Goal: Information Seeking & Learning: Learn about a topic

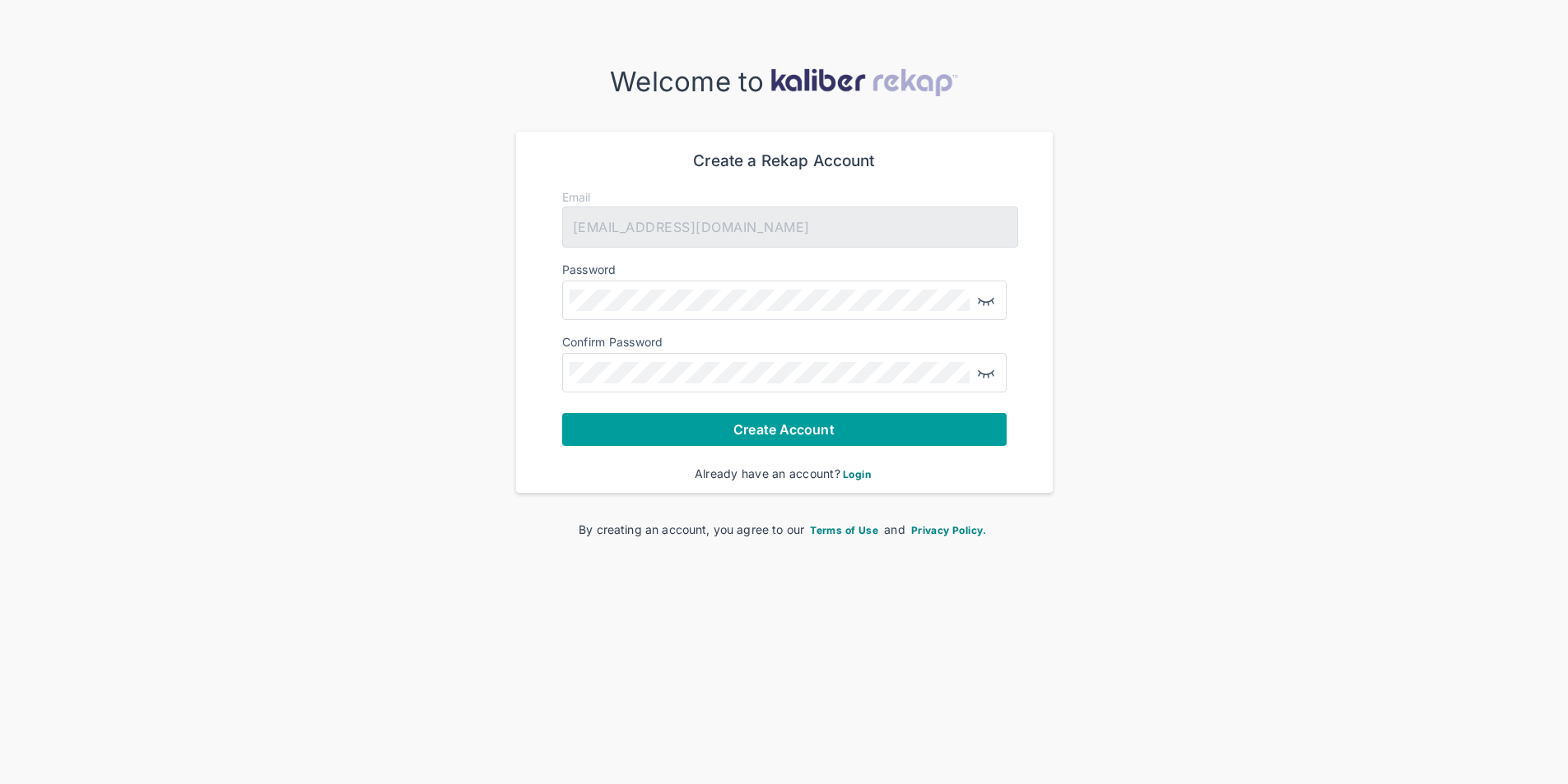
click at [781, 428] on span "Create Account" at bounding box center [784, 430] width 101 height 17
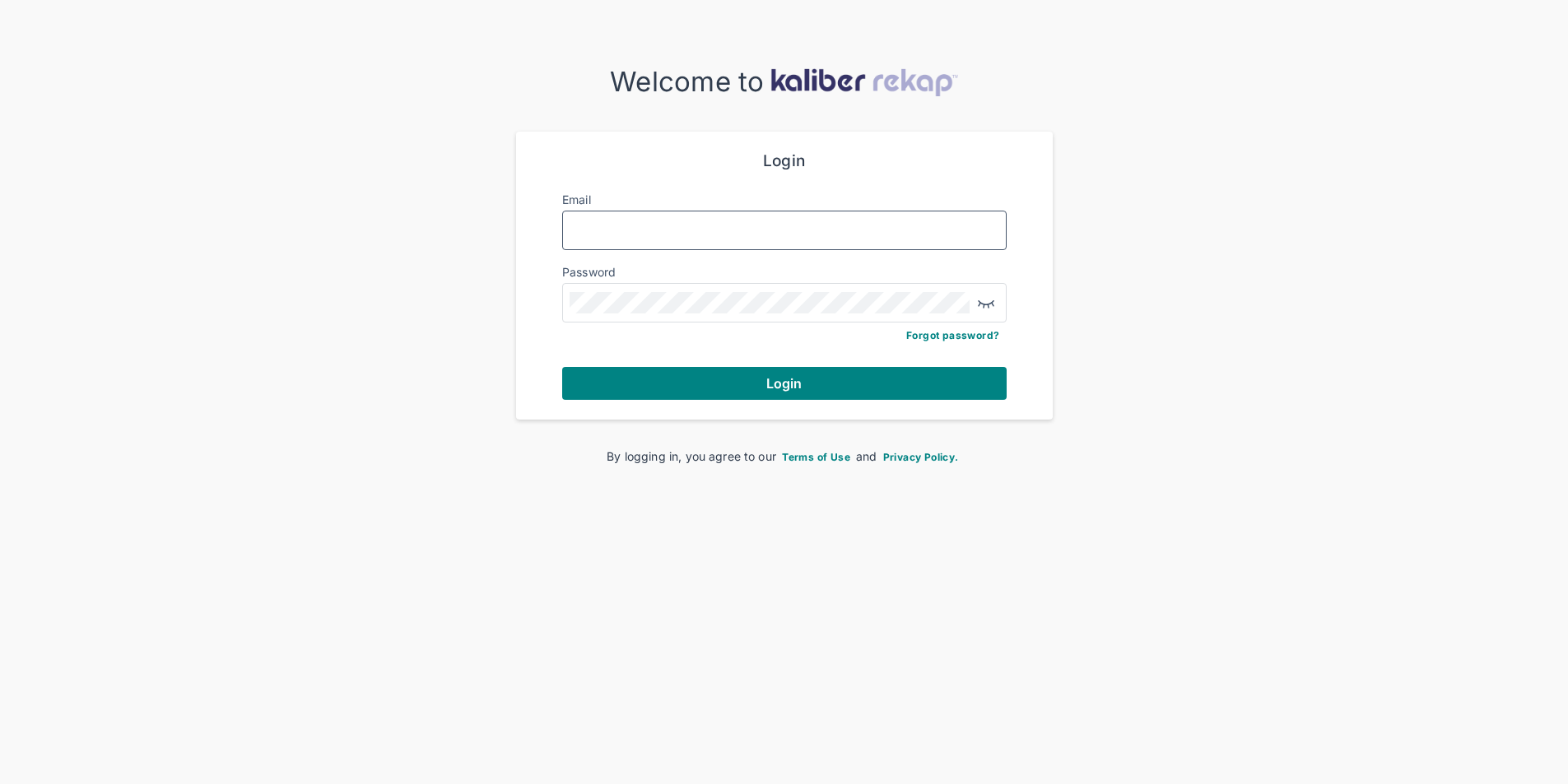
click at [782, 240] on input "Email" at bounding box center [784, 230] width 429 height 21
click at [650, 237] on input "Email" at bounding box center [784, 230] width 429 height 21
type input "**********"
click at [987, 298] on img "button" at bounding box center [985, 303] width 20 height 20
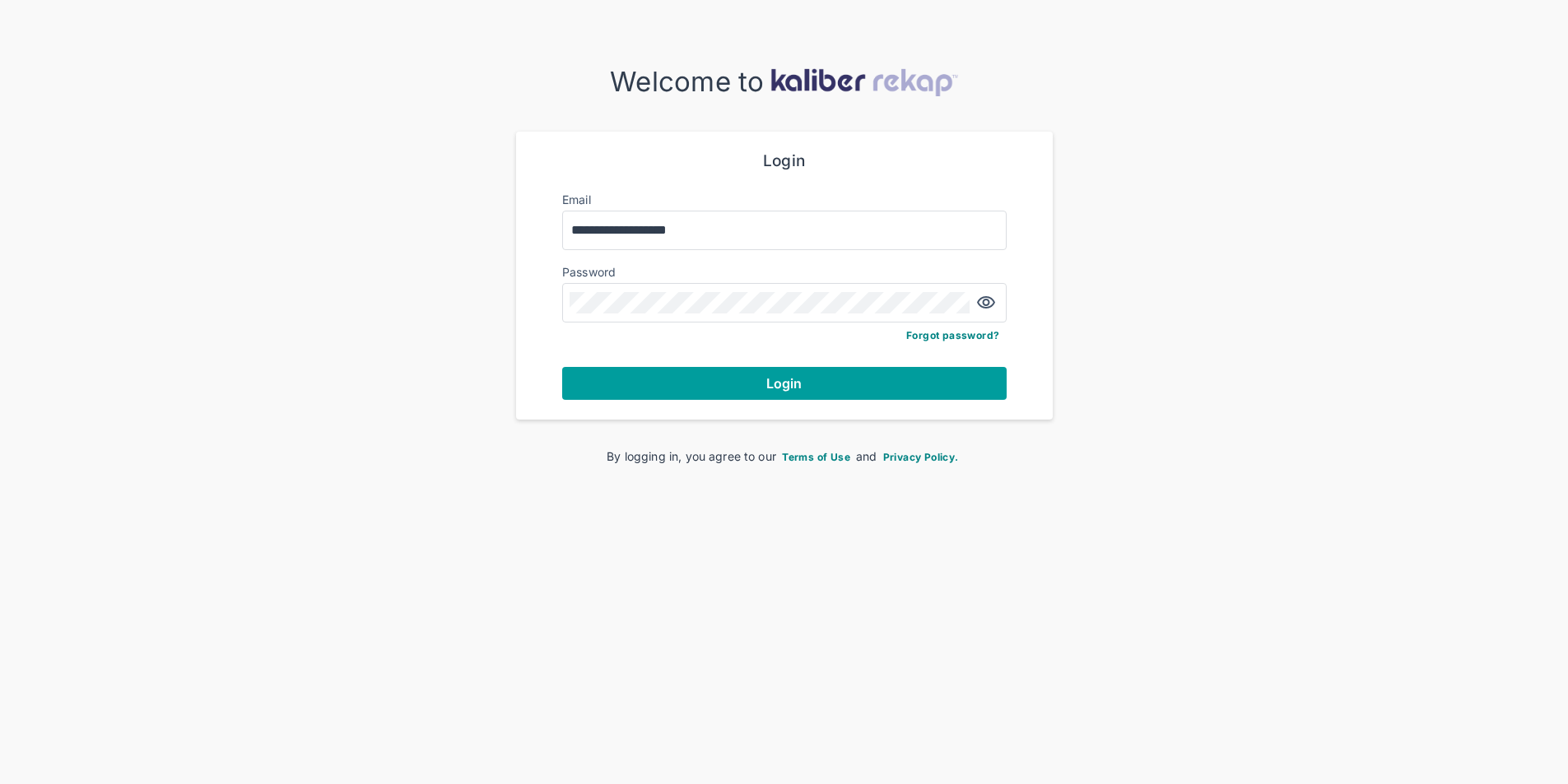
click at [799, 389] on span "Login" at bounding box center [784, 384] width 36 height 17
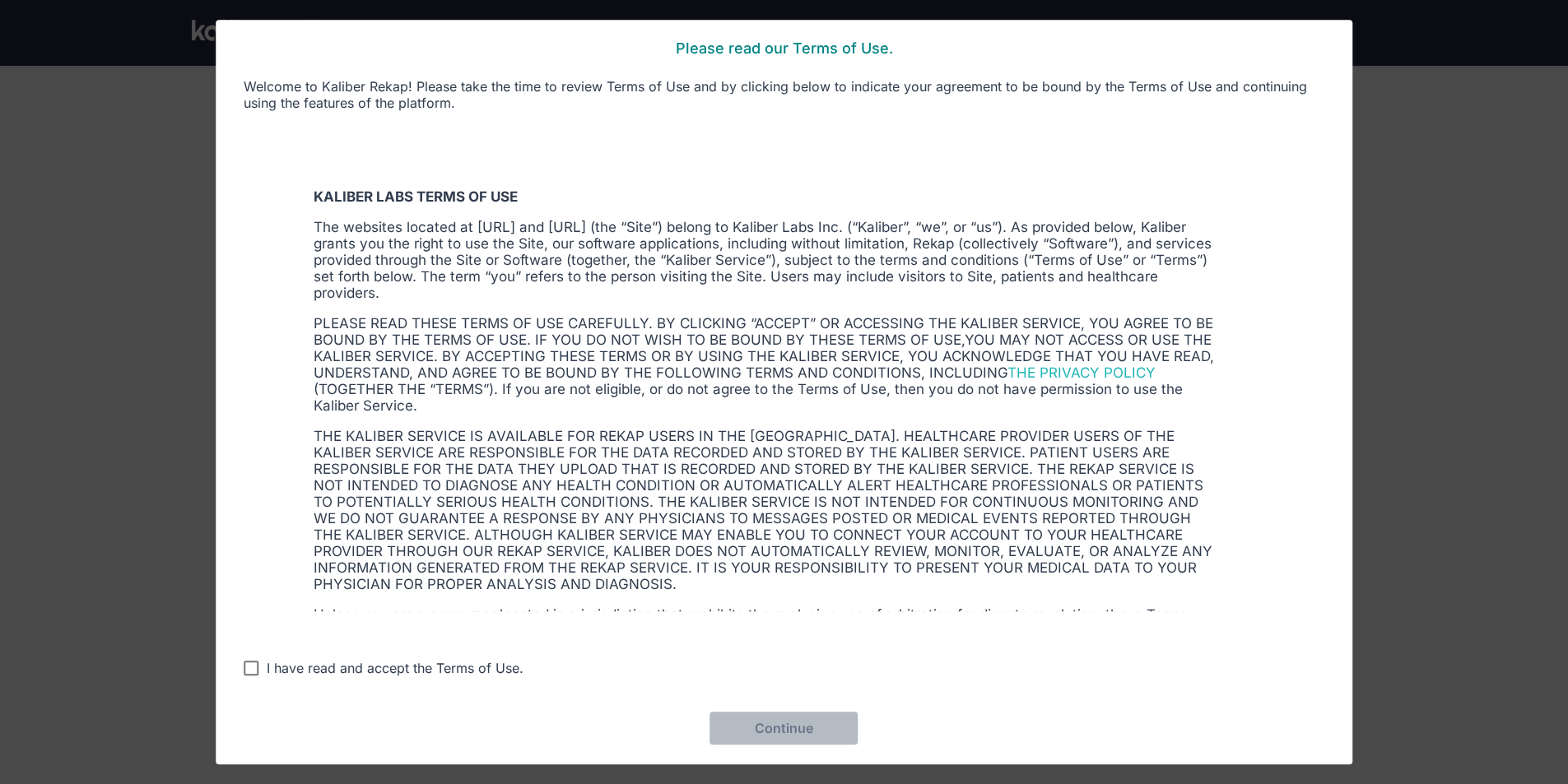
scroll to position [330, 0]
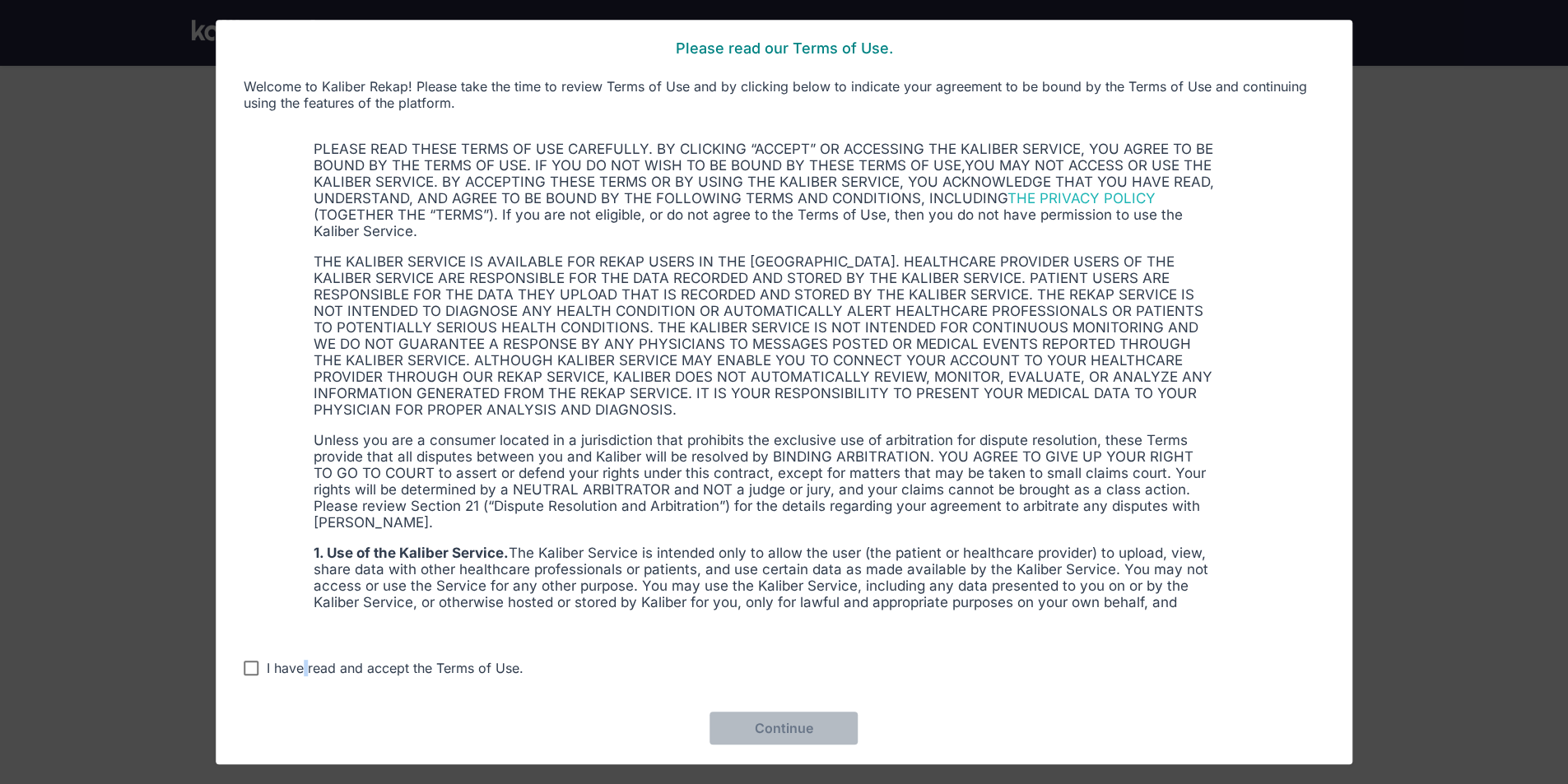
click at [305, 669] on div "I have read and accept the Terms of Use." at bounding box center [395, 669] width 257 height 17
click at [770, 736] on span "Continue" at bounding box center [785, 729] width 60 height 17
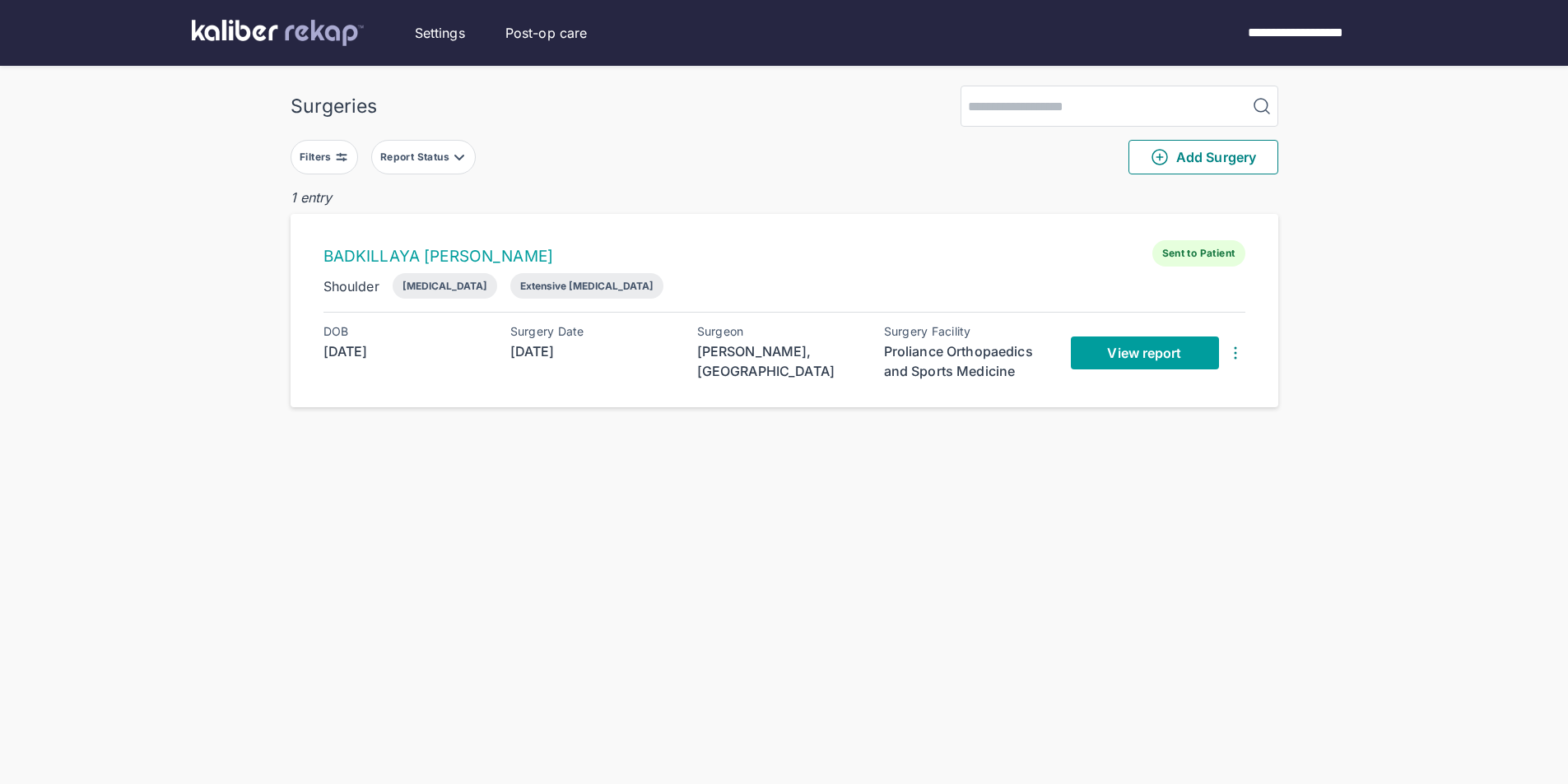
click at [1152, 358] on span "View report" at bounding box center [1144, 353] width 74 height 17
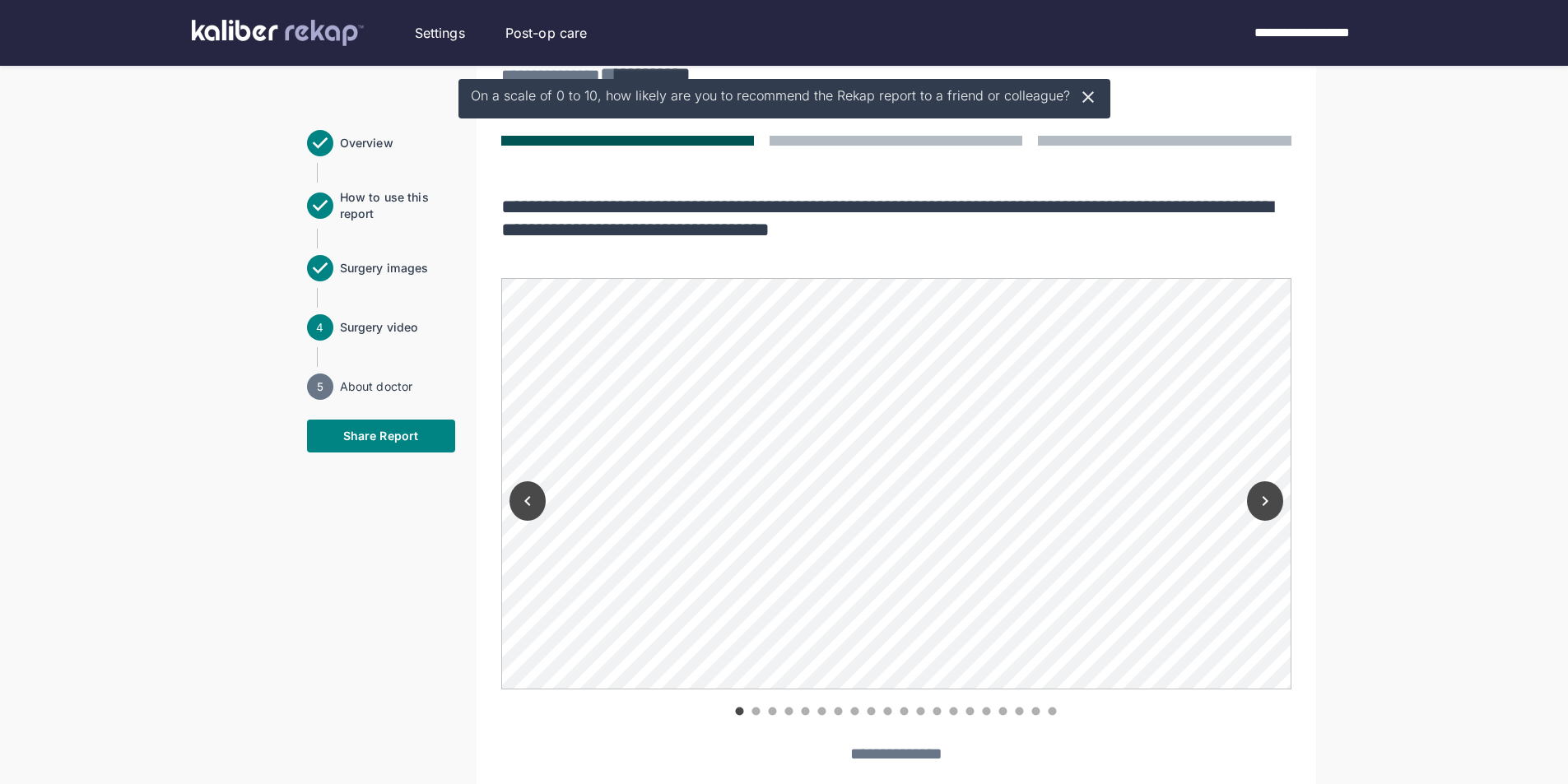
scroll to position [1235, 0]
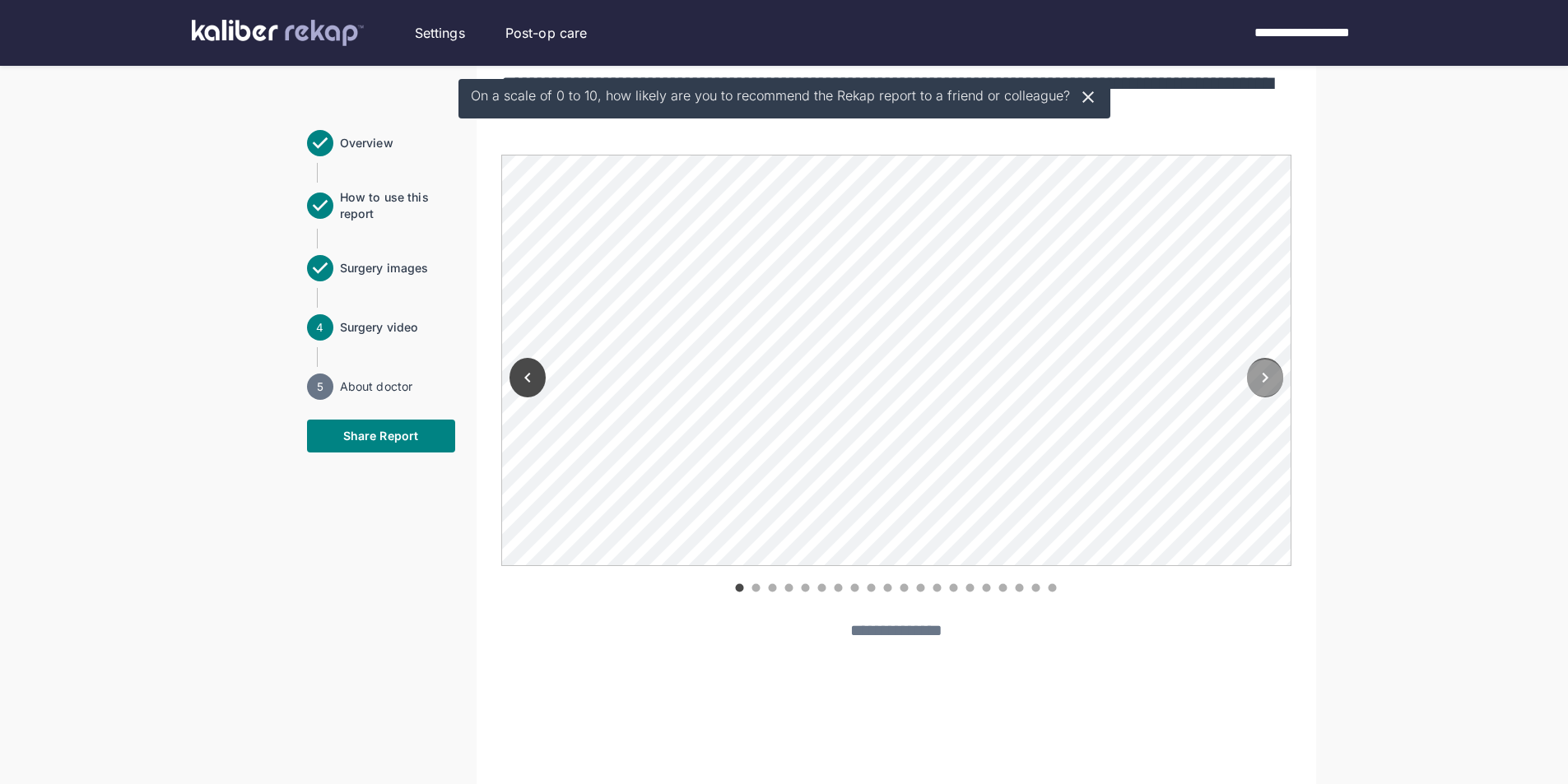
click at [1260, 376] on icon "Next" at bounding box center [1264, 377] width 20 height 20
click at [1271, 373] on icon "Next" at bounding box center [1264, 377] width 20 height 20
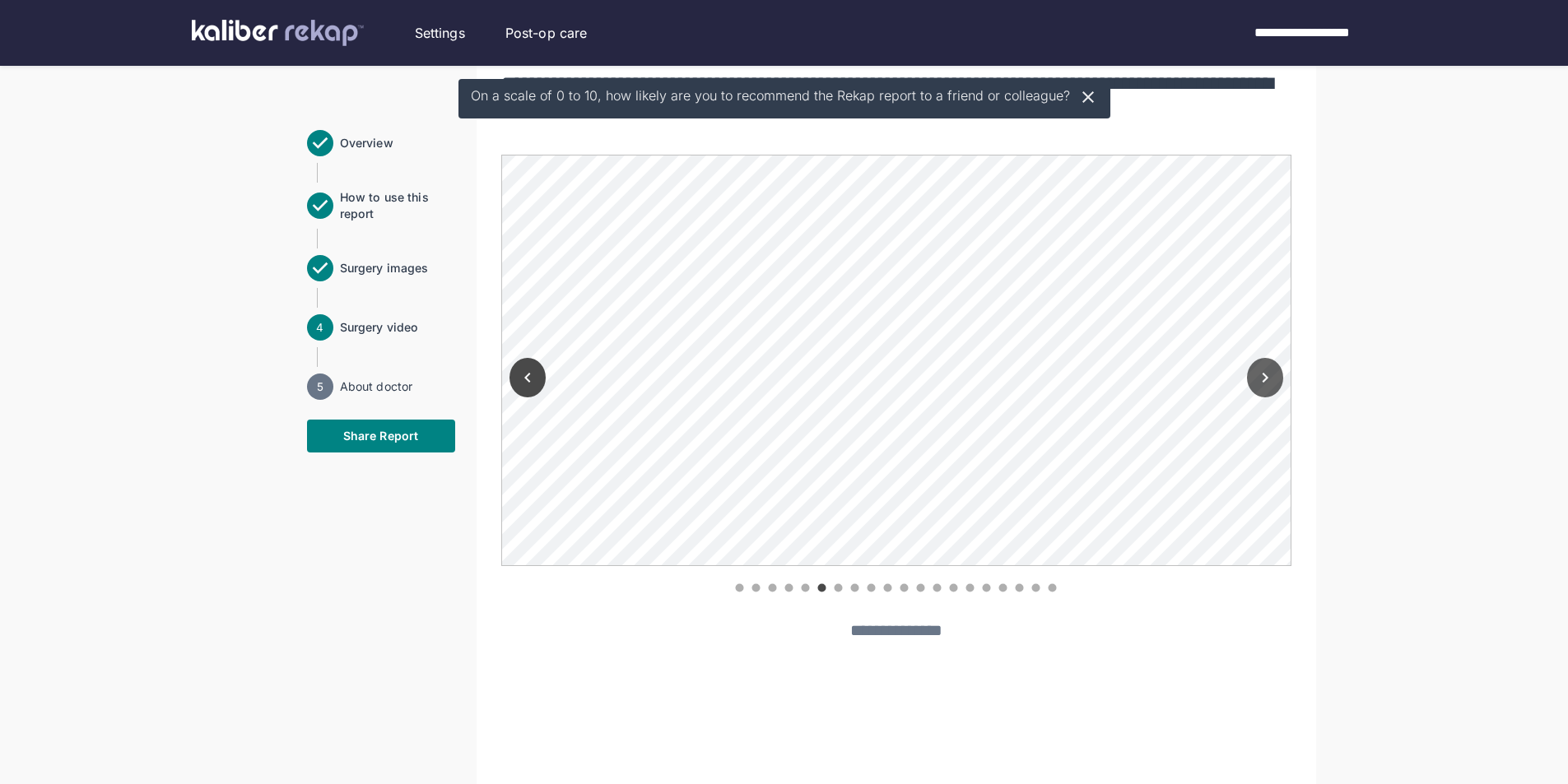
click at [1271, 373] on icon "Next" at bounding box center [1264, 377] width 20 height 20
click at [1264, 372] on icon "Next" at bounding box center [1264, 377] width 20 height 20
click at [1262, 380] on icon "Next" at bounding box center [1264, 377] width 20 height 20
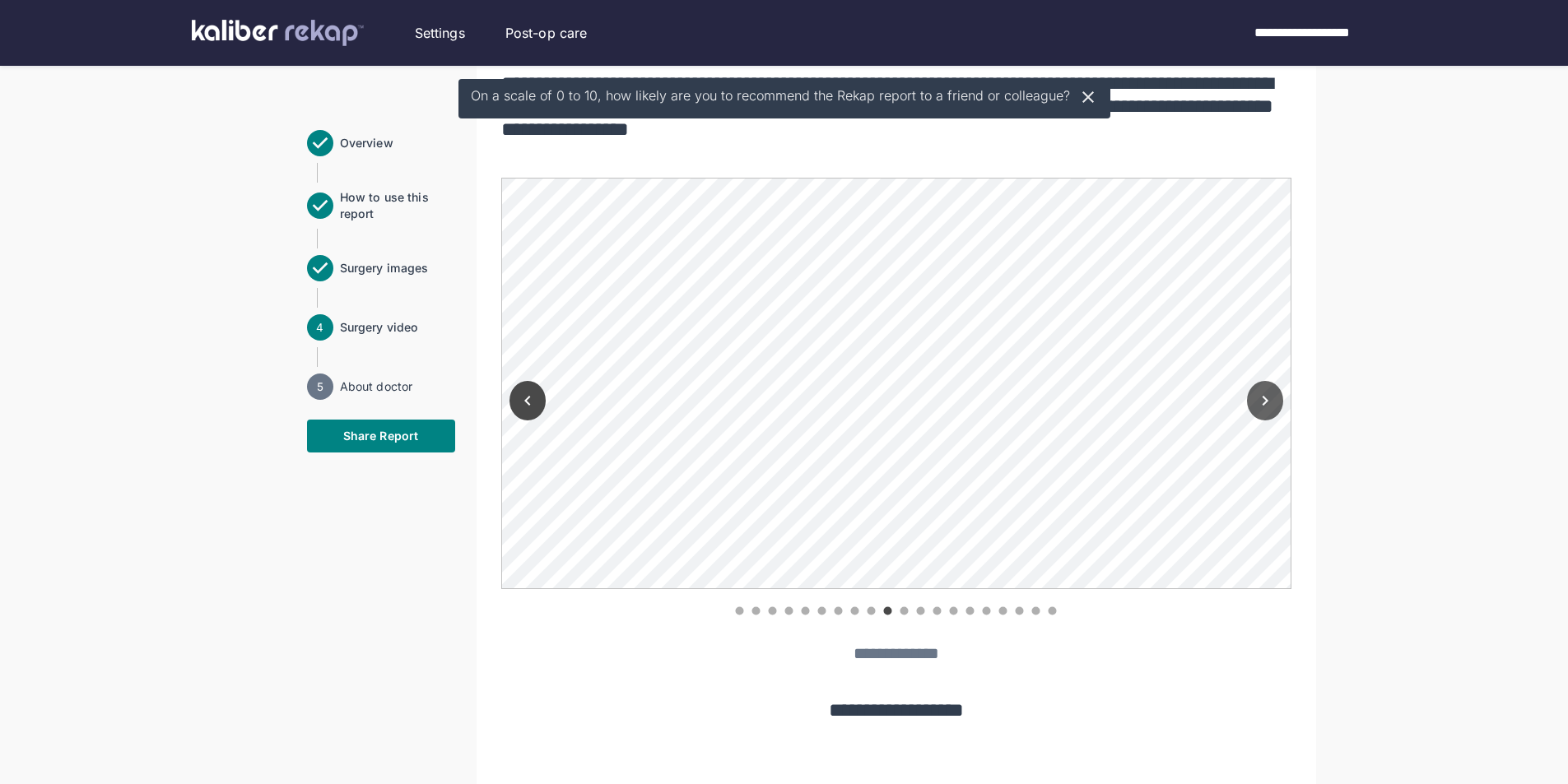
click at [1271, 403] on icon "Next" at bounding box center [1264, 400] width 20 height 20
click at [1271, 402] on icon "Next" at bounding box center [1264, 400] width 20 height 20
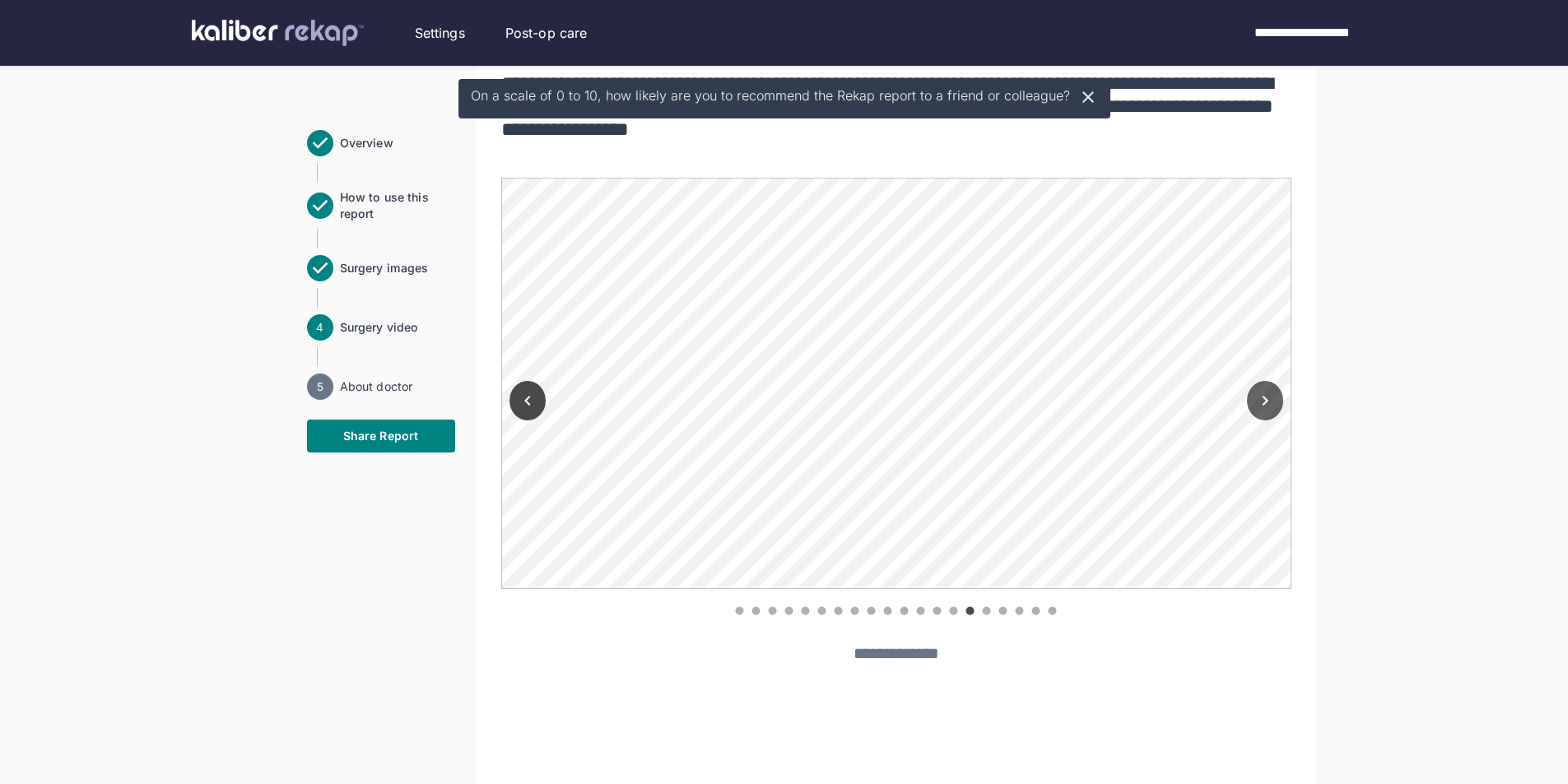
click at [1271, 401] on icon "Next" at bounding box center [1264, 400] width 20 height 20
click at [1264, 401] on icon "Next" at bounding box center [1264, 400] width 20 height 20
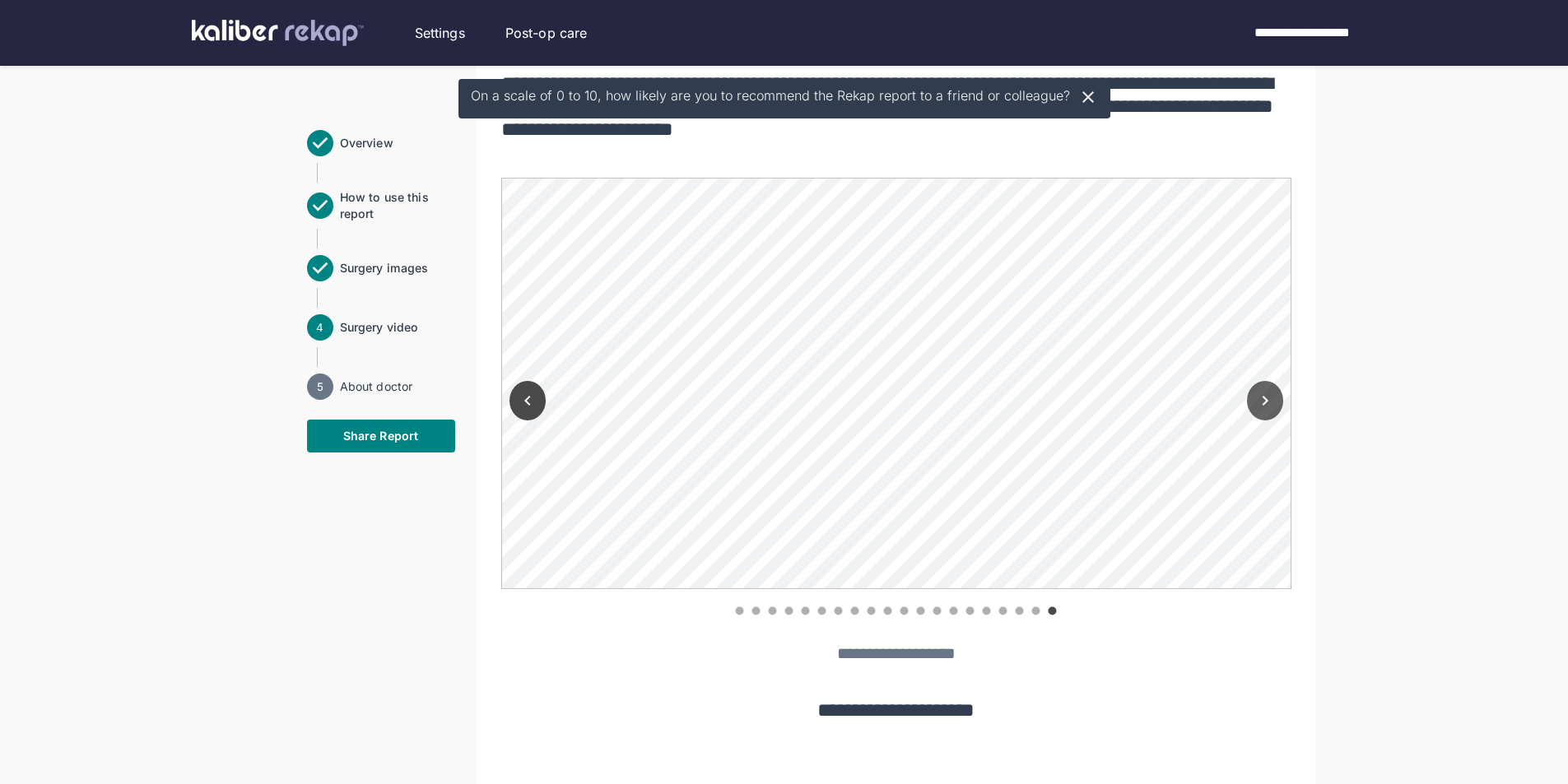
click at [1265, 399] on icon "Next" at bounding box center [1264, 400] width 6 height 10
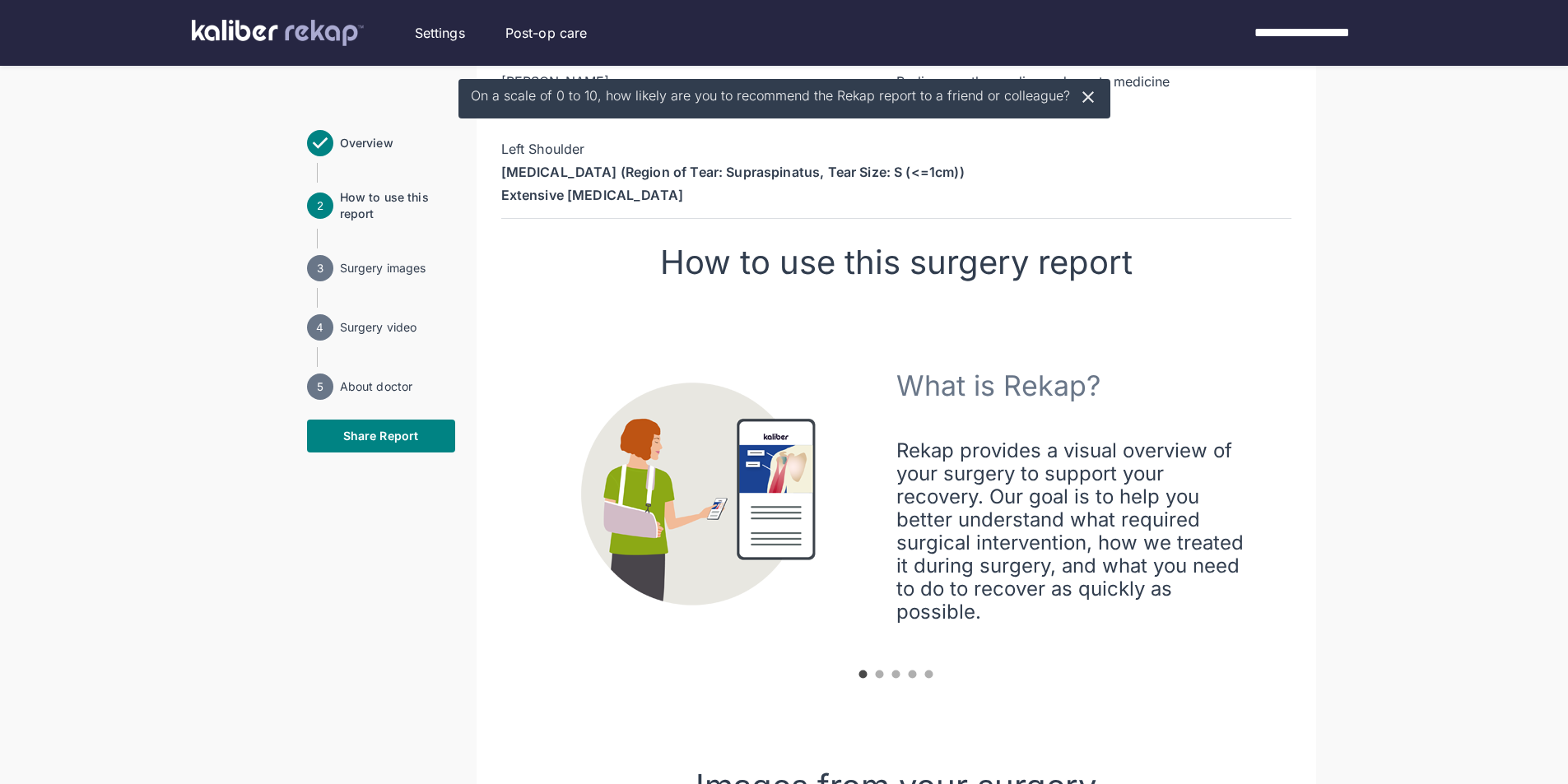
scroll to position [330, 0]
click at [882, 677] on circle "carousel indicator 2" at bounding box center [880, 676] width 8 height 8
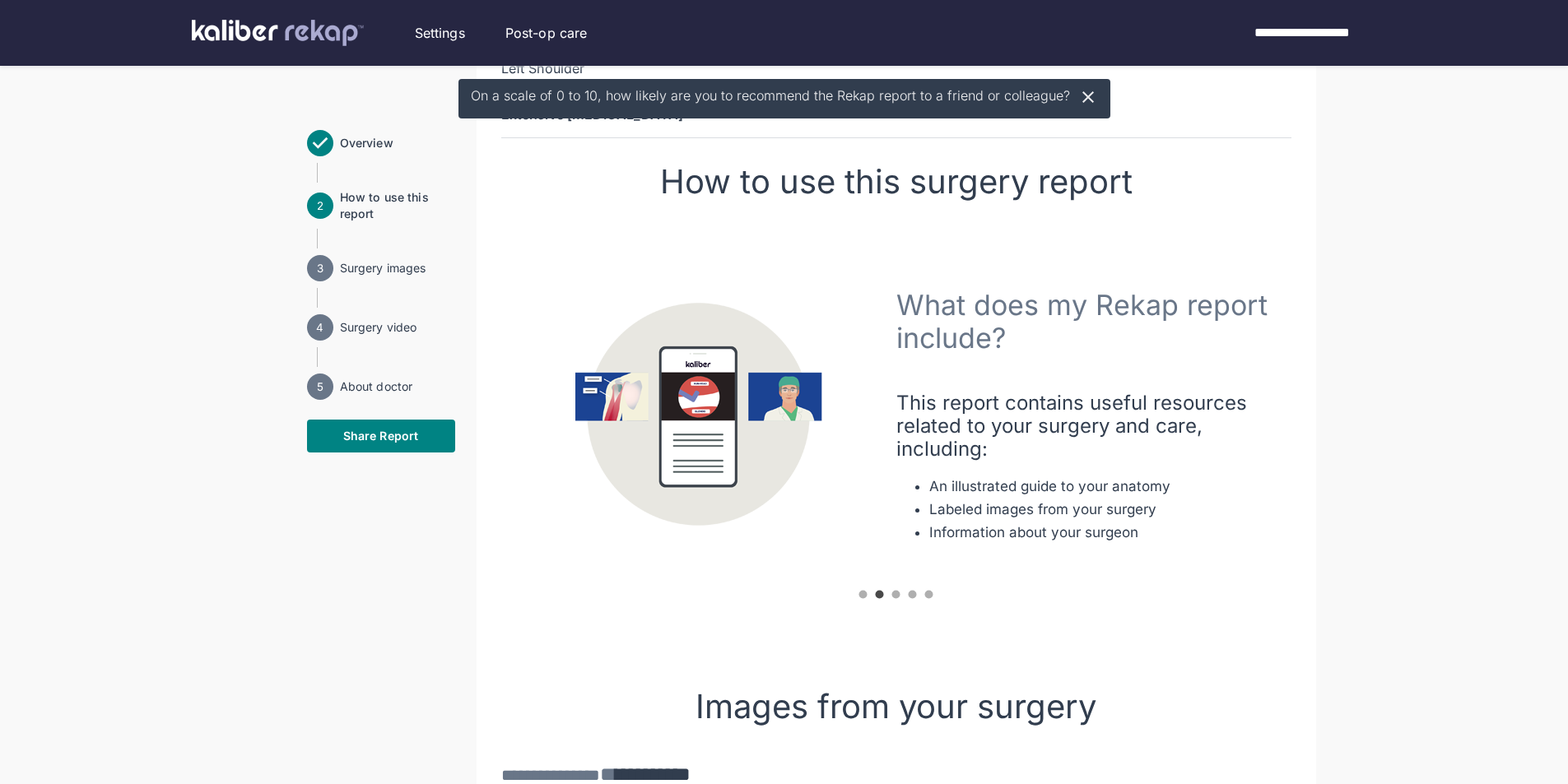
scroll to position [493, 0]
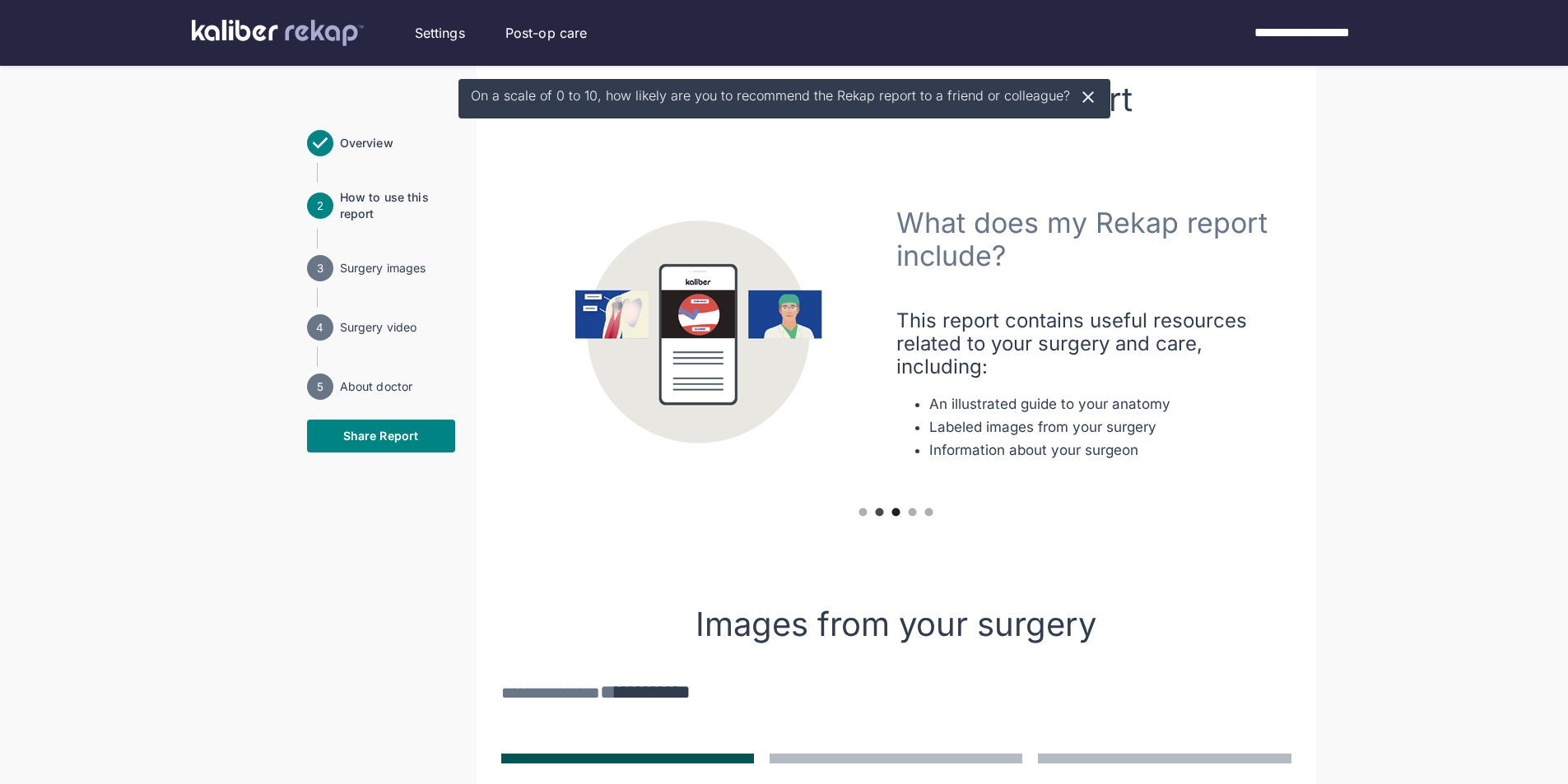
click at [894, 514] on circle "carousel indicator 3" at bounding box center [896, 512] width 8 height 8
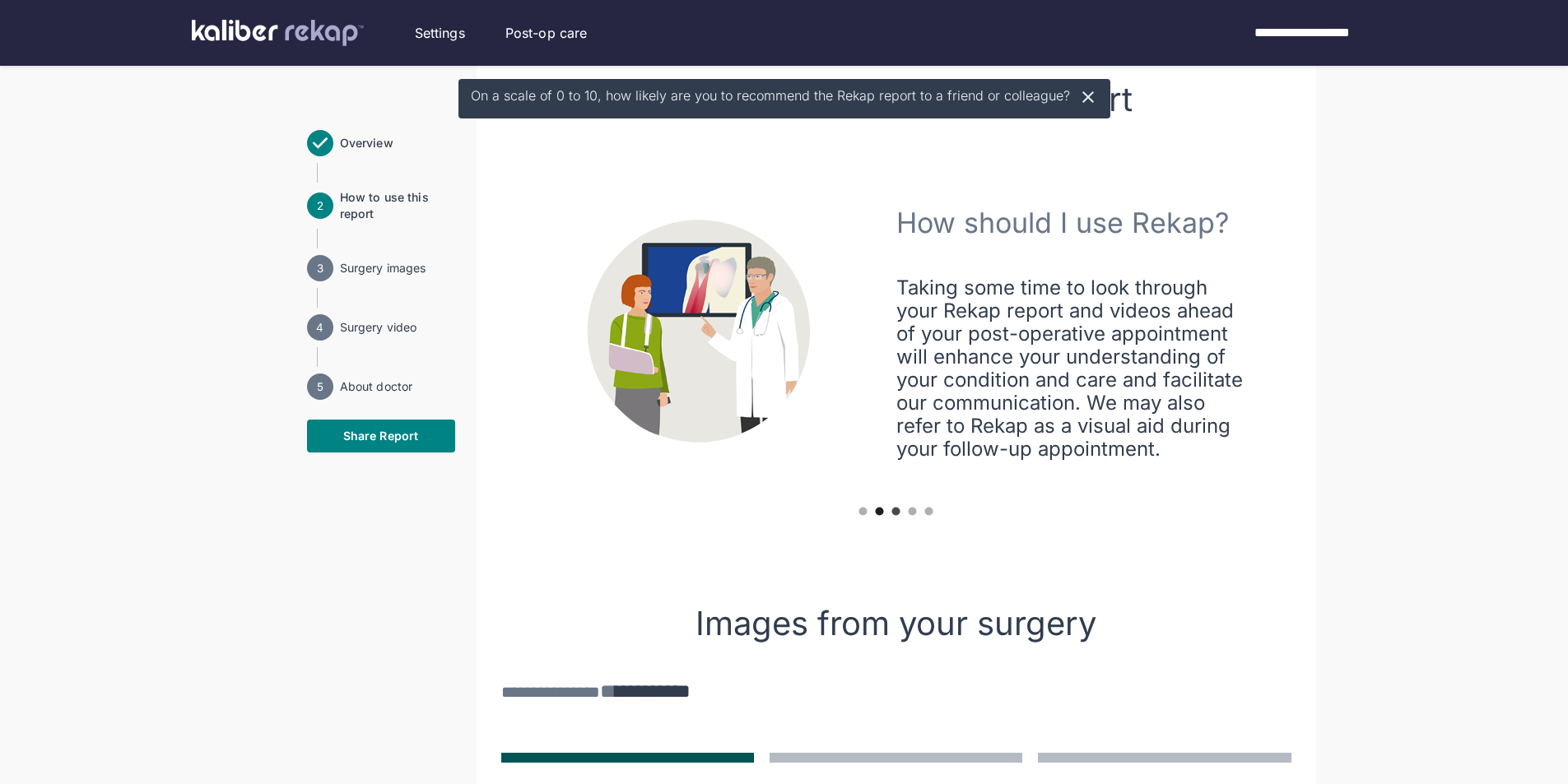
click at [878, 515] on circle "carousel indicator 2" at bounding box center [880, 511] width 8 height 8
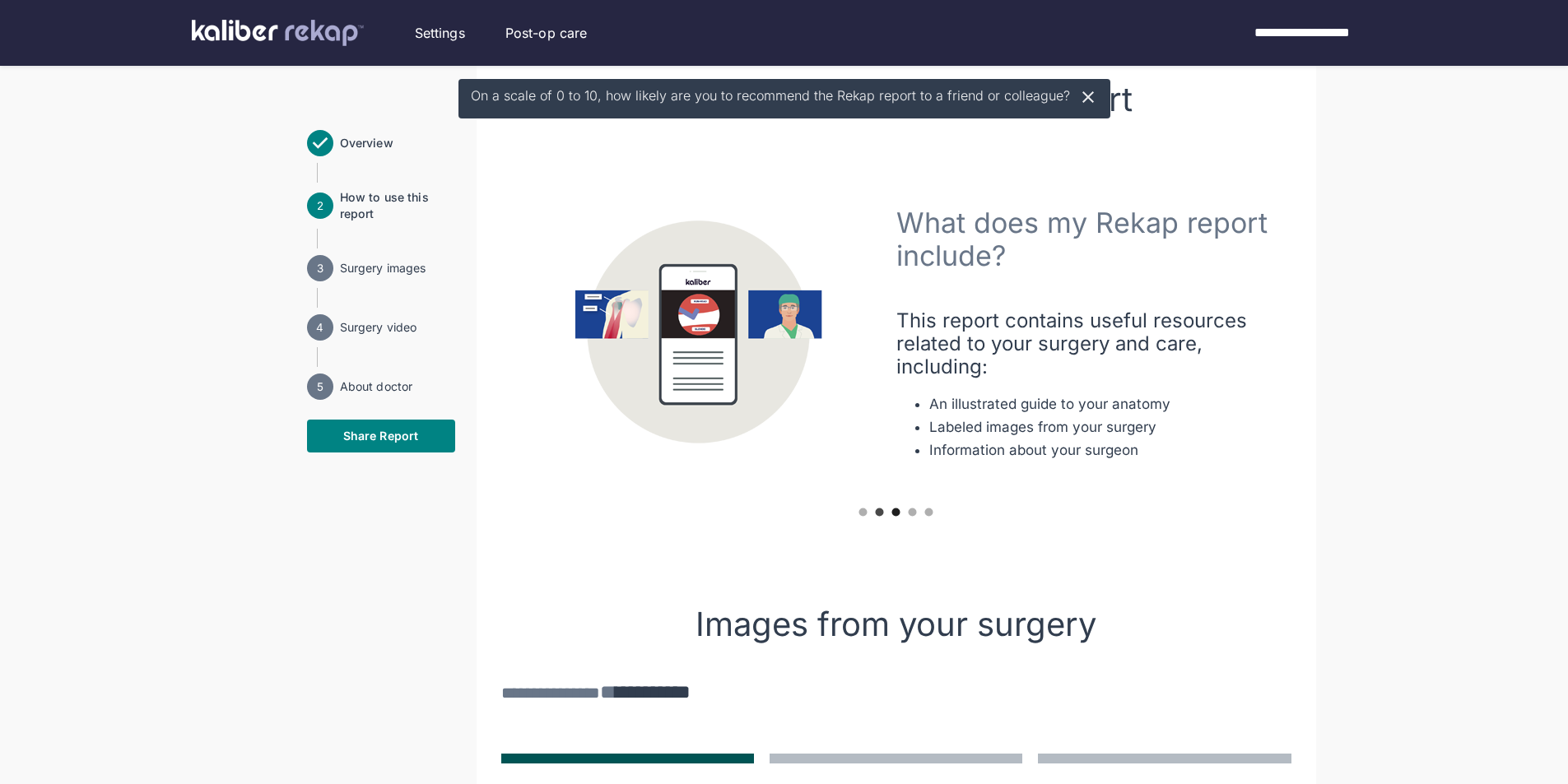
click at [893, 510] on circle "carousel indicator 3" at bounding box center [896, 512] width 8 height 8
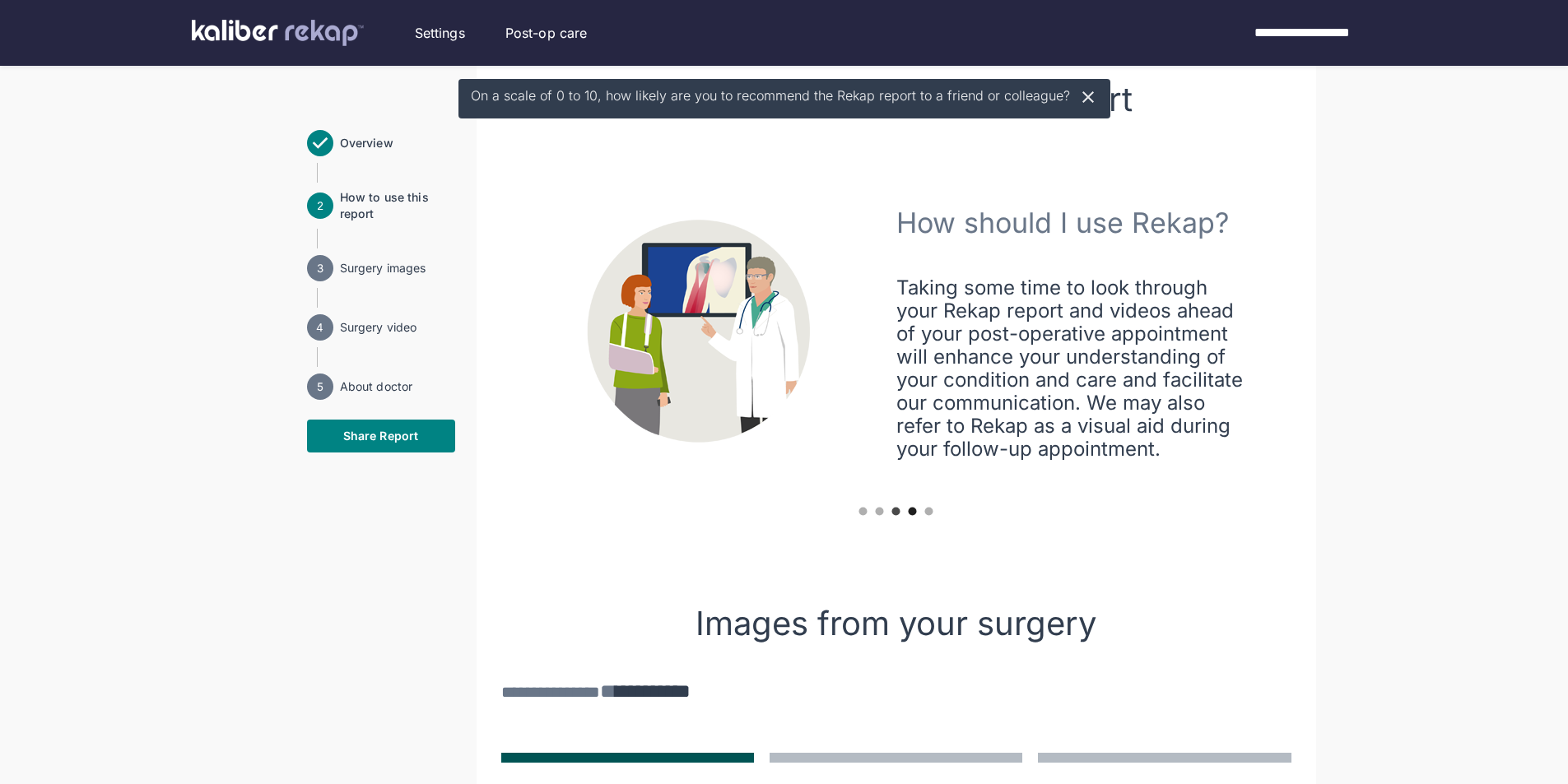
click at [917, 513] on icon "carousel indicator 4" at bounding box center [912, 511] width 12 height 12
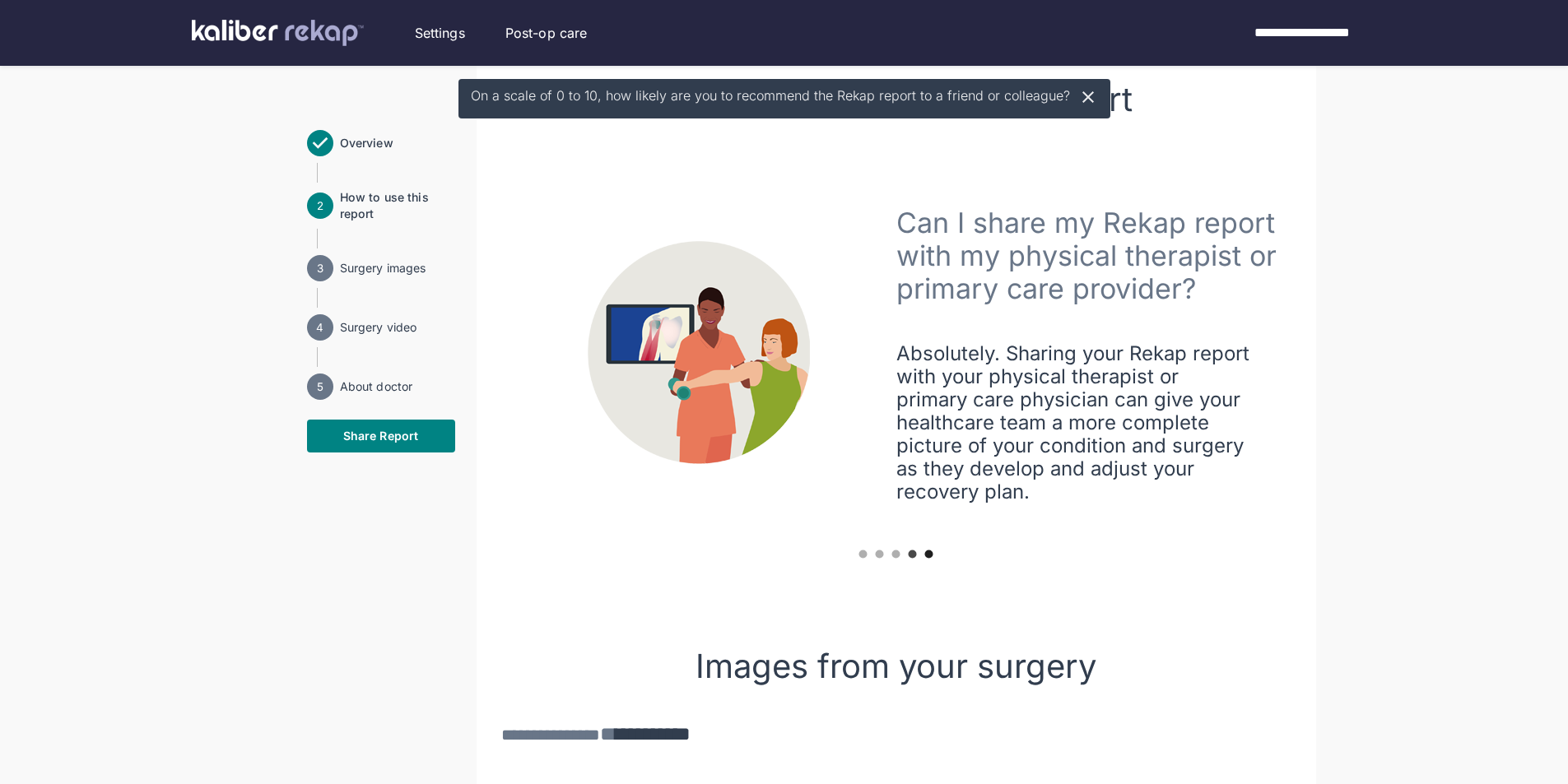
click at [926, 560] on icon "carousel indicator 5" at bounding box center [928, 554] width 12 height 12
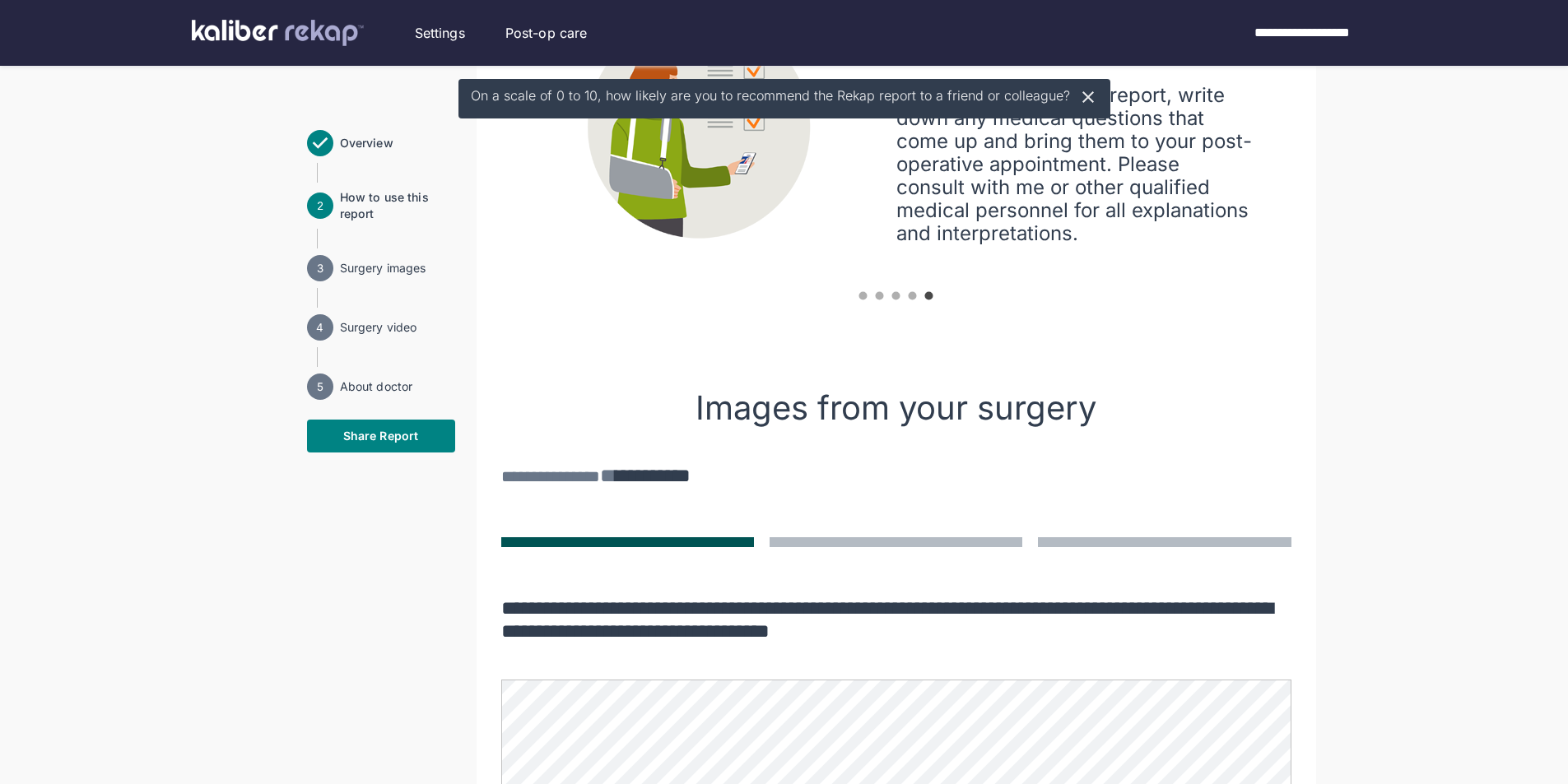
scroll to position [658, 0]
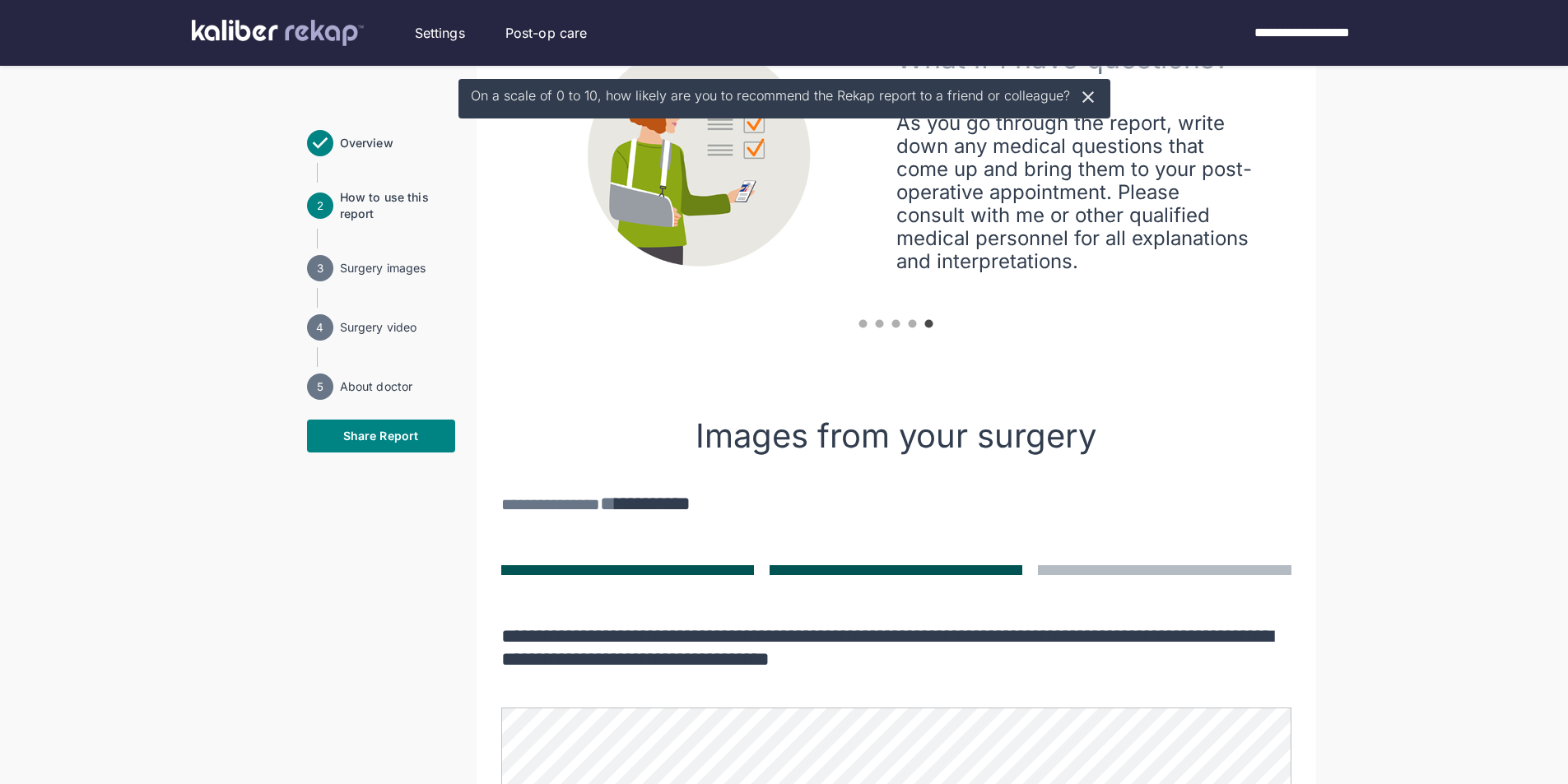
click at [881, 573] on button at bounding box center [896, 570] width 252 height 10
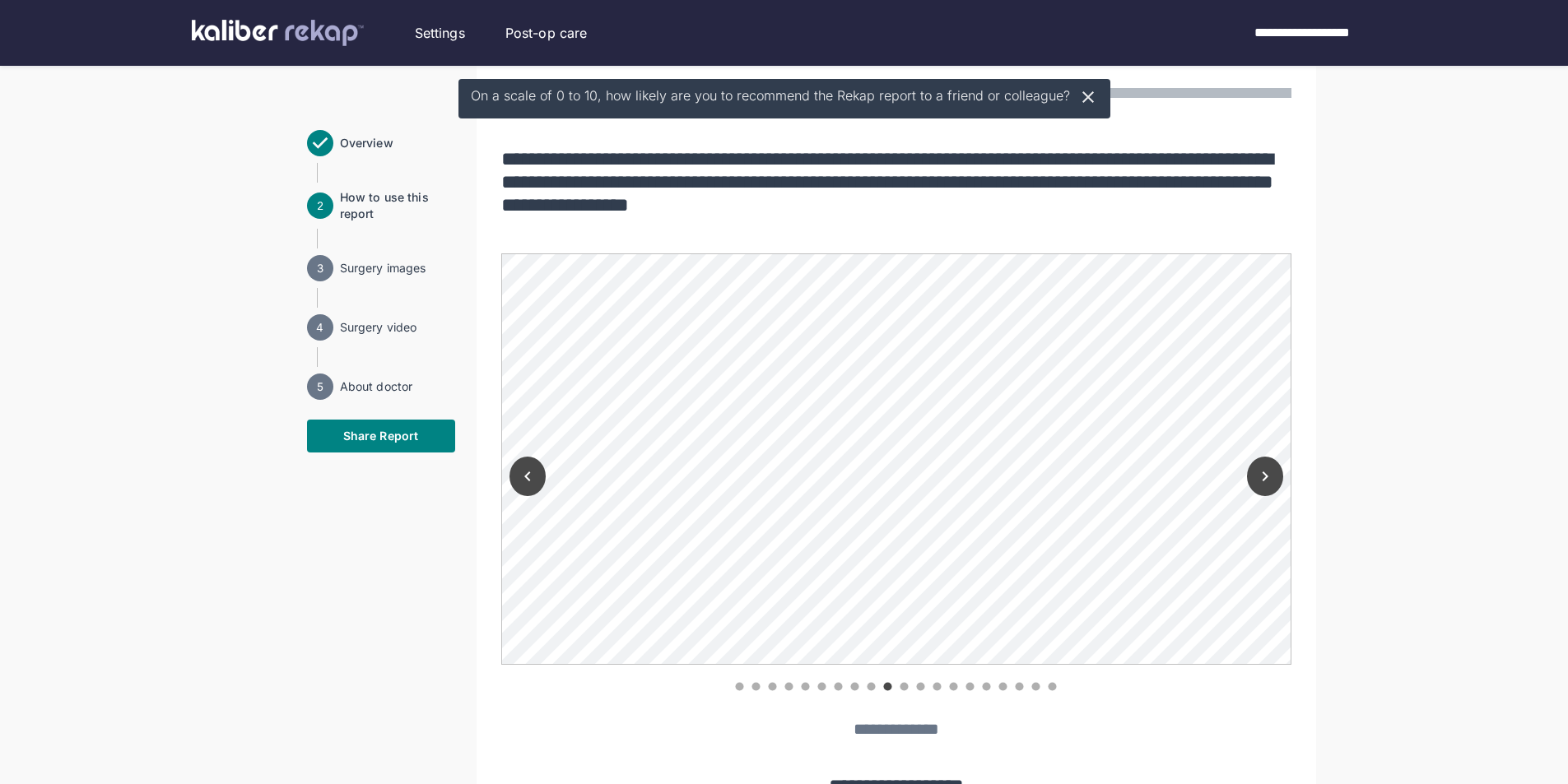
scroll to position [988, 0]
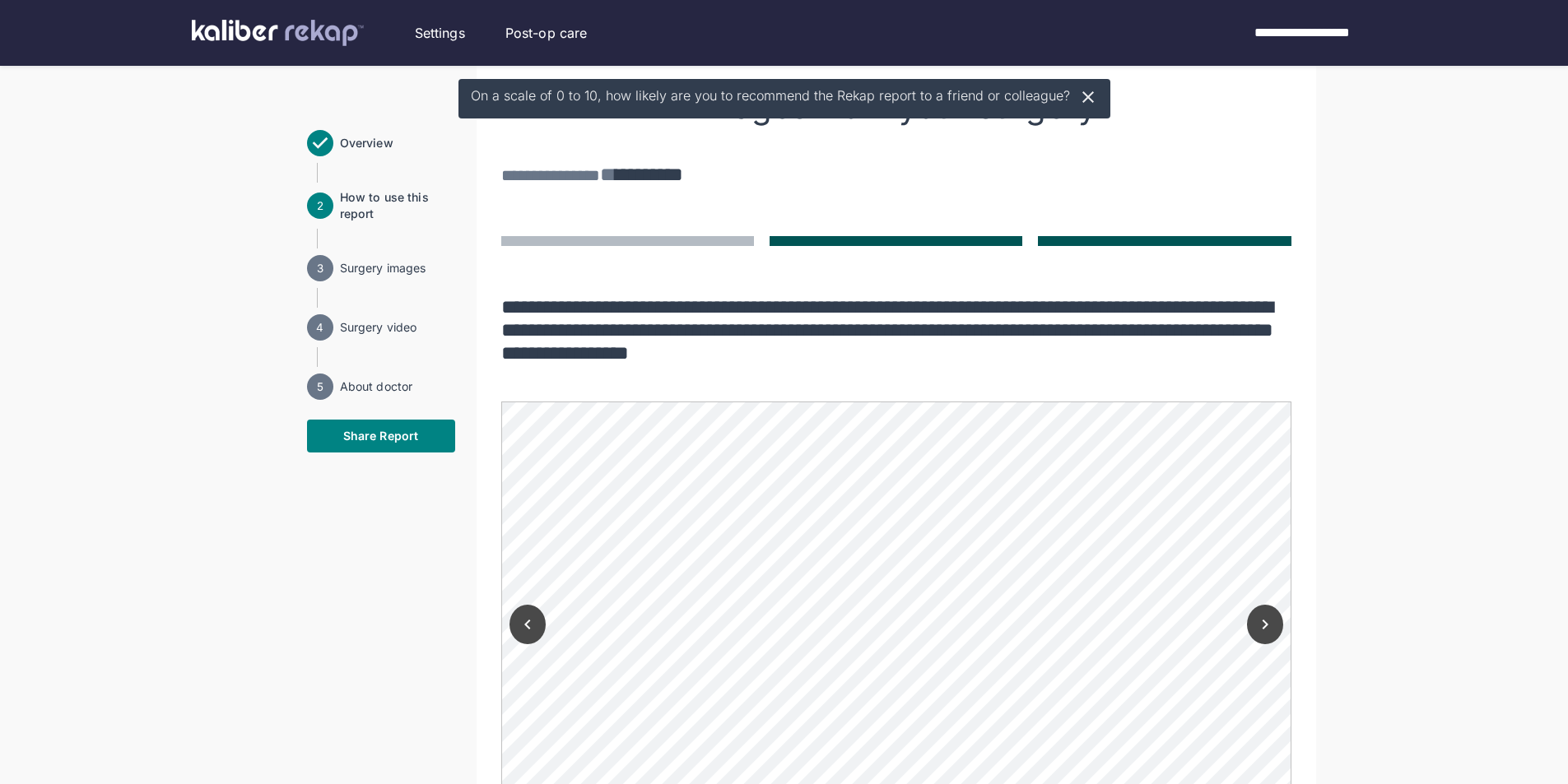
click at [1167, 240] on button at bounding box center [1164, 241] width 252 height 10
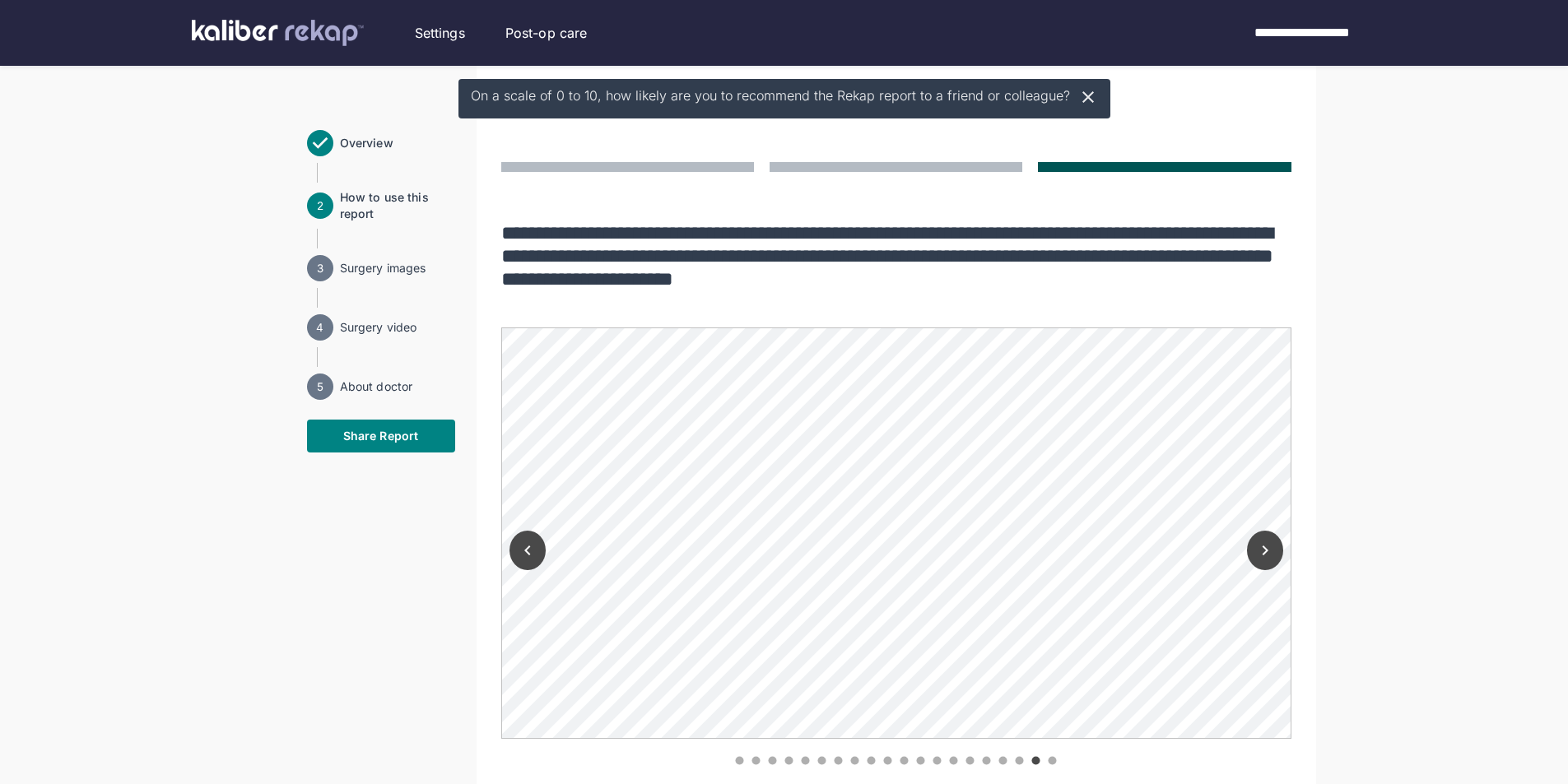
scroll to position [1153, 0]
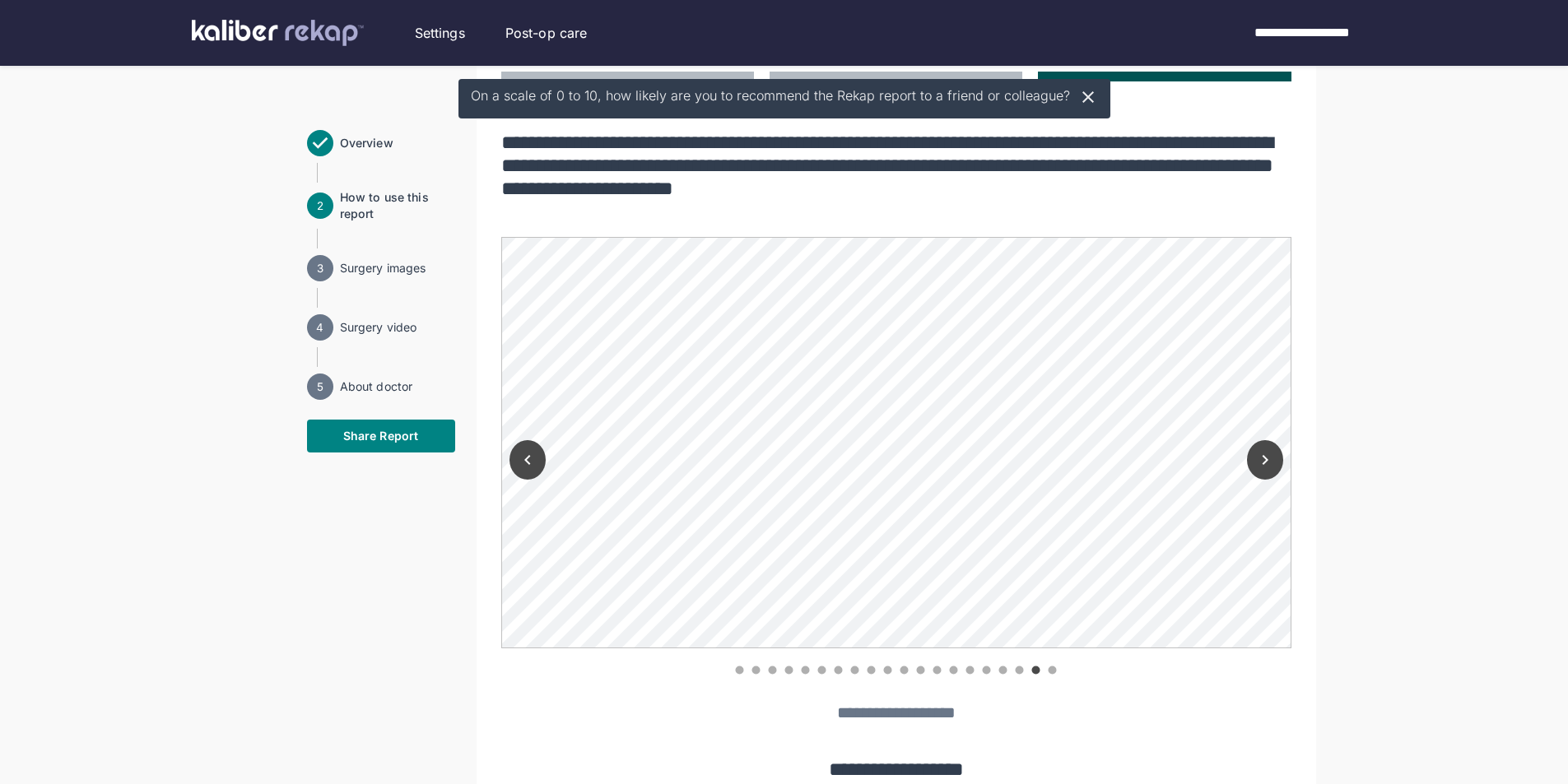
click at [1051, 671] on div at bounding box center [896, 669] width 791 height 17
click at [1260, 460] on icon "Next" at bounding box center [1264, 460] width 20 height 20
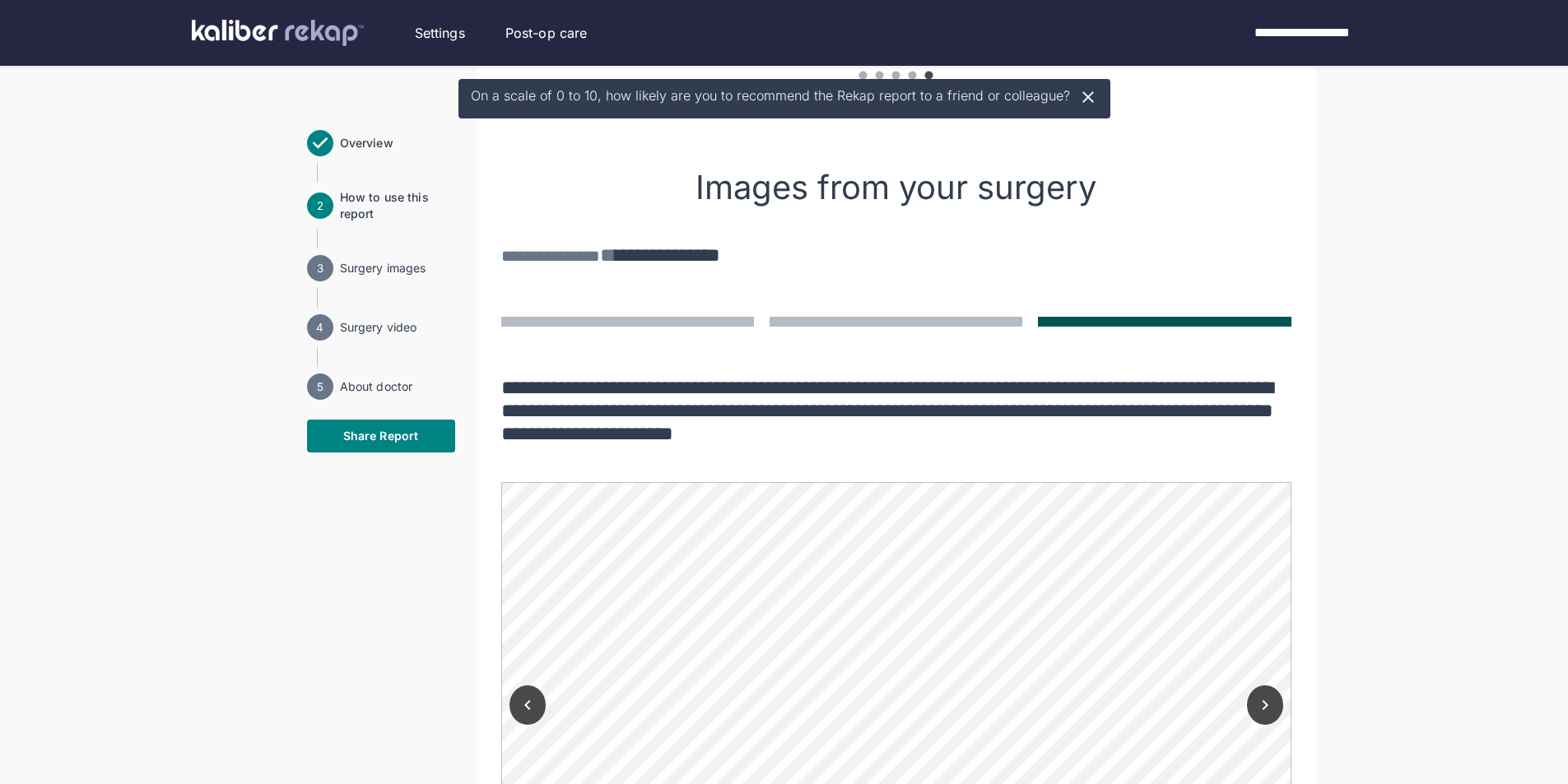
scroll to position [905, 0]
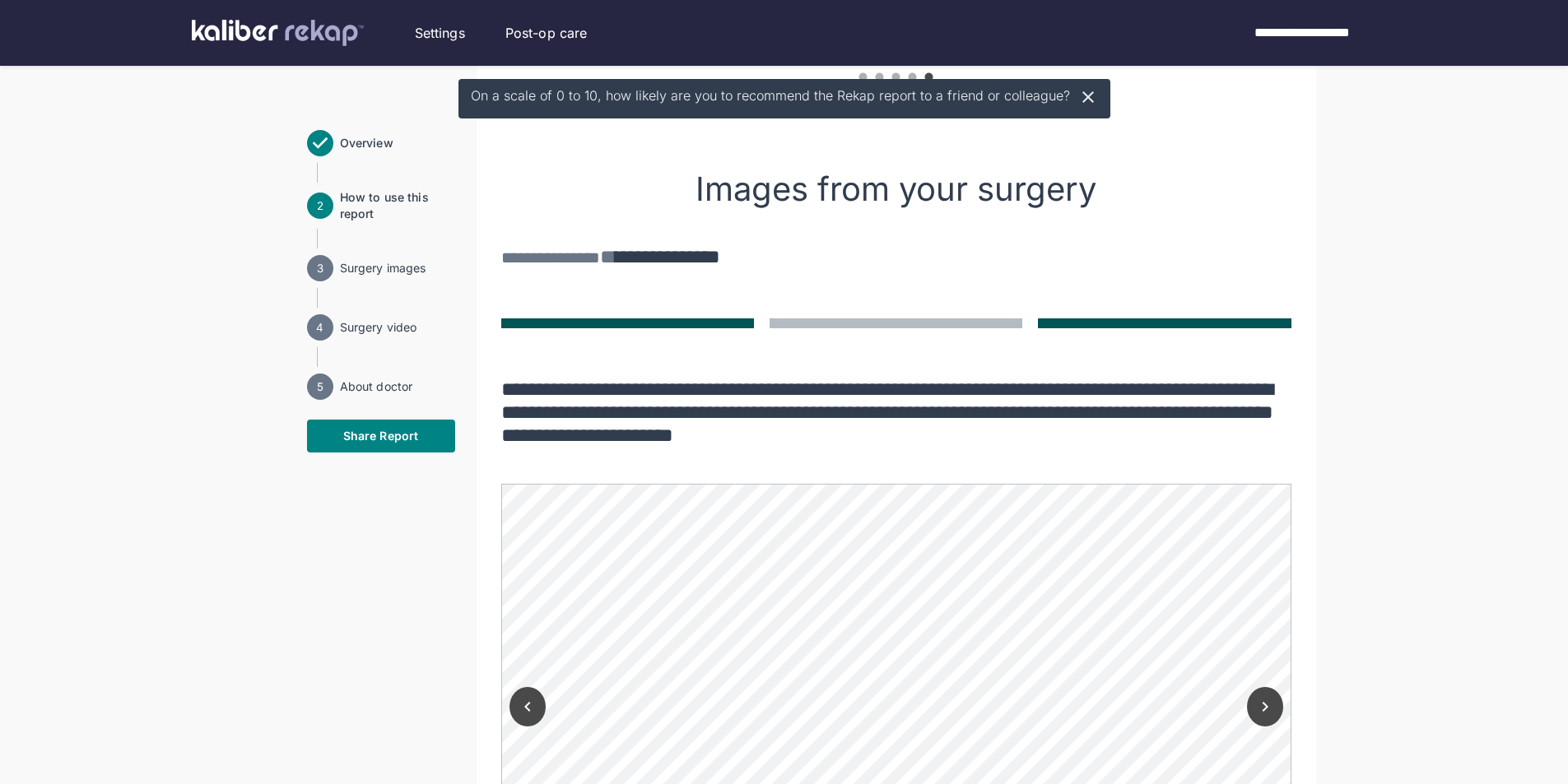
click at [645, 322] on button at bounding box center [627, 323] width 252 height 10
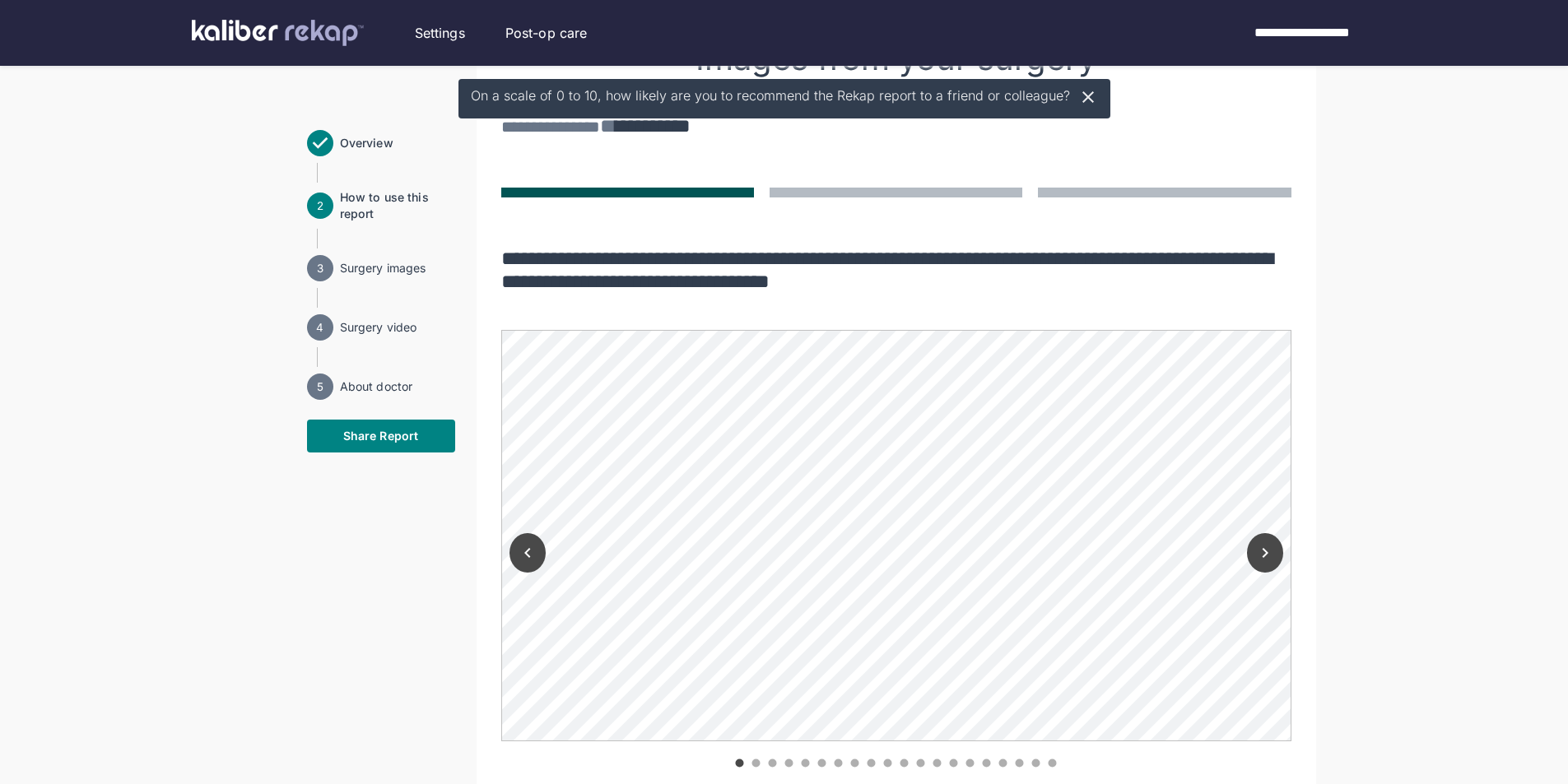
scroll to position [1153, 0]
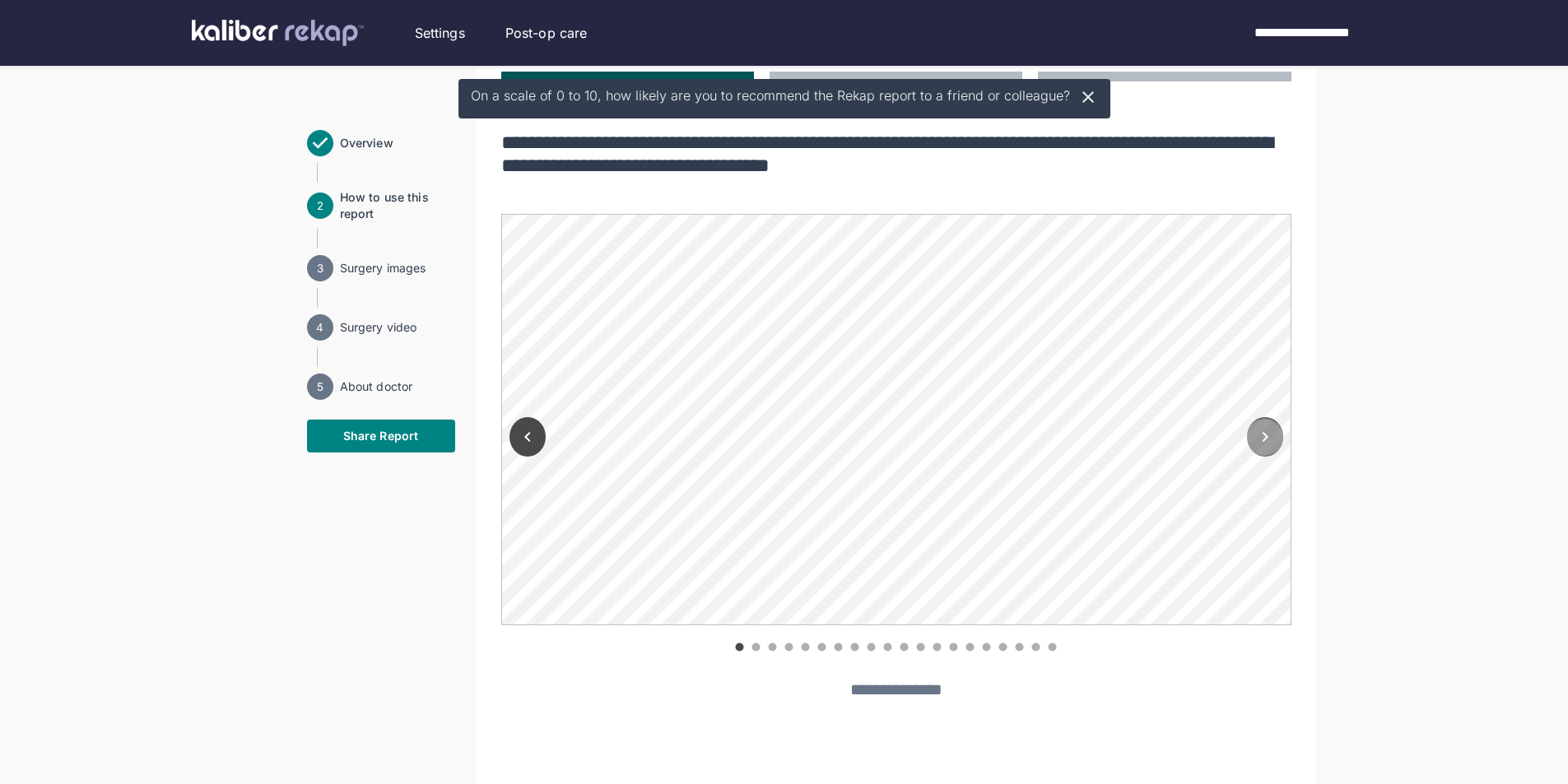
click at [1261, 437] on icon "Next" at bounding box center [1264, 437] width 20 height 20
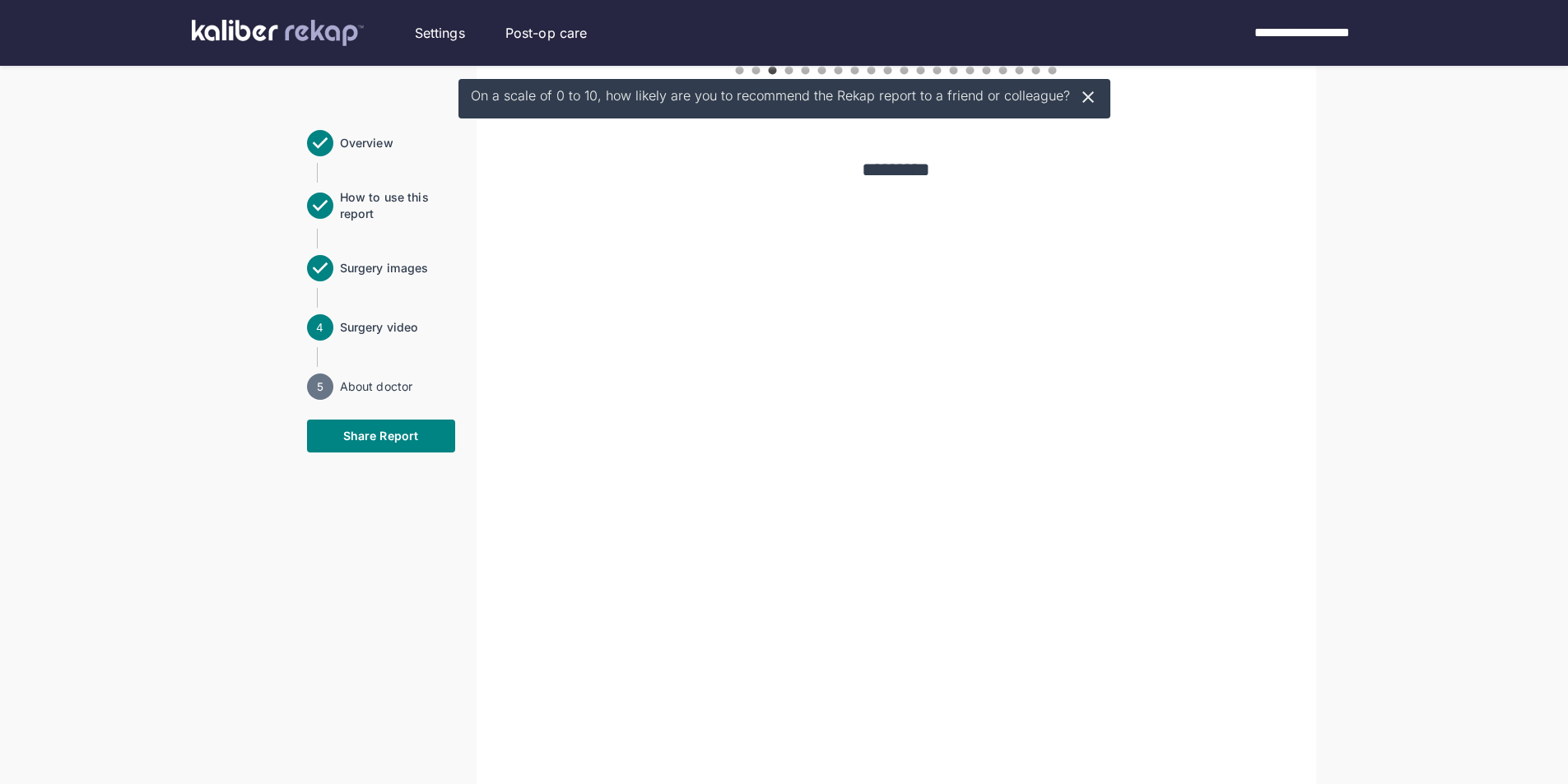
scroll to position [1728, 0]
click at [1084, 103] on icon at bounding box center [1088, 97] width 20 height 20
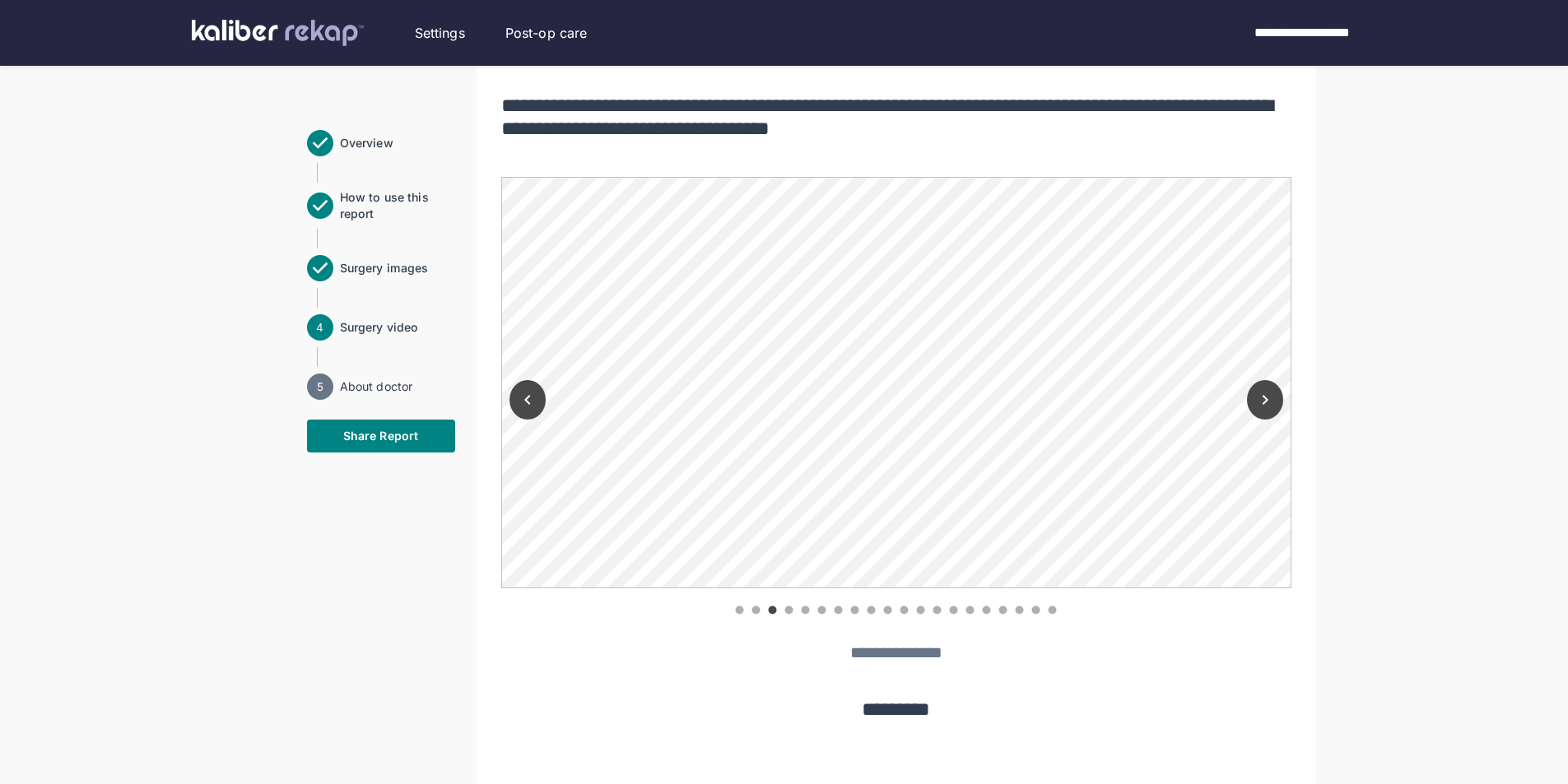
scroll to position [1153, 0]
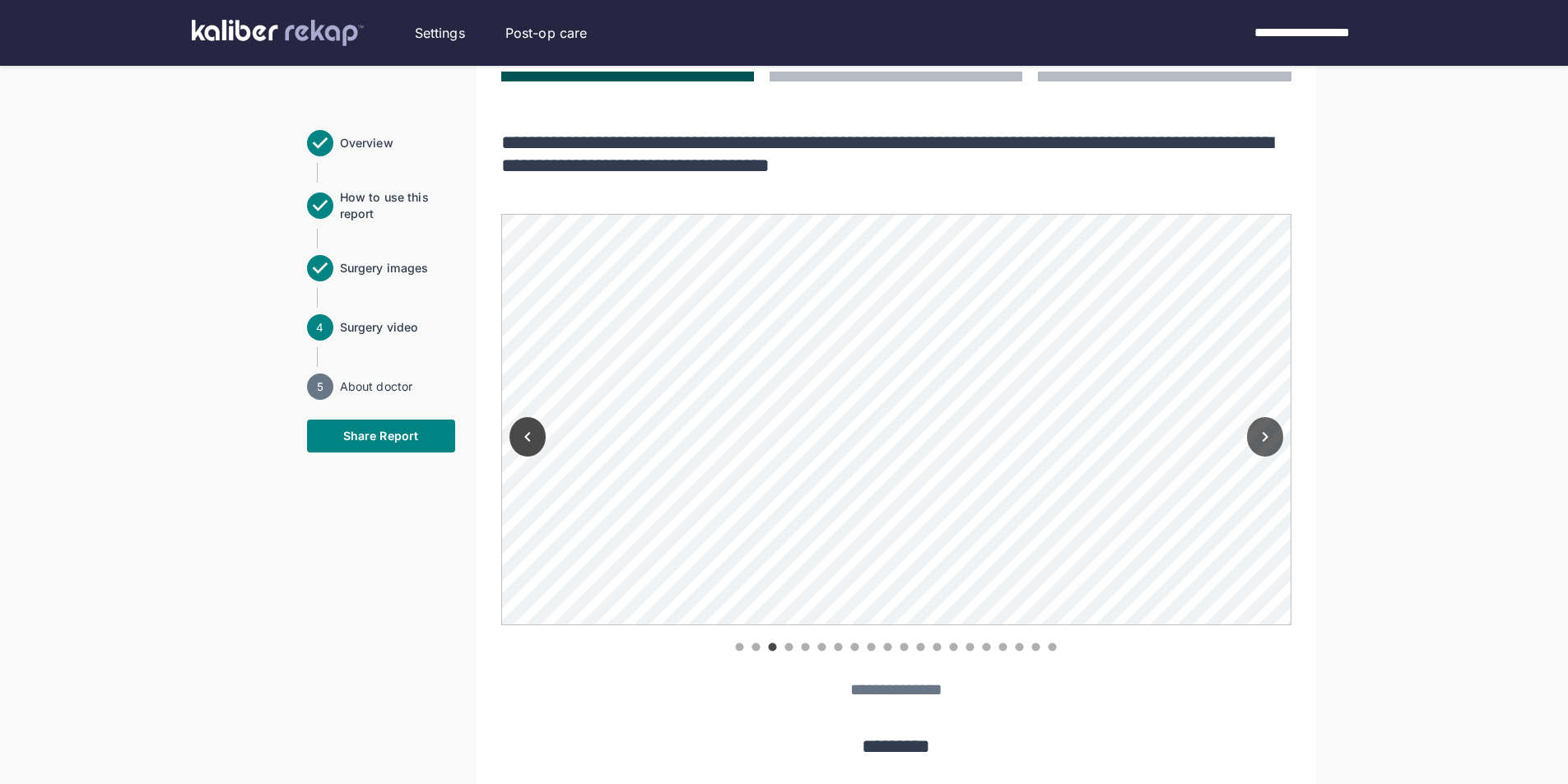
click at [1260, 433] on icon "Next" at bounding box center [1264, 437] width 20 height 20
click at [1262, 433] on icon "Next" at bounding box center [1264, 437] width 20 height 20
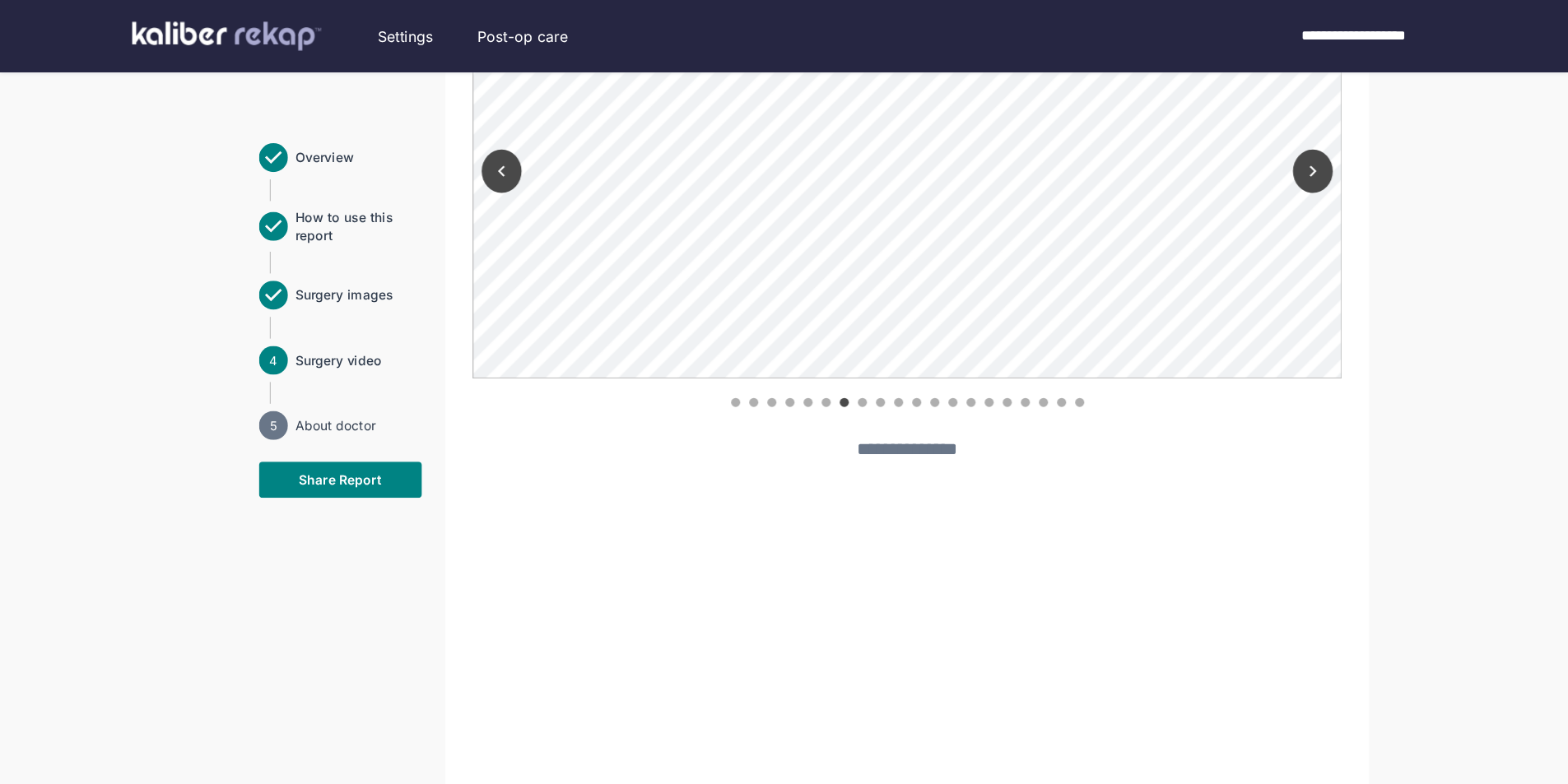
scroll to position [1435, 0]
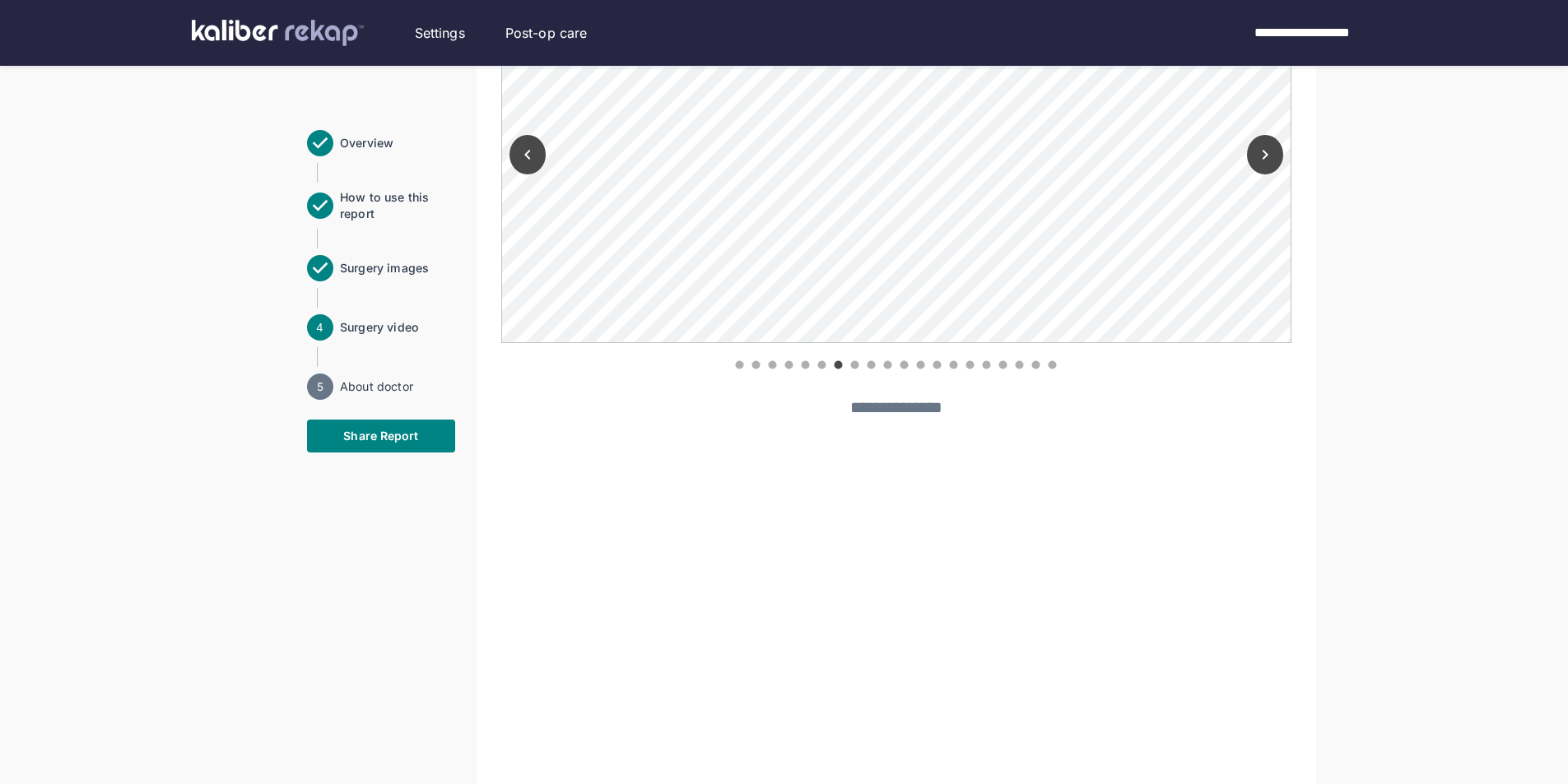
drag, startPoint x: 879, startPoint y: 1, endPoint x: 1250, endPoint y: 422, distance: 561.1
click at [1250, 422] on div "**********" at bounding box center [896, 192] width 791 height 520
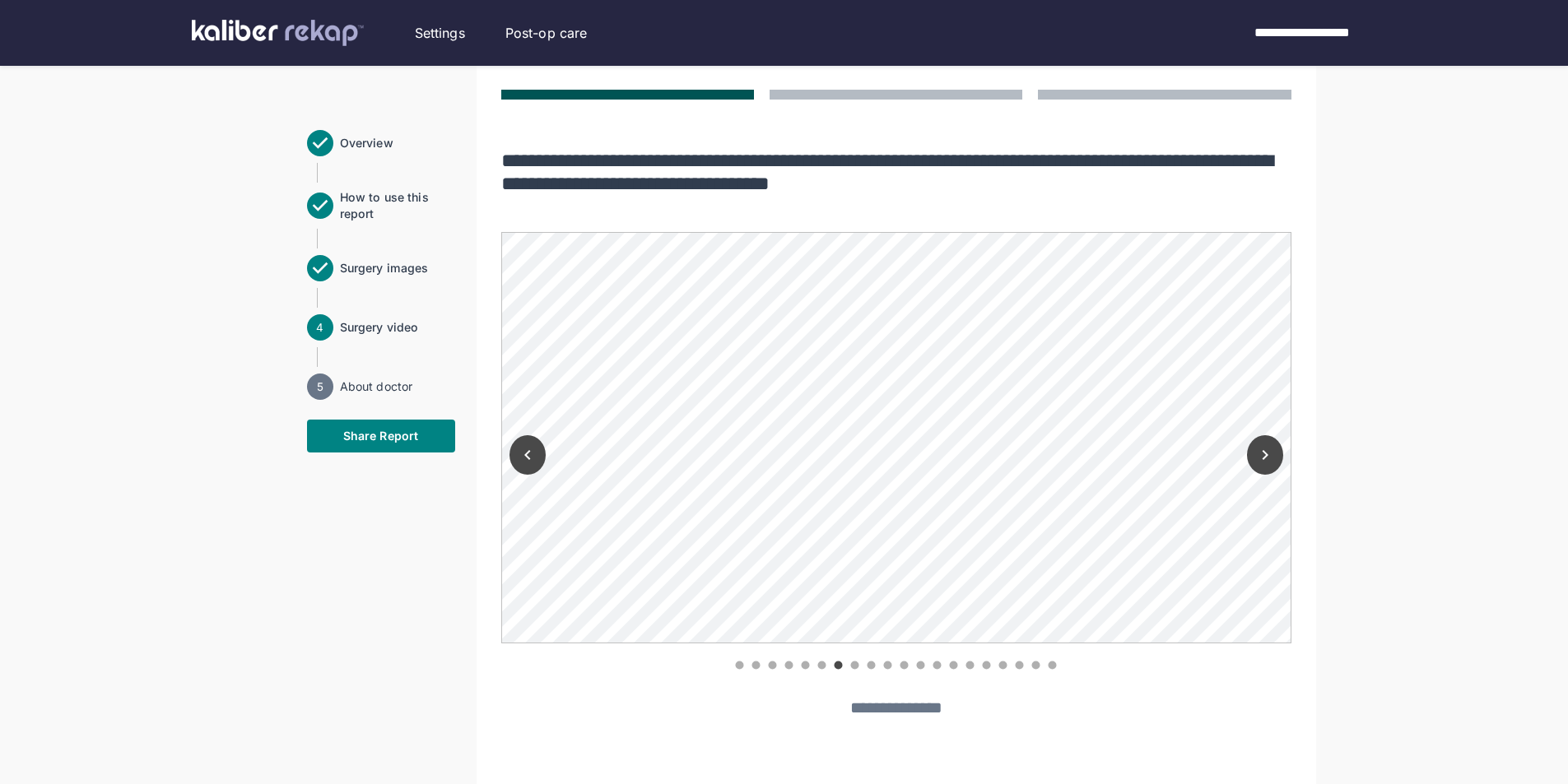
scroll to position [1105, 0]
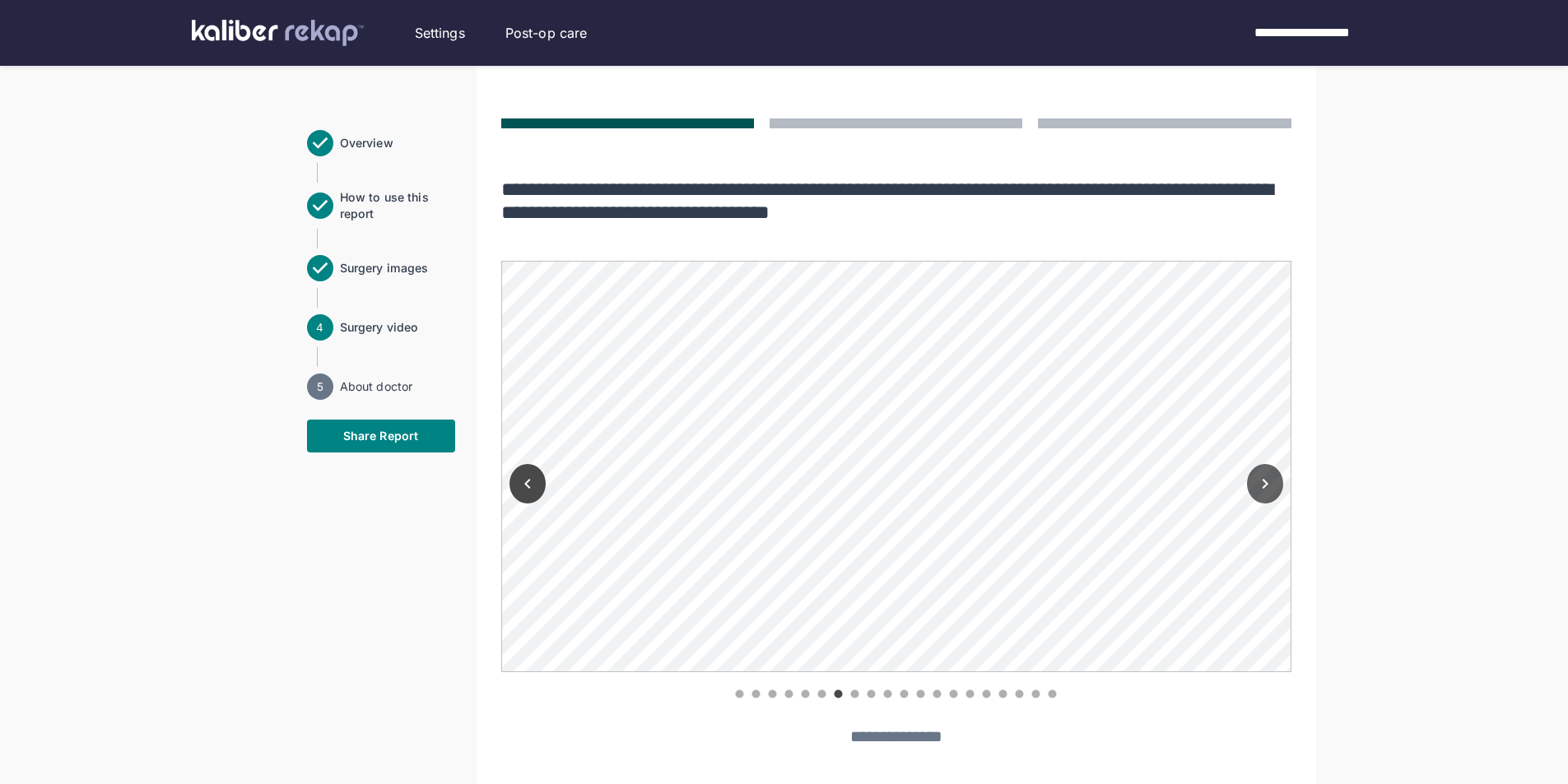
click at [1260, 487] on icon "Next" at bounding box center [1264, 483] width 20 height 20
click at [1269, 486] on icon "Next" at bounding box center [1264, 483] width 20 height 20
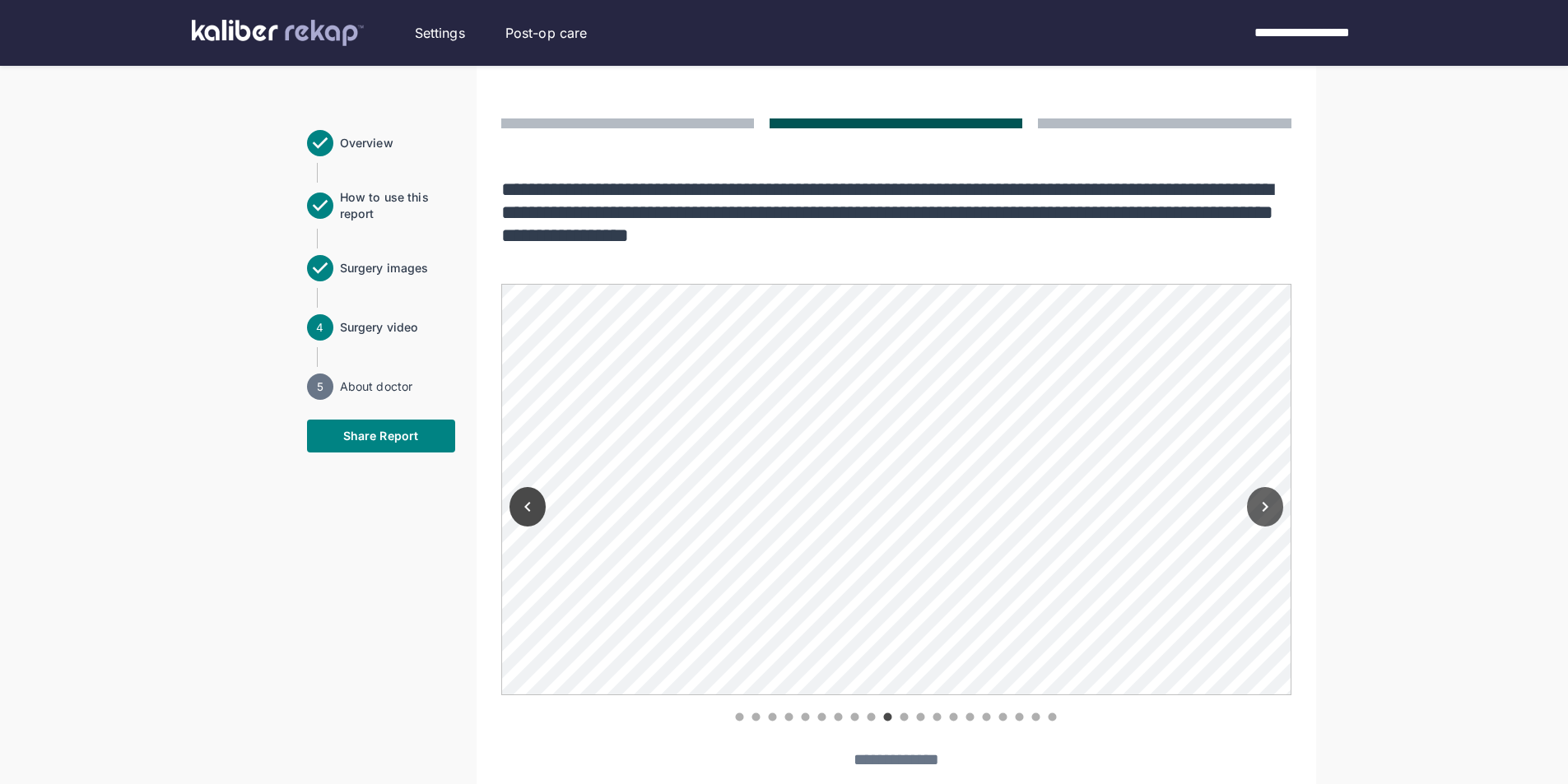
click at [1260, 507] on icon "Next" at bounding box center [1264, 507] width 20 height 20
click at [1265, 507] on icon "Next" at bounding box center [1264, 507] width 20 height 20
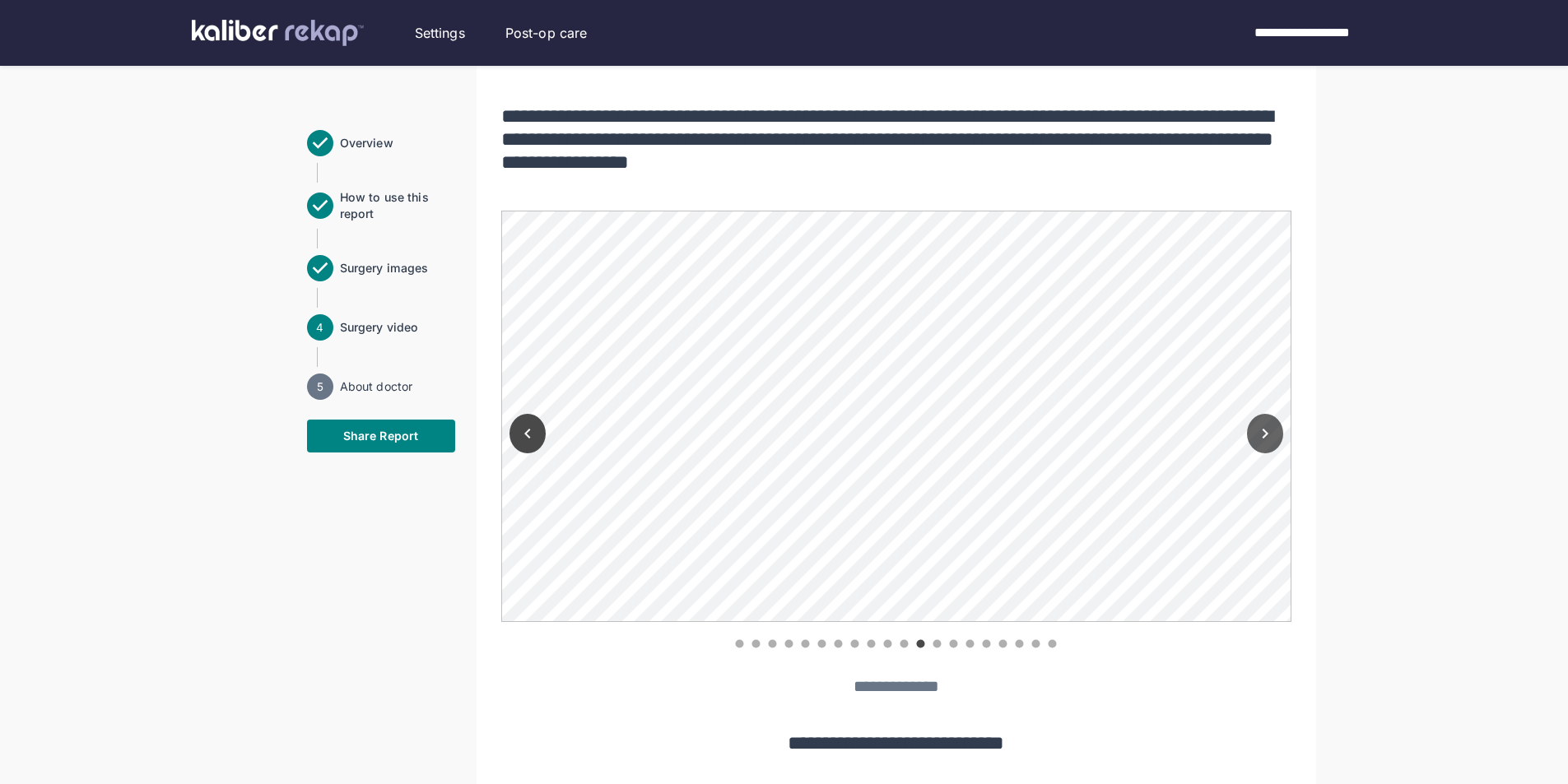
scroll to position [1188, 0]
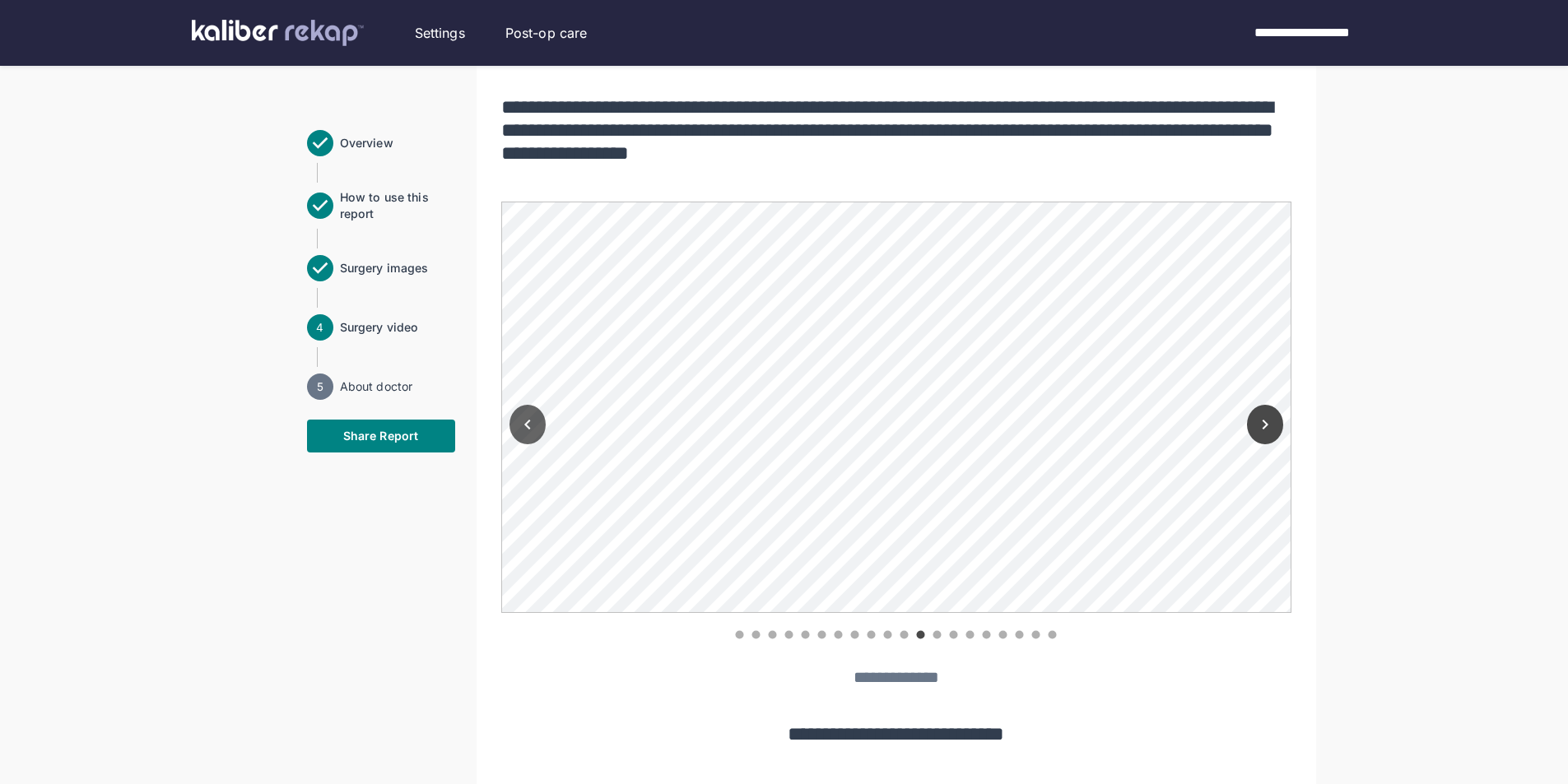
click at [543, 418] on button "Previous" at bounding box center [527, 425] width 36 height 39
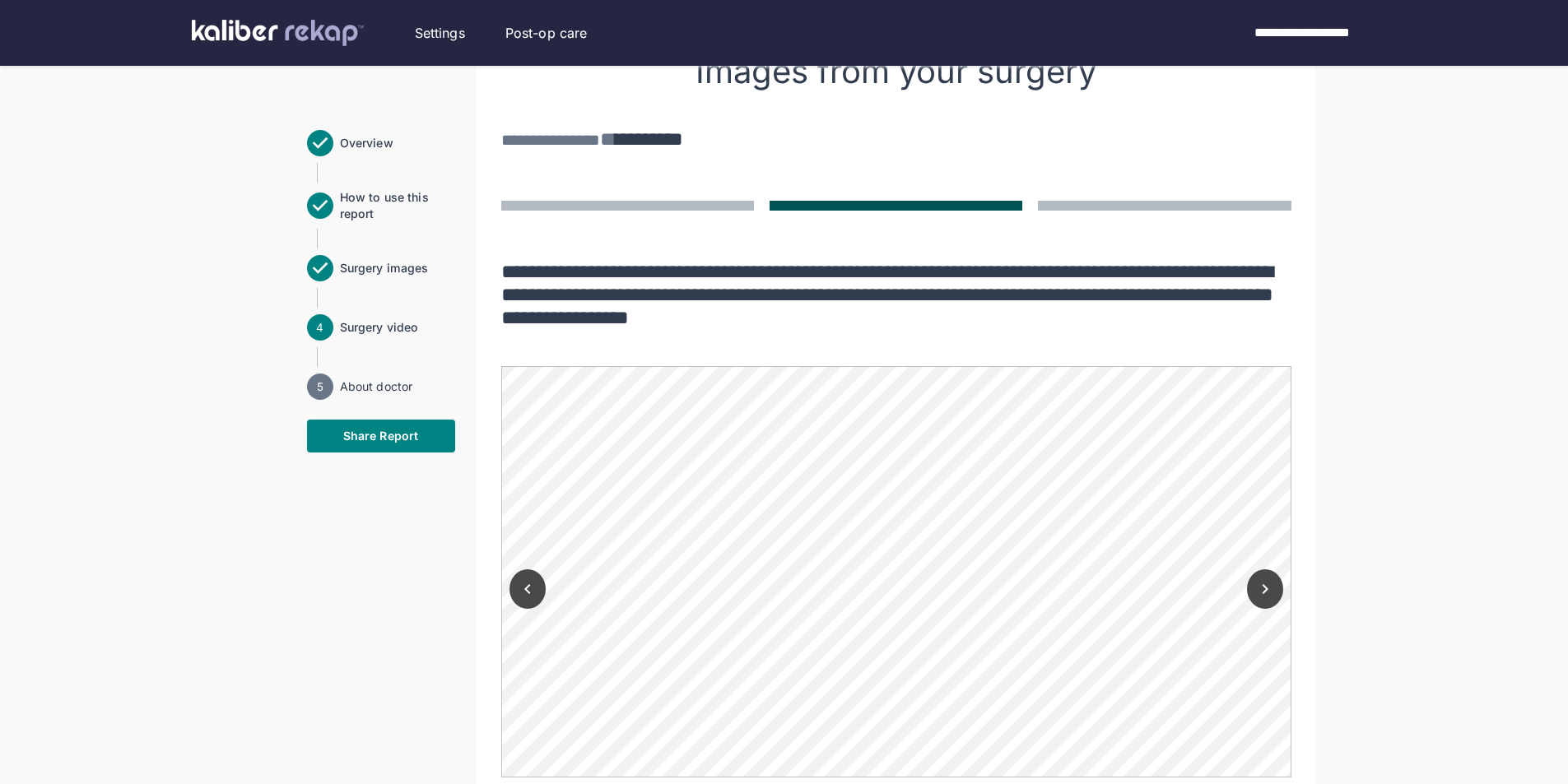
scroll to position [1105, 0]
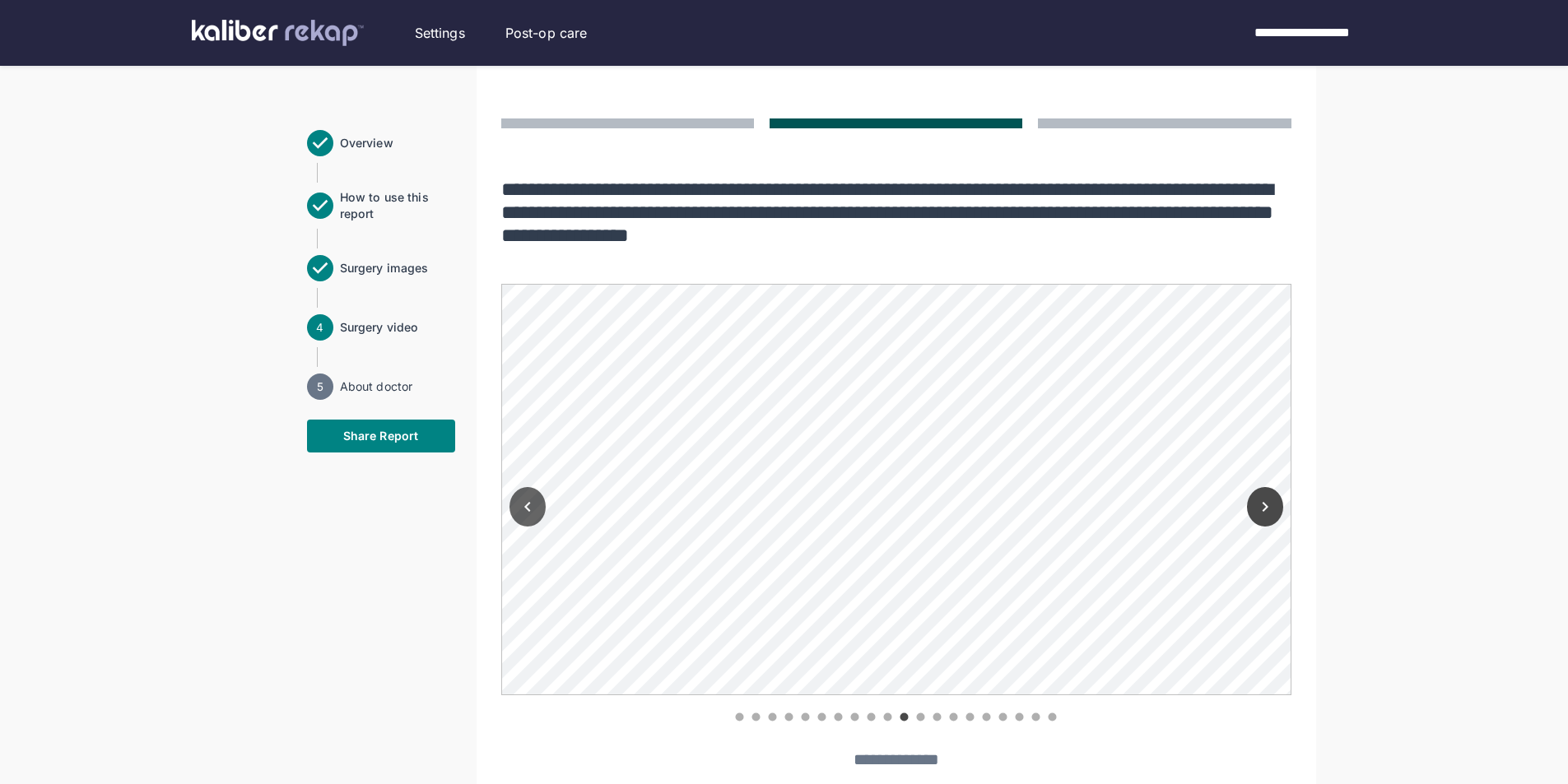
click at [537, 513] on button "Previous" at bounding box center [527, 507] width 36 height 39
click at [1264, 503] on icon "Next" at bounding box center [1264, 507] width 20 height 20
click at [1266, 516] on icon "Next" at bounding box center [1264, 507] width 20 height 20
click at [1266, 503] on icon "Next" at bounding box center [1264, 507] width 20 height 20
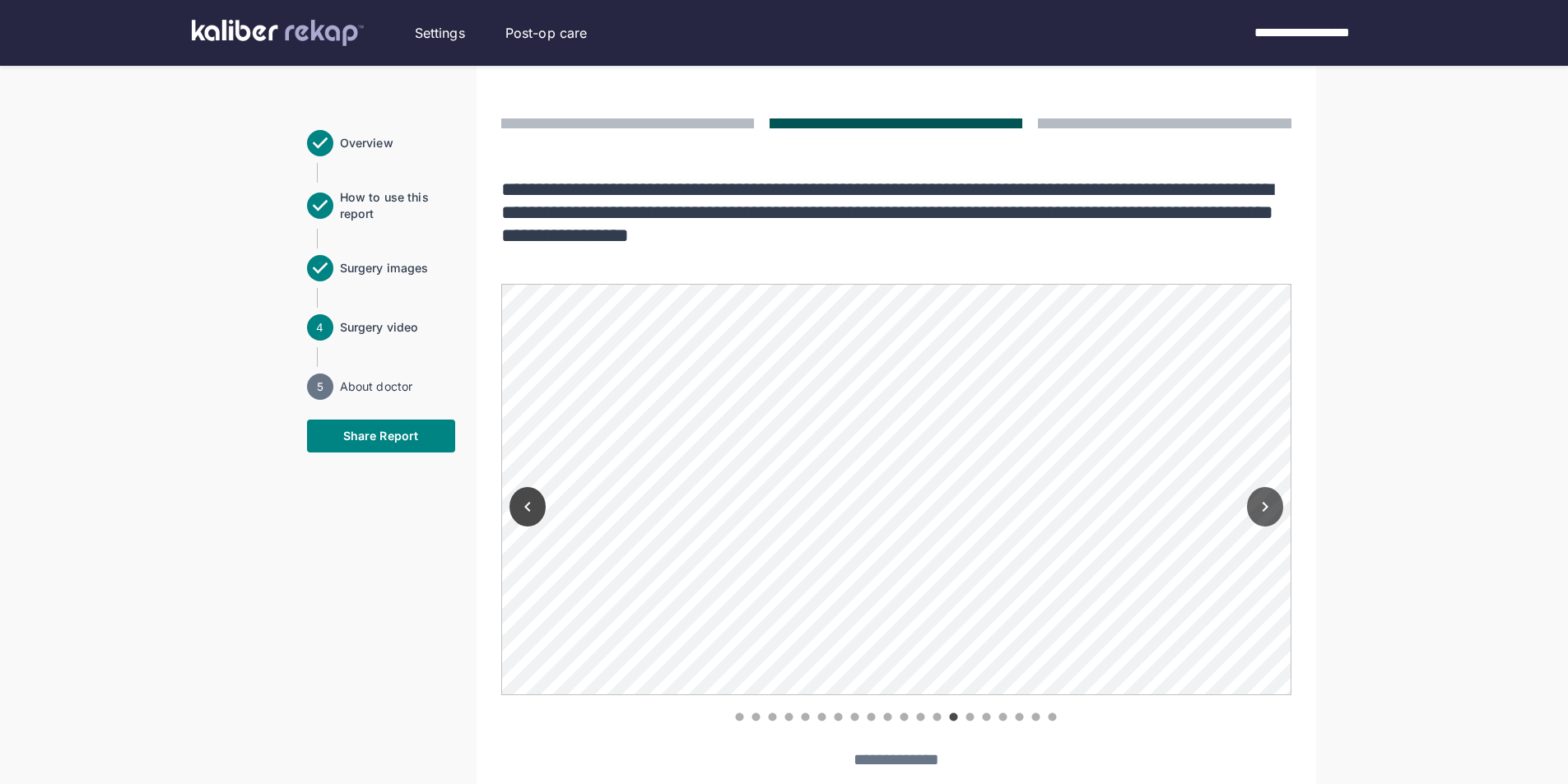
click at [1266, 503] on icon "Next" at bounding box center [1264, 507] width 20 height 20
click at [1270, 508] on icon "Next" at bounding box center [1264, 507] width 20 height 20
click at [1267, 508] on icon "Next" at bounding box center [1264, 507] width 20 height 20
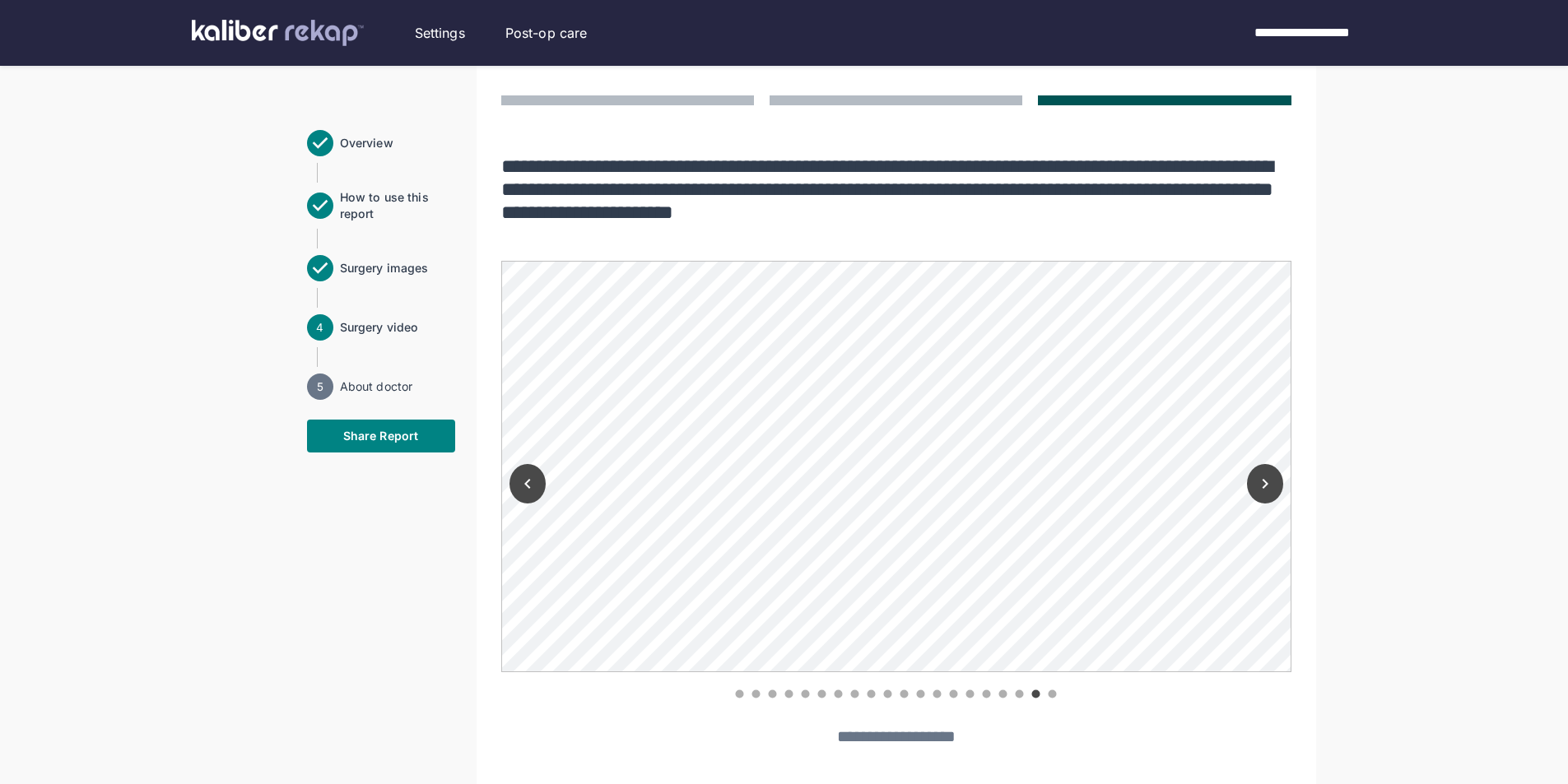
scroll to position [1188, 0]
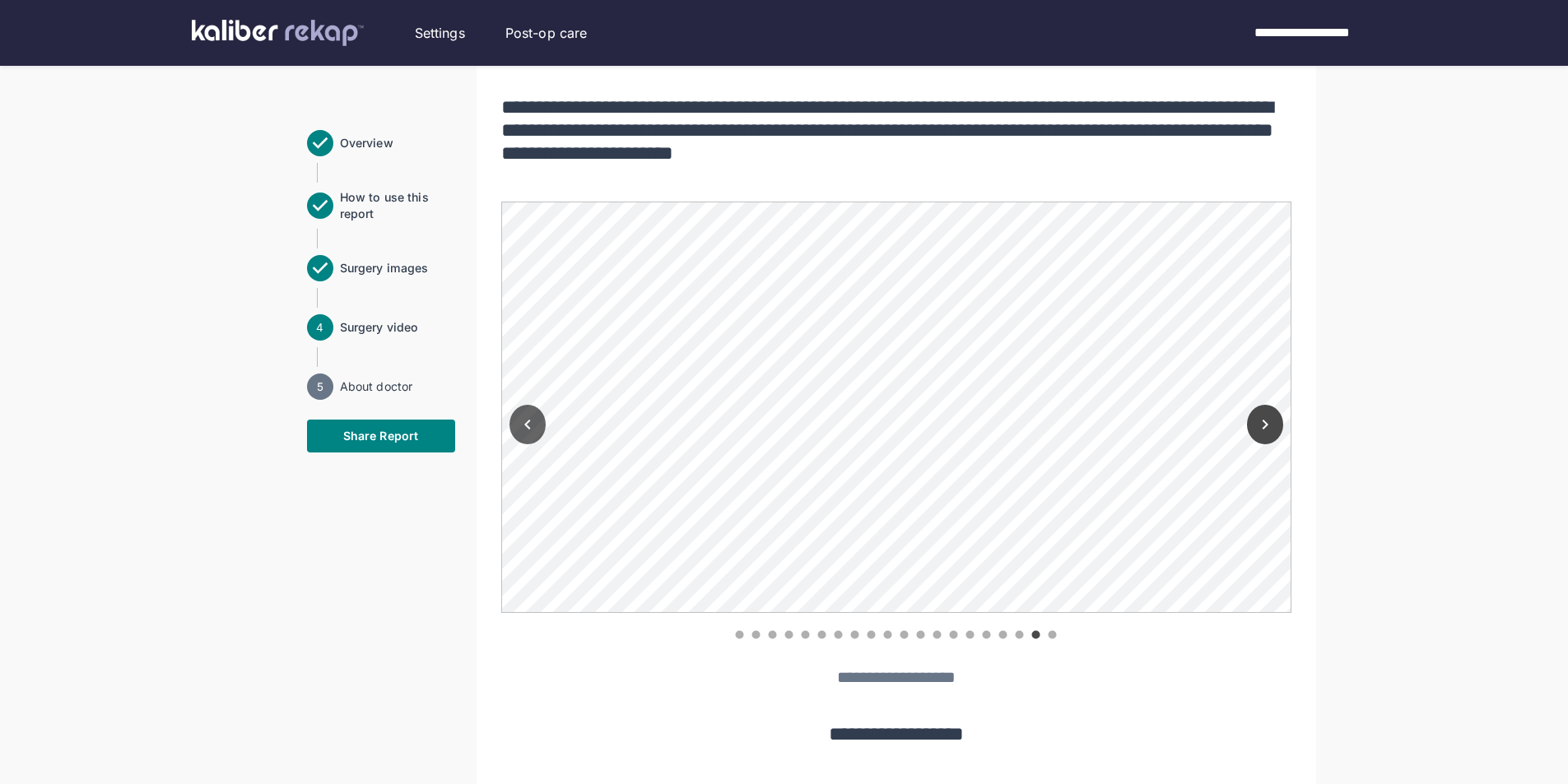
click at [521, 434] on icon "Previous" at bounding box center [527, 425] width 20 height 20
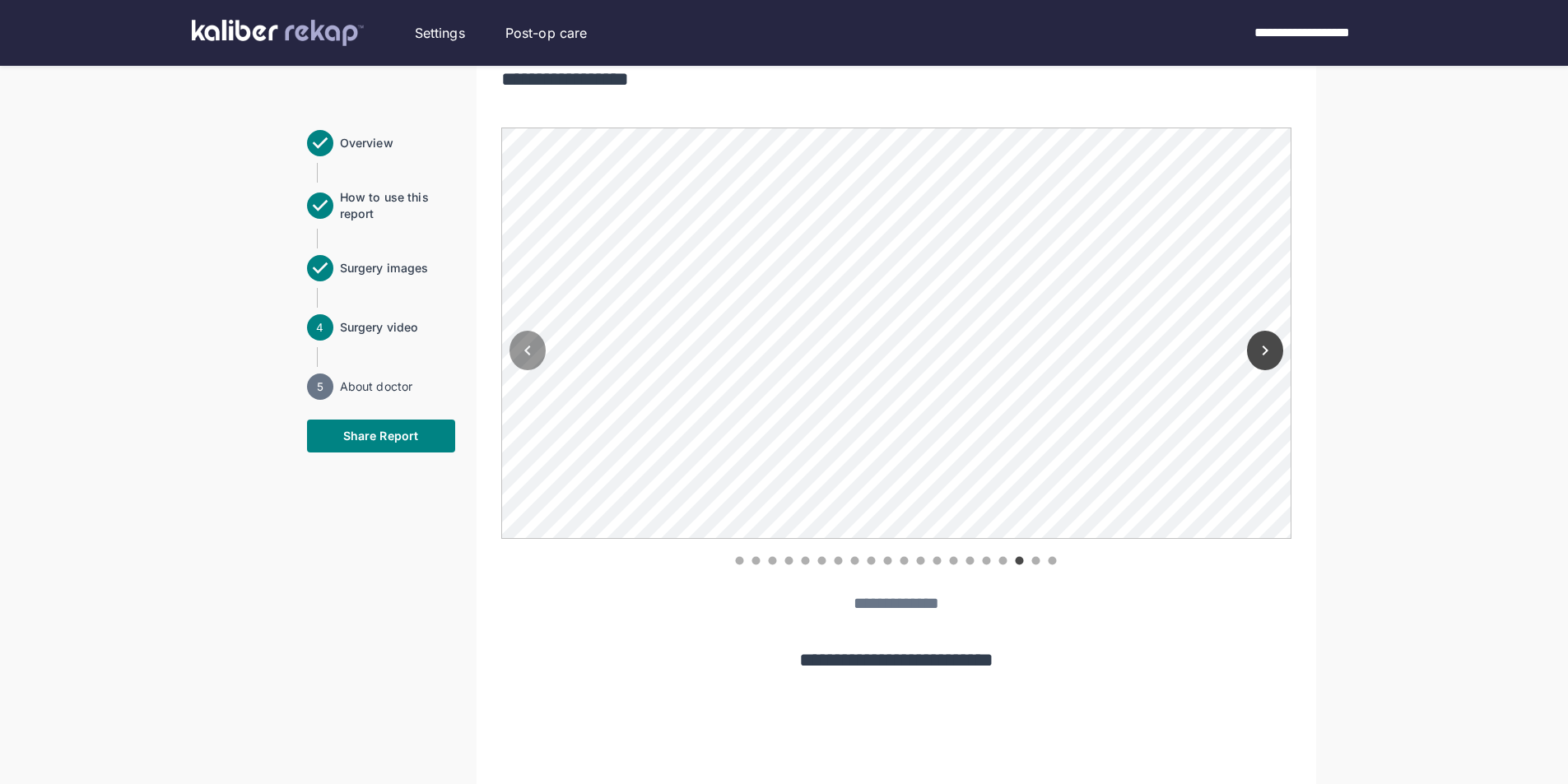
scroll to position [1270, 0]
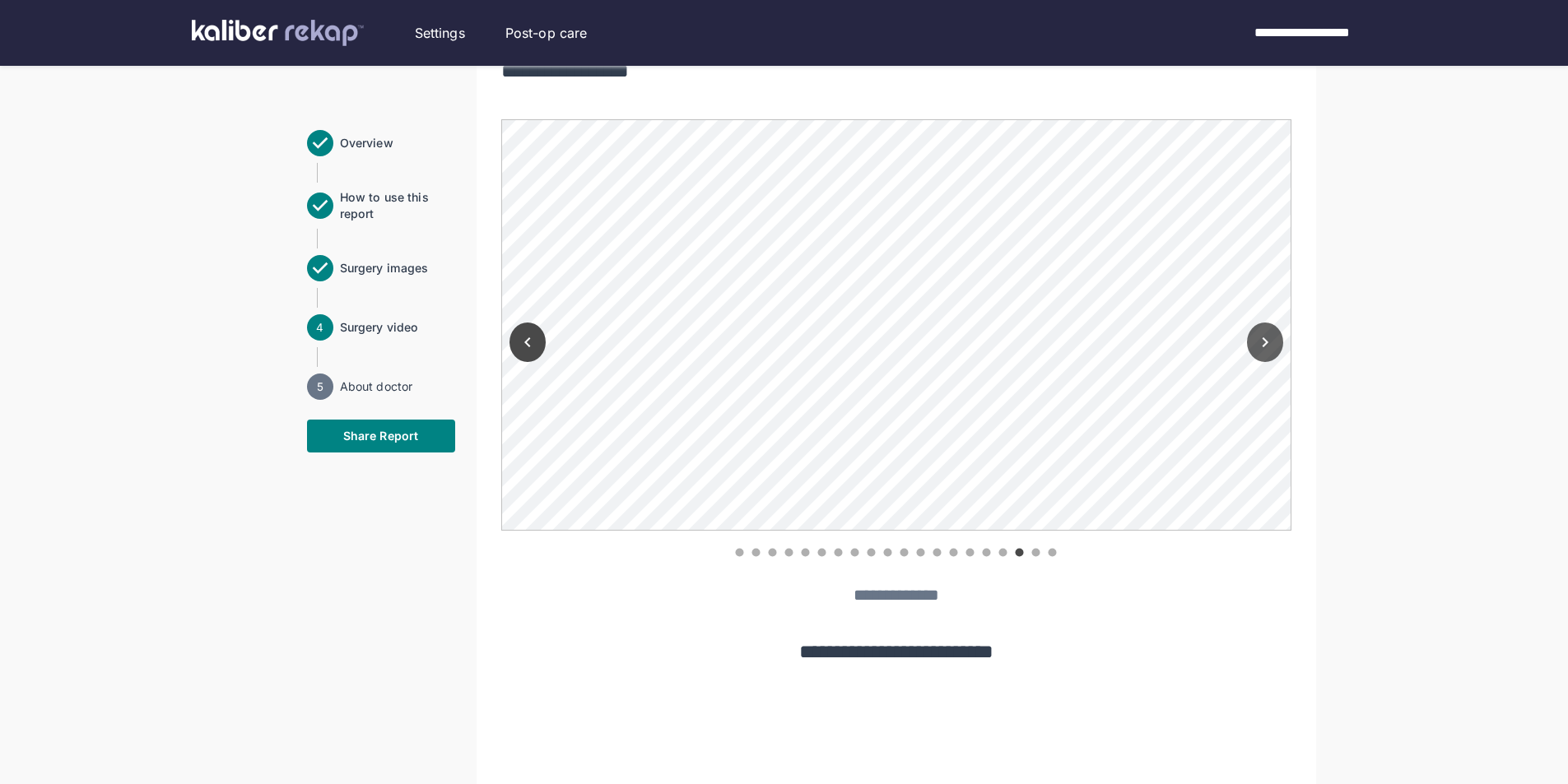
click at [1263, 353] on button "Next" at bounding box center [1264, 343] width 36 height 39
click at [1263, 349] on icon "Next" at bounding box center [1264, 342] width 20 height 20
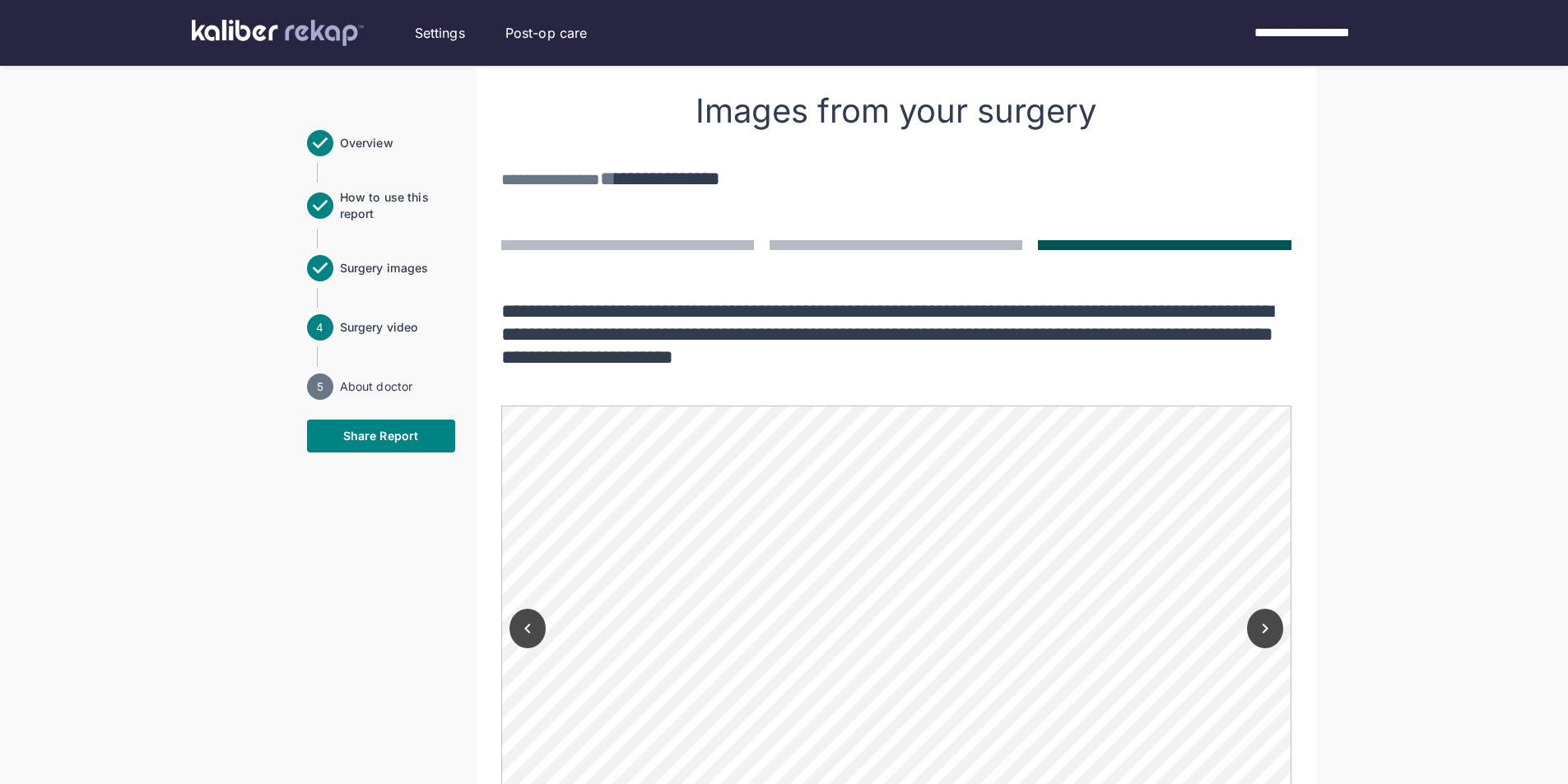
scroll to position [777, 0]
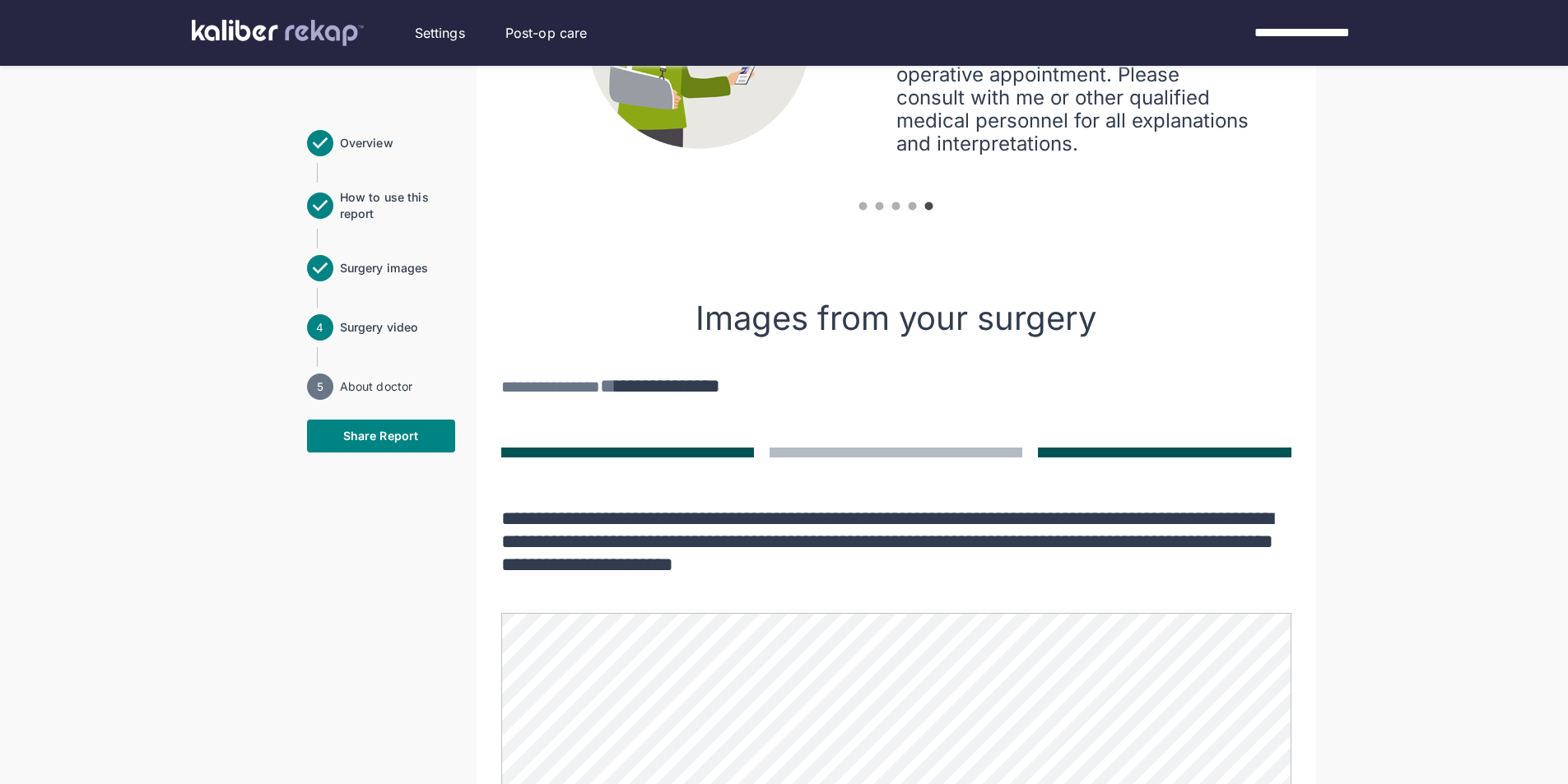
click at [708, 457] on button at bounding box center [627, 453] width 252 height 10
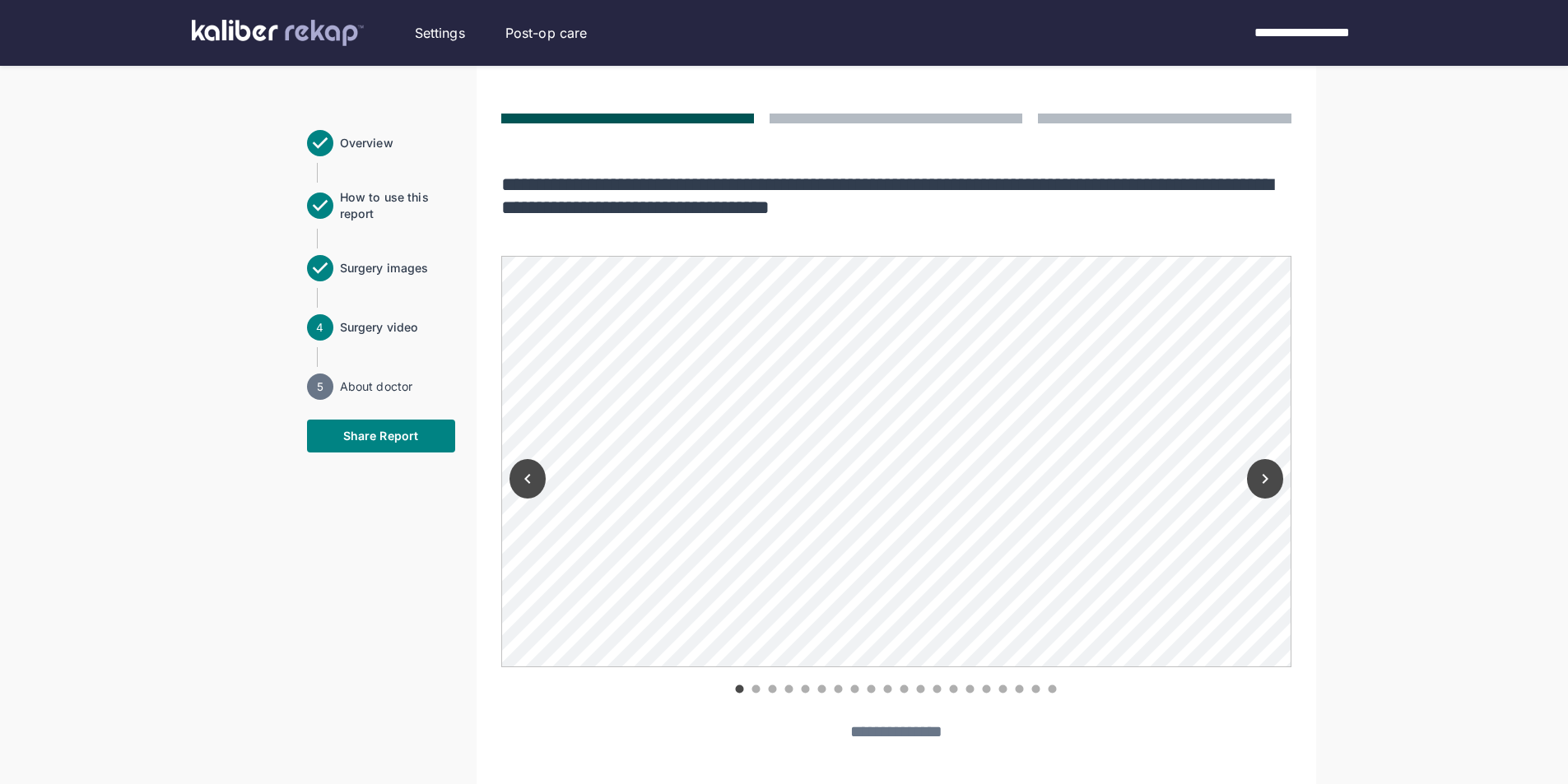
scroll to position [1270, 0]
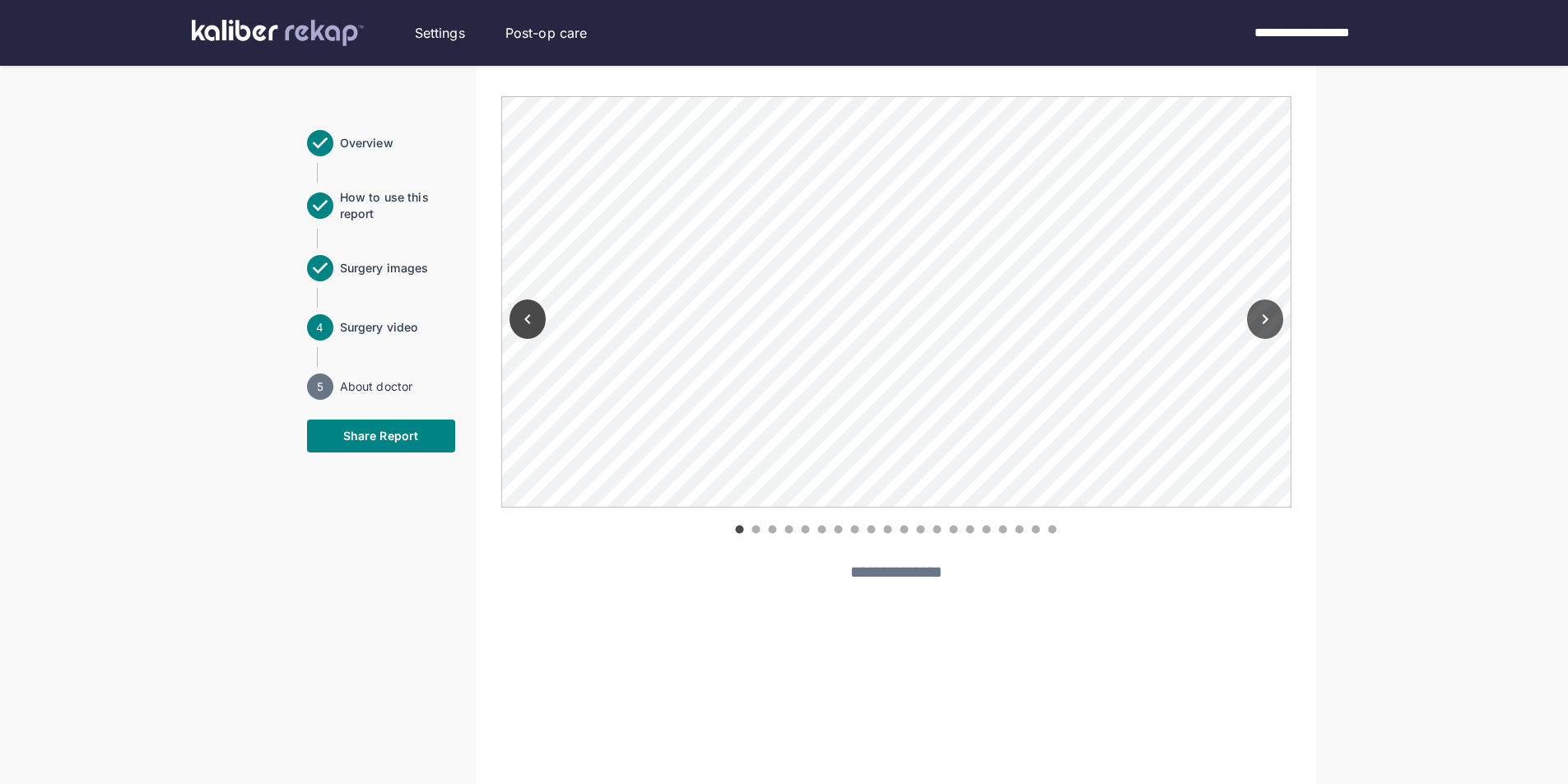
click at [1269, 322] on icon "Next" at bounding box center [1264, 318] width 20 height 20
click at [523, 312] on icon "Previous" at bounding box center [527, 318] width 20 height 20
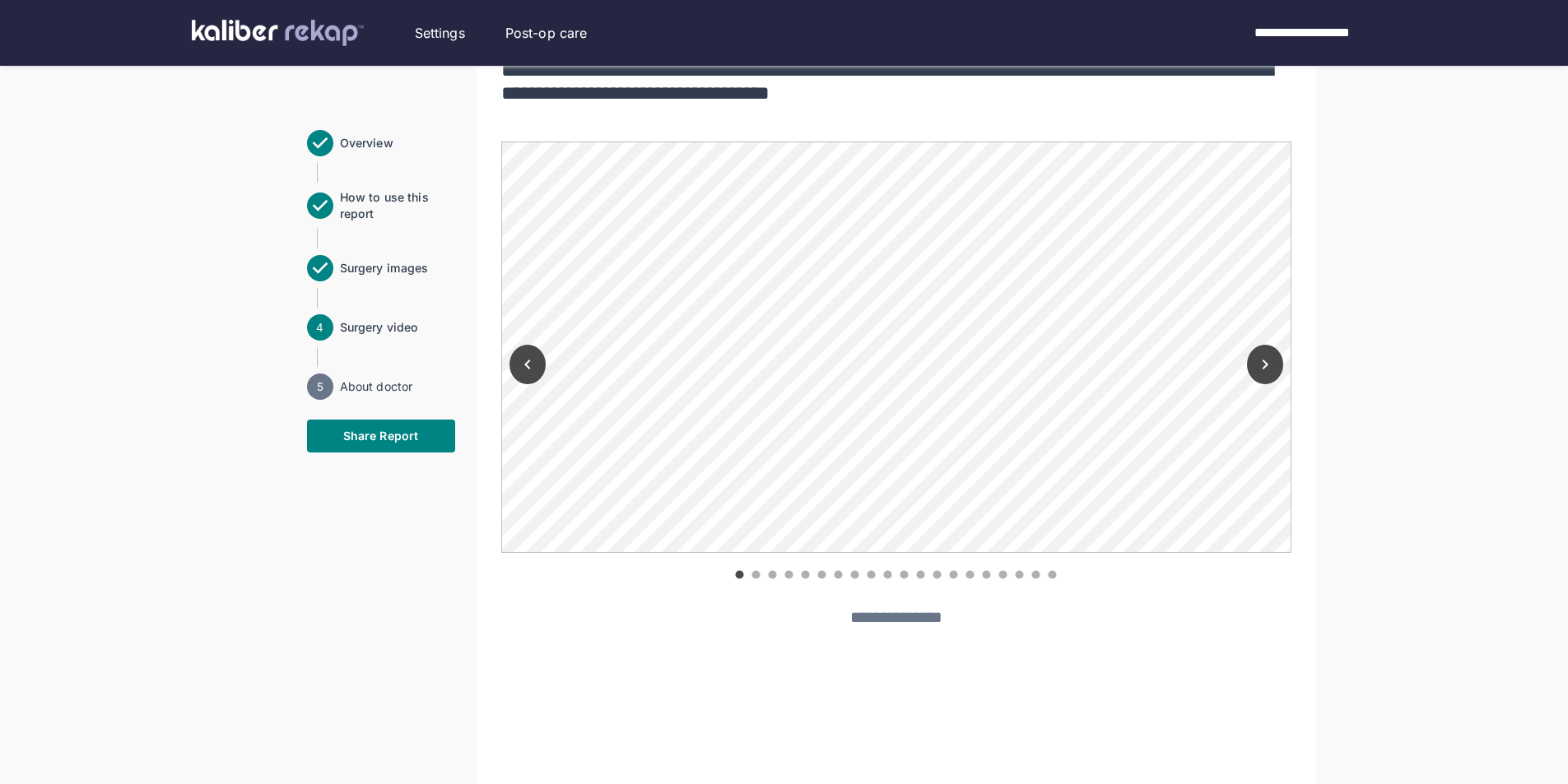
scroll to position [1188, 0]
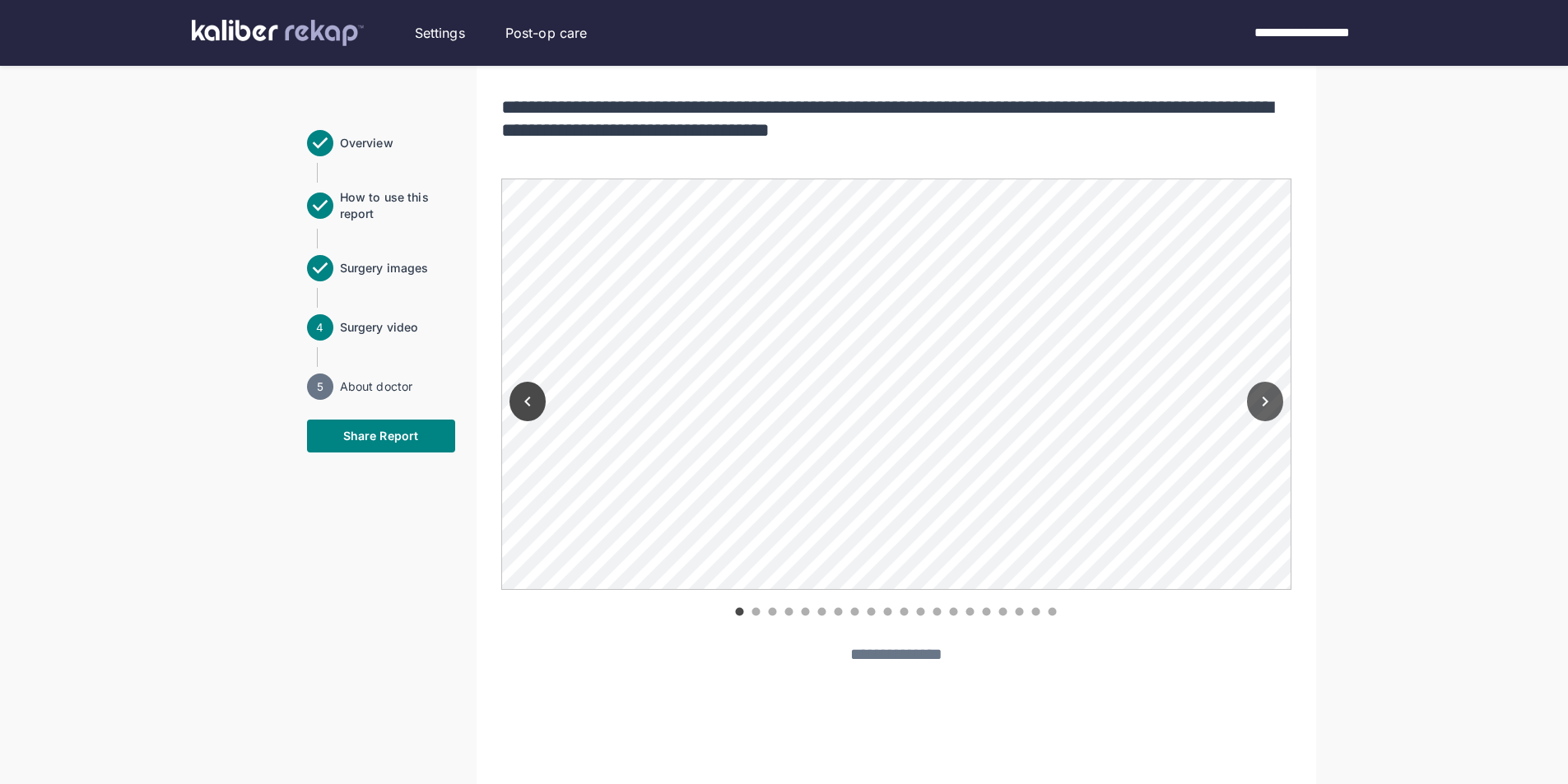
click at [1262, 407] on icon "Next" at bounding box center [1264, 401] width 20 height 20
click at [1262, 406] on icon "Next" at bounding box center [1264, 401] width 20 height 20
click at [1264, 406] on icon "Next" at bounding box center [1264, 401] width 6 height 10
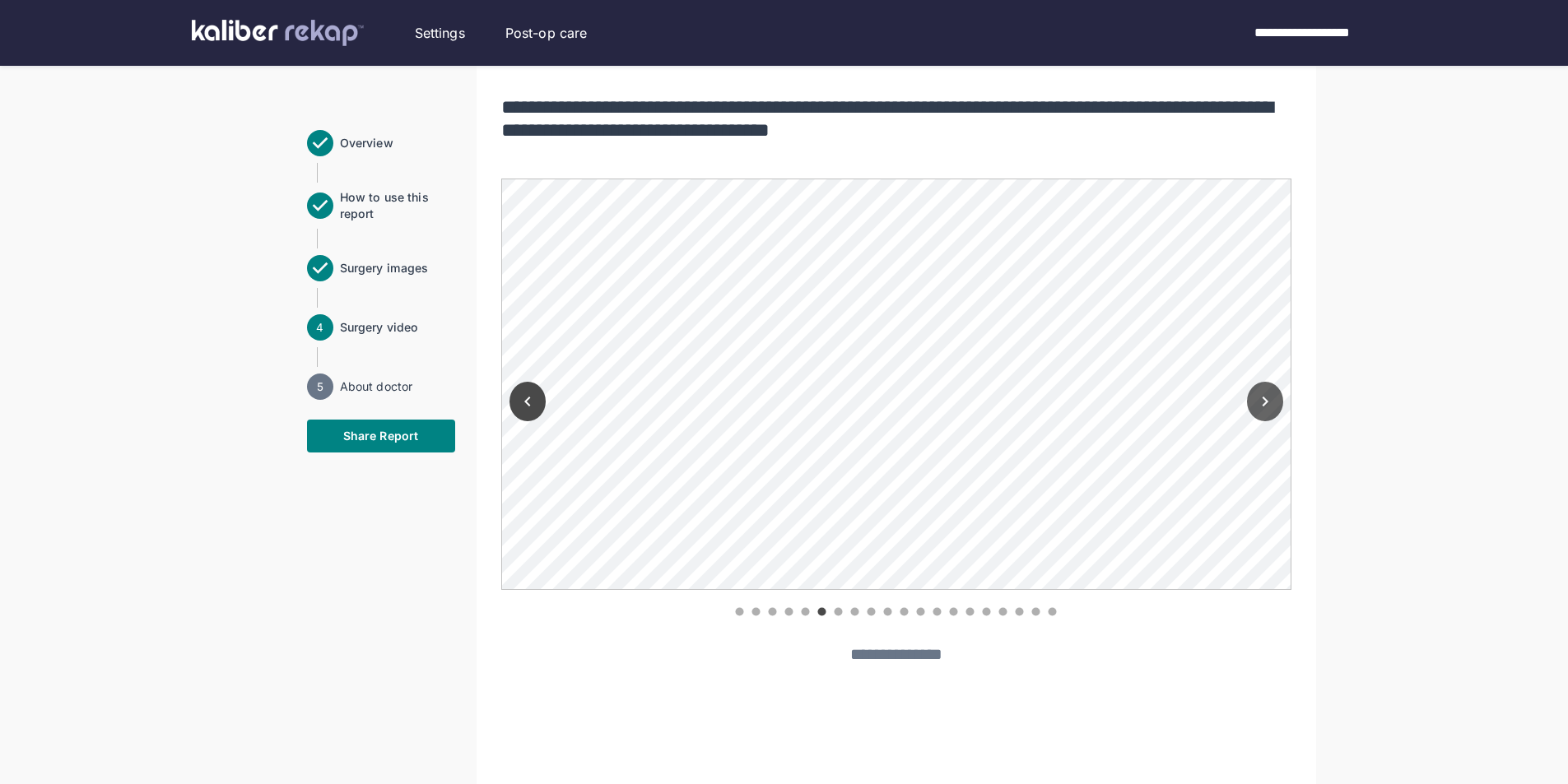
click at [1264, 406] on icon "Next" at bounding box center [1264, 401] width 6 height 10
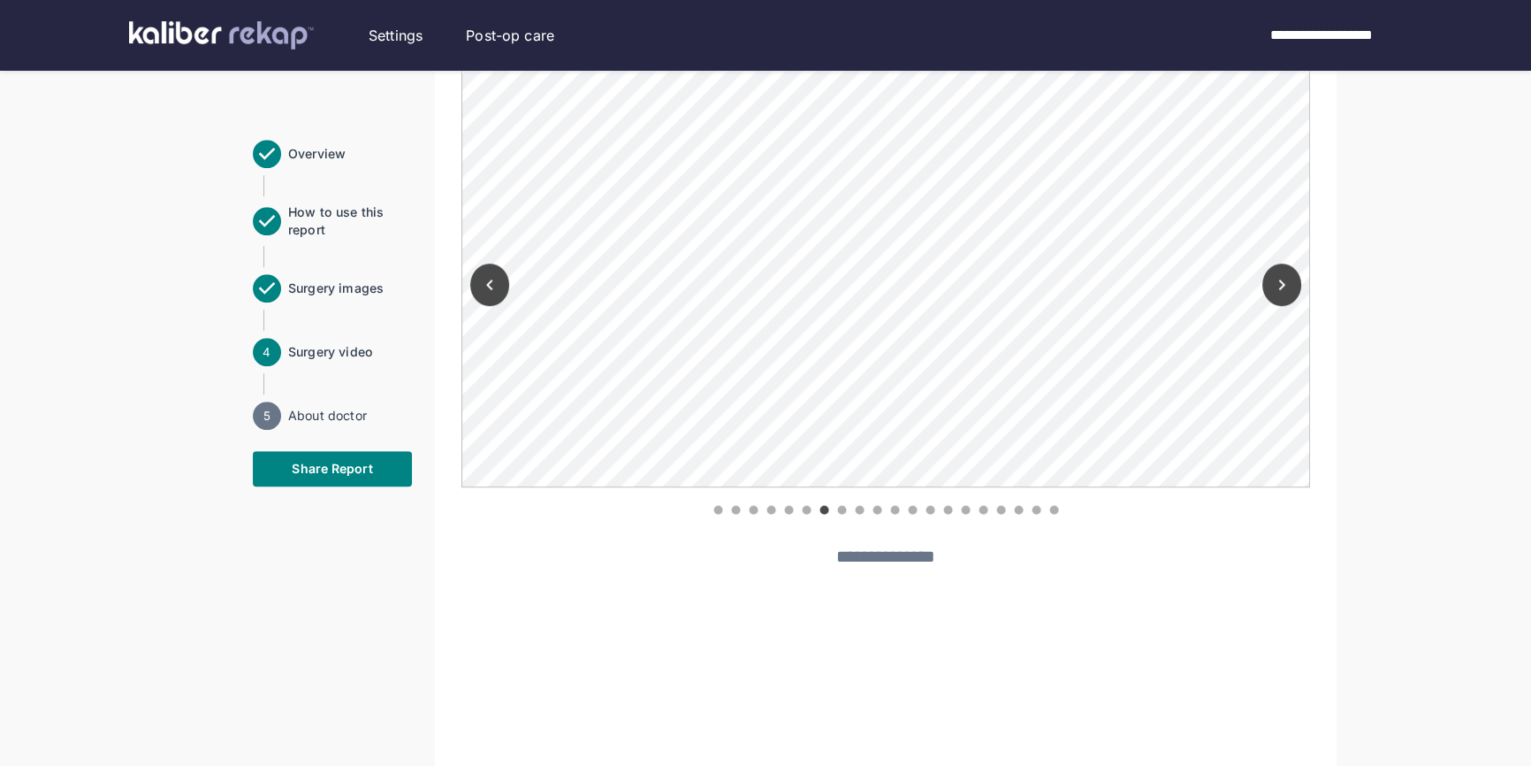
scroll to position [1336, 0]
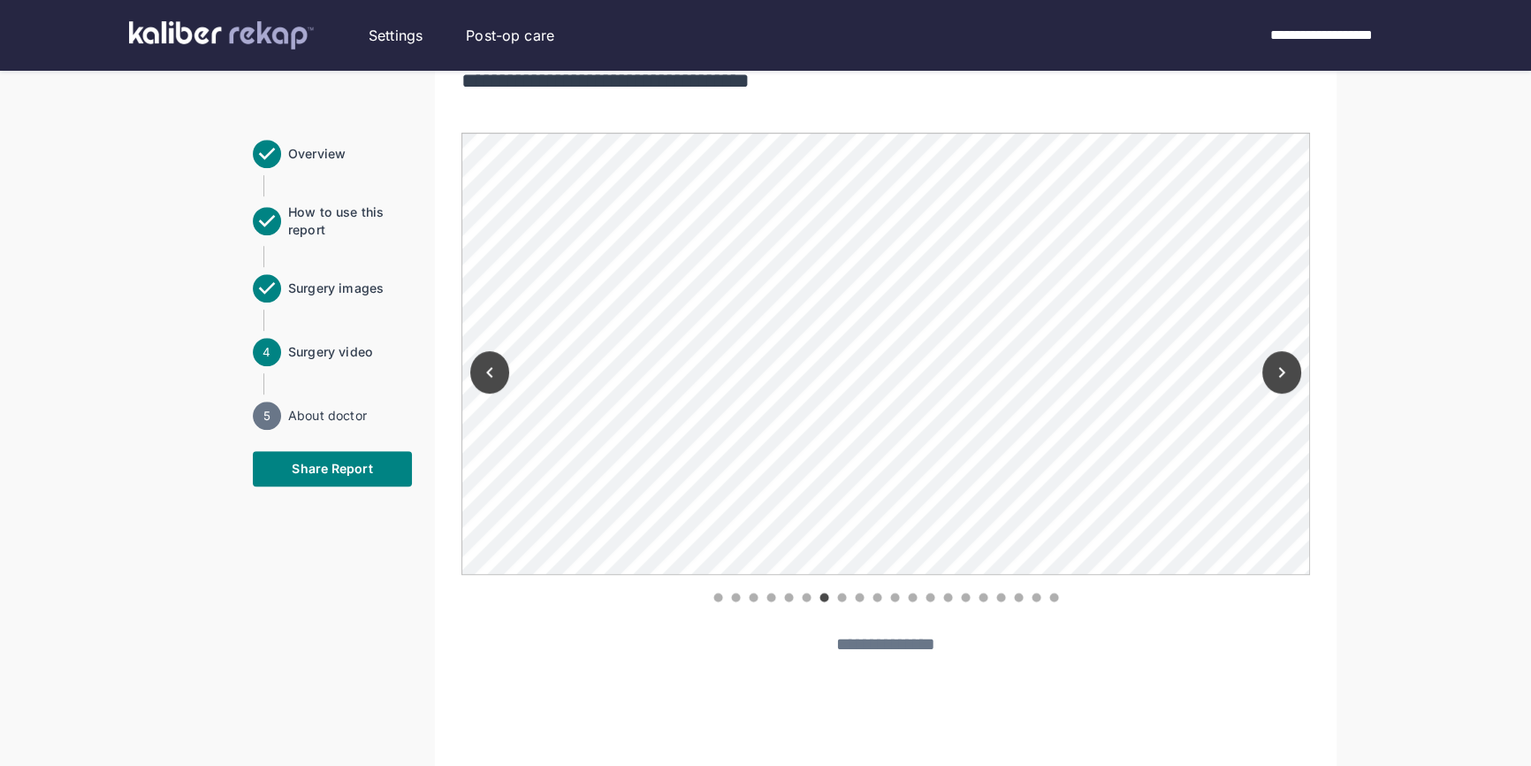
click at [1319, 472] on div "**********" at bounding box center [886, 693] width 902 height 3297
click at [504, 374] on button "Previous" at bounding box center [489, 372] width 39 height 42
click at [1282, 371] on icon "Next" at bounding box center [1282, 372] width 6 height 11
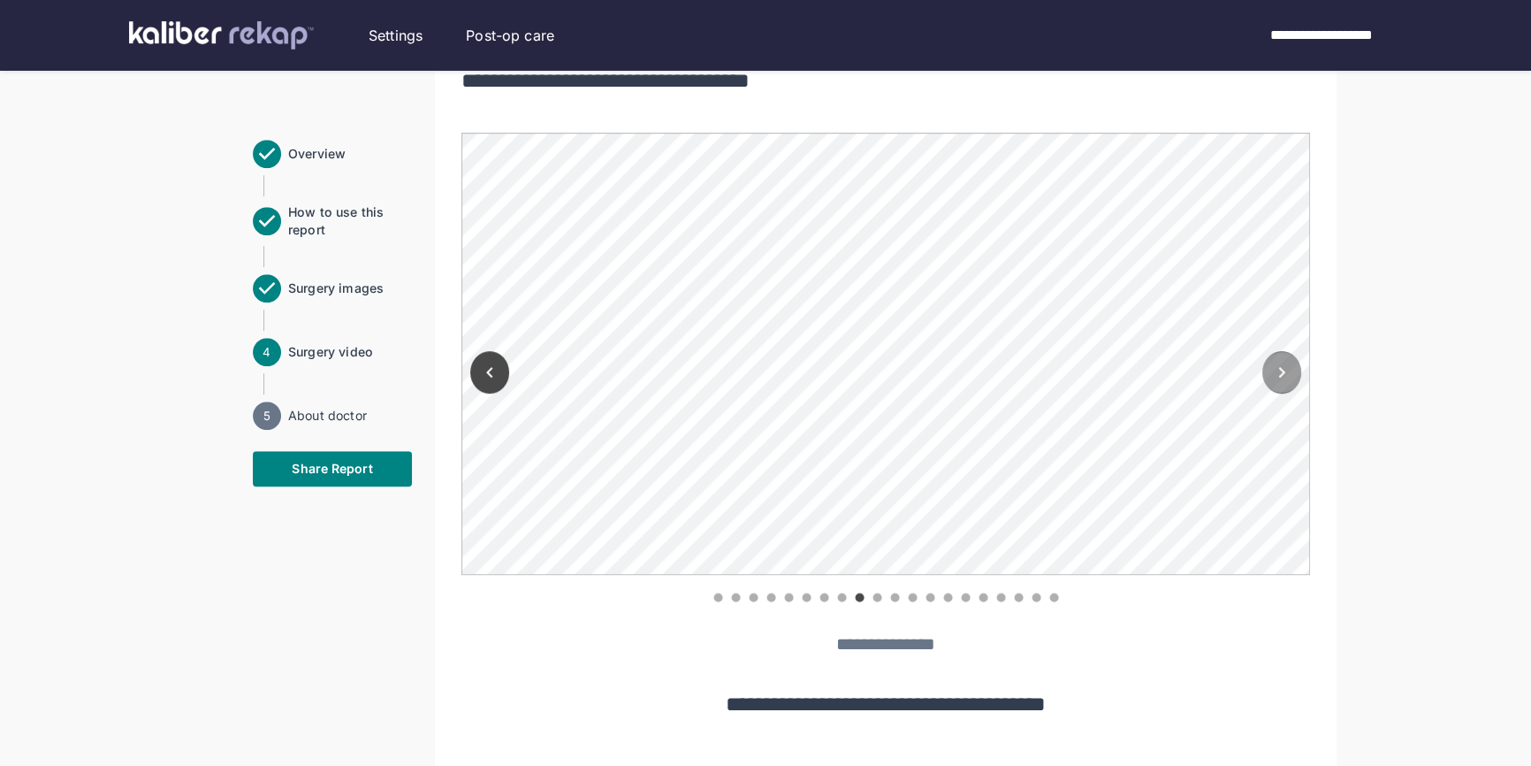
click at [1285, 365] on icon "Next" at bounding box center [1281, 372] width 21 height 21
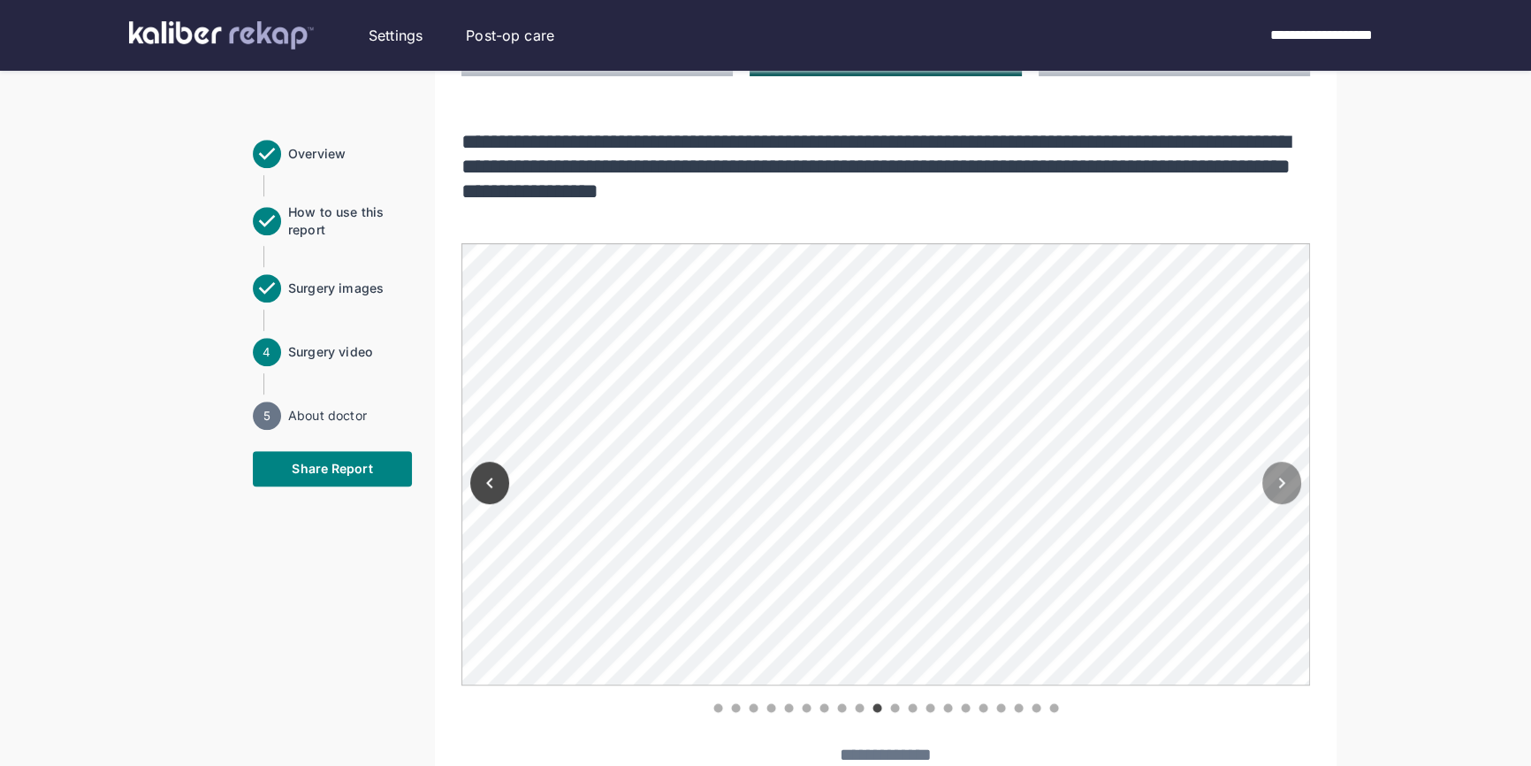
scroll to position [1255, 0]
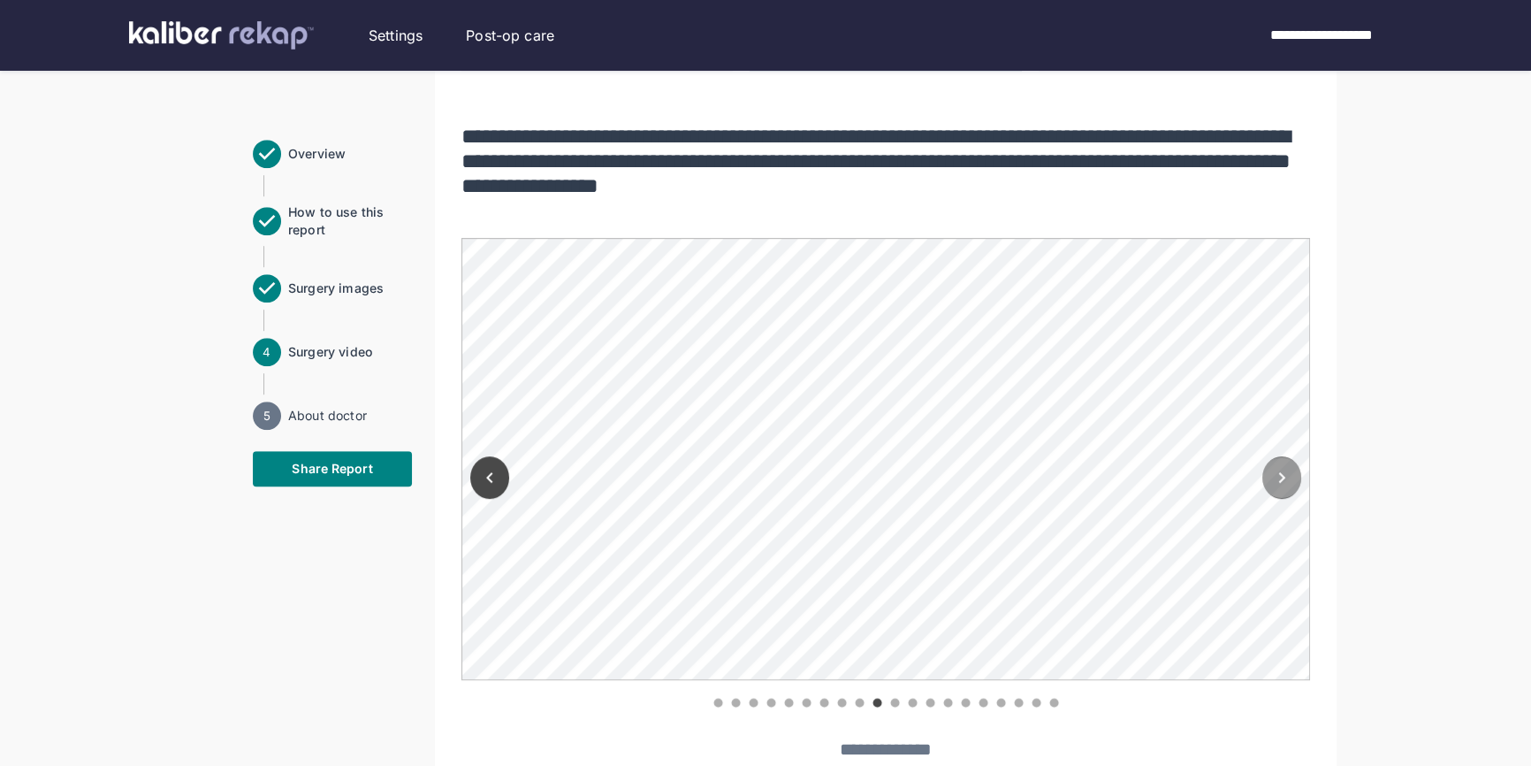
click at [1286, 479] on icon "Next" at bounding box center [1281, 477] width 21 height 21
click at [1285, 482] on icon "Next" at bounding box center [1281, 477] width 21 height 21
click at [1280, 476] on icon "Next" at bounding box center [1281, 477] width 21 height 21
click at [491, 482] on icon "Previous" at bounding box center [489, 477] width 21 height 21
click at [491, 481] on icon "Previous" at bounding box center [489, 477] width 21 height 21
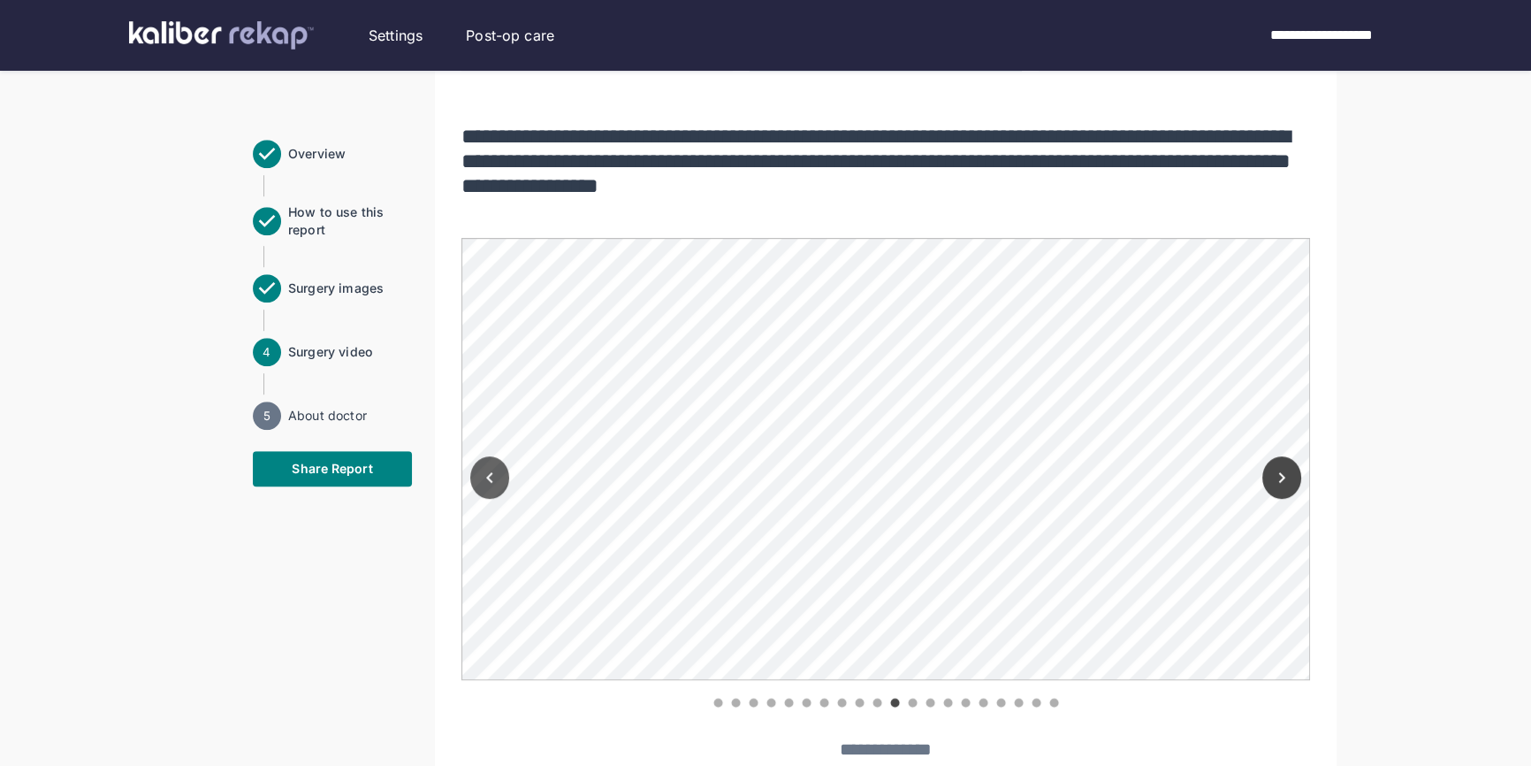
click at [493, 478] on icon "Previous" at bounding box center [489, 477] width 21 height 21
click at [1285, 476] on icon "Next" at bounding box center [1281, 477] width 21 height 21
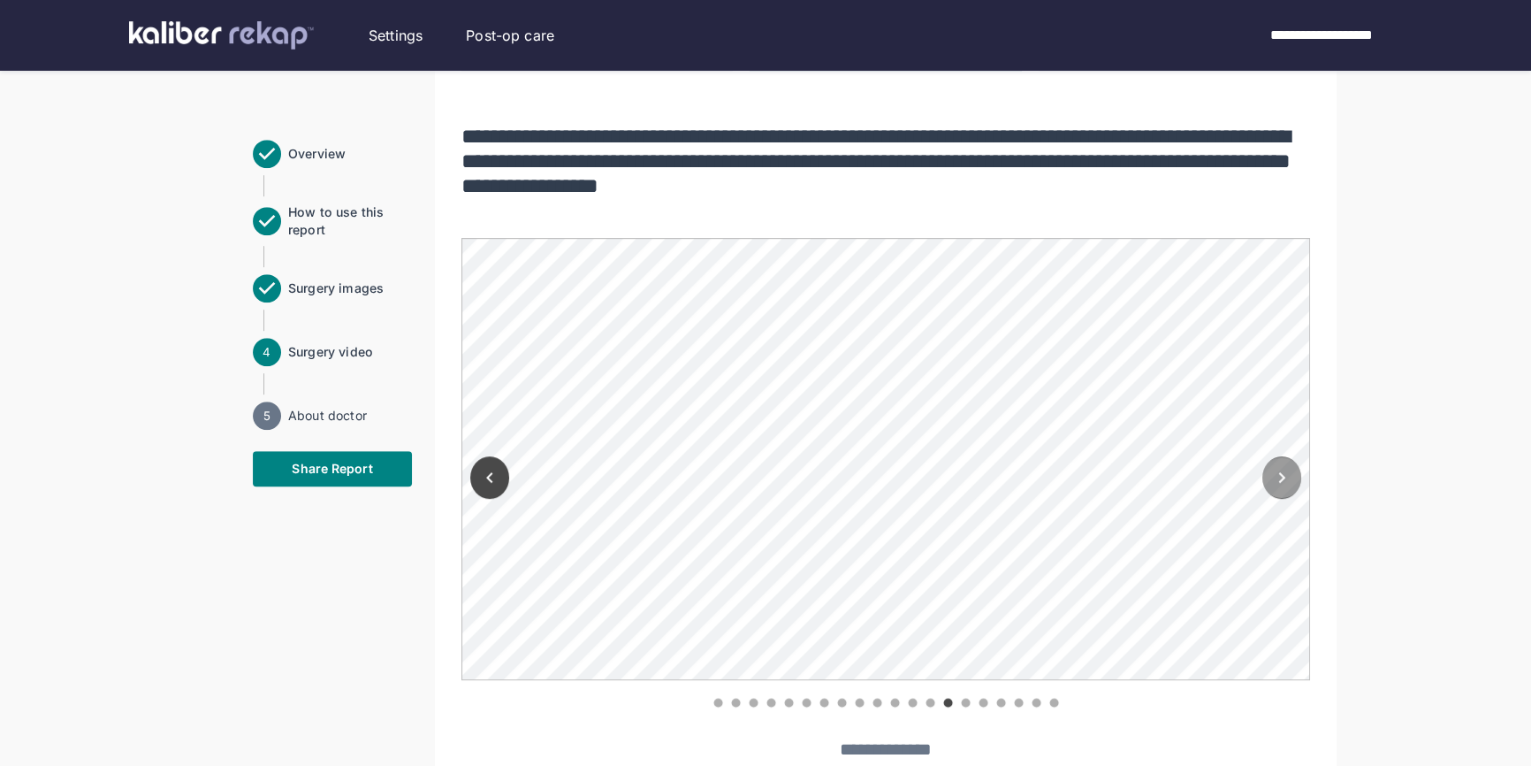
click at [1285, 476] on icon "Next" at bounding box center [1281, 477] width 21 height 21
click at [1292, 476] on icon "Next" at bounding box center [1281, 477] width 21 height 21
click at [1285, 469] on icon "Next" at bounding box center [1281, 477] width 21 height 21
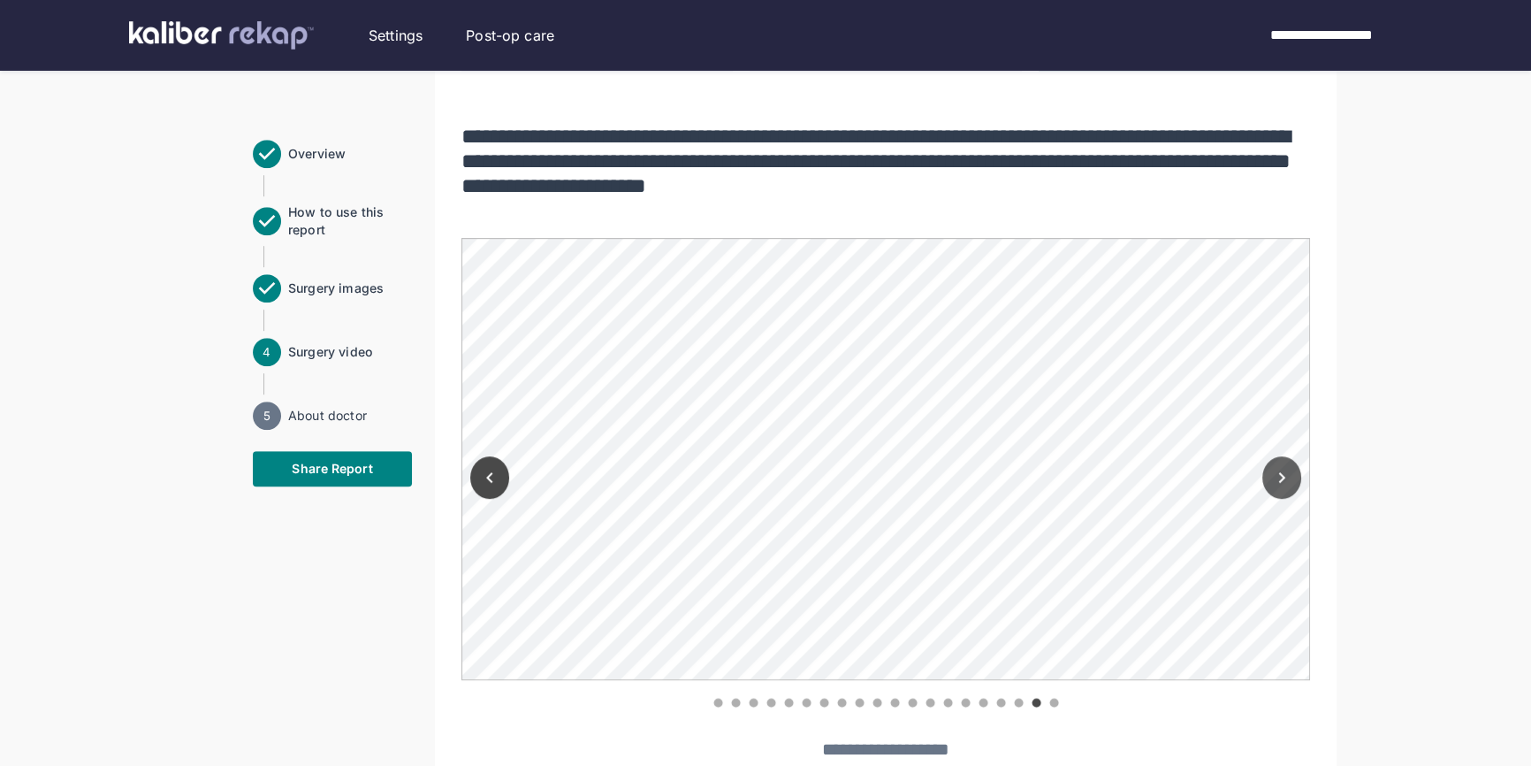
click at [1277, 480] on icon "Next" at bounding box center [1281, 477] width 21 height 21
click at [477, 494] on div at bounding box center [489, 474] width 57 height 472
click at [478, 485] on button "Previous" at bounding box center [489, 477] width 39 height 42
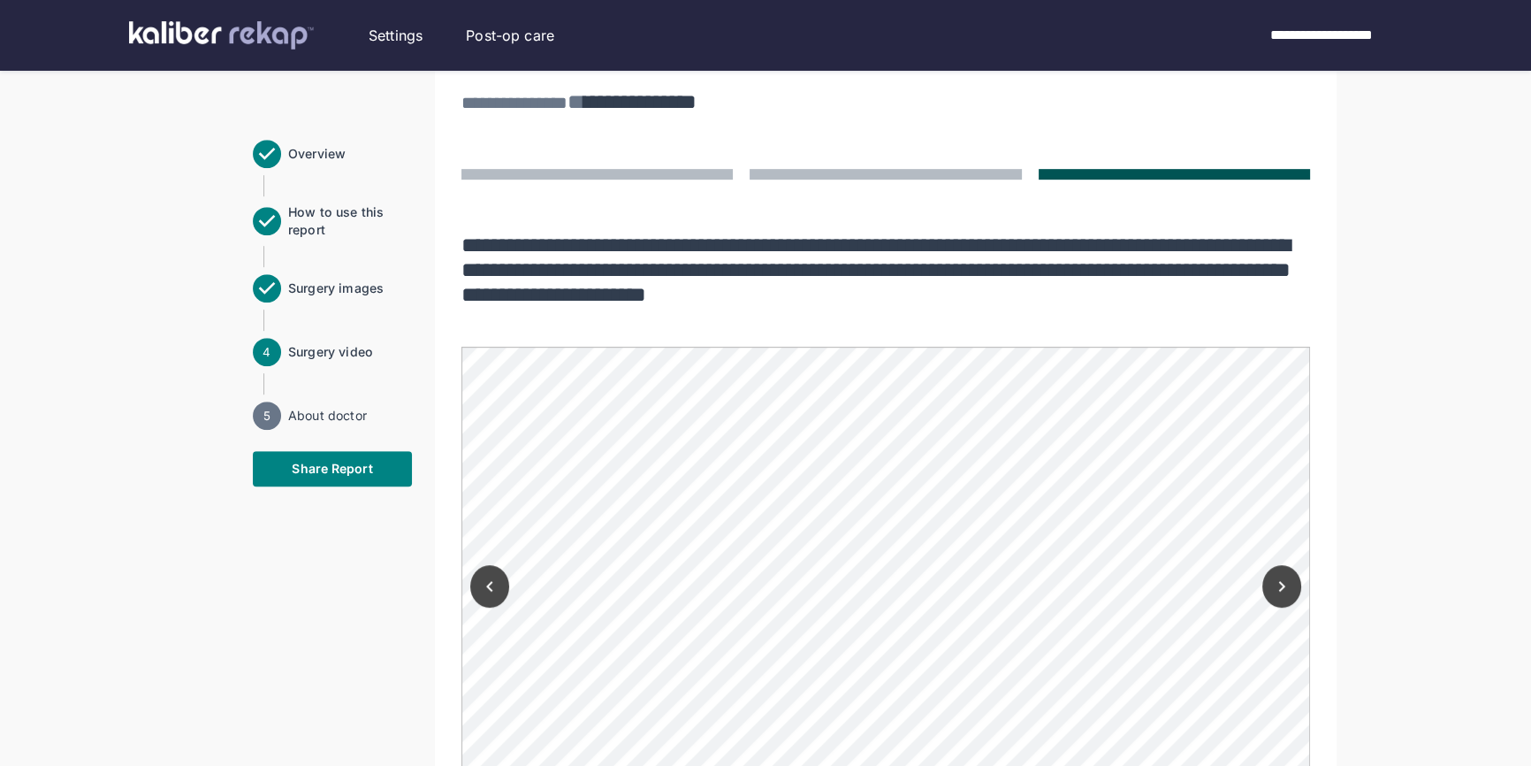
scroll to position [1176, 0]
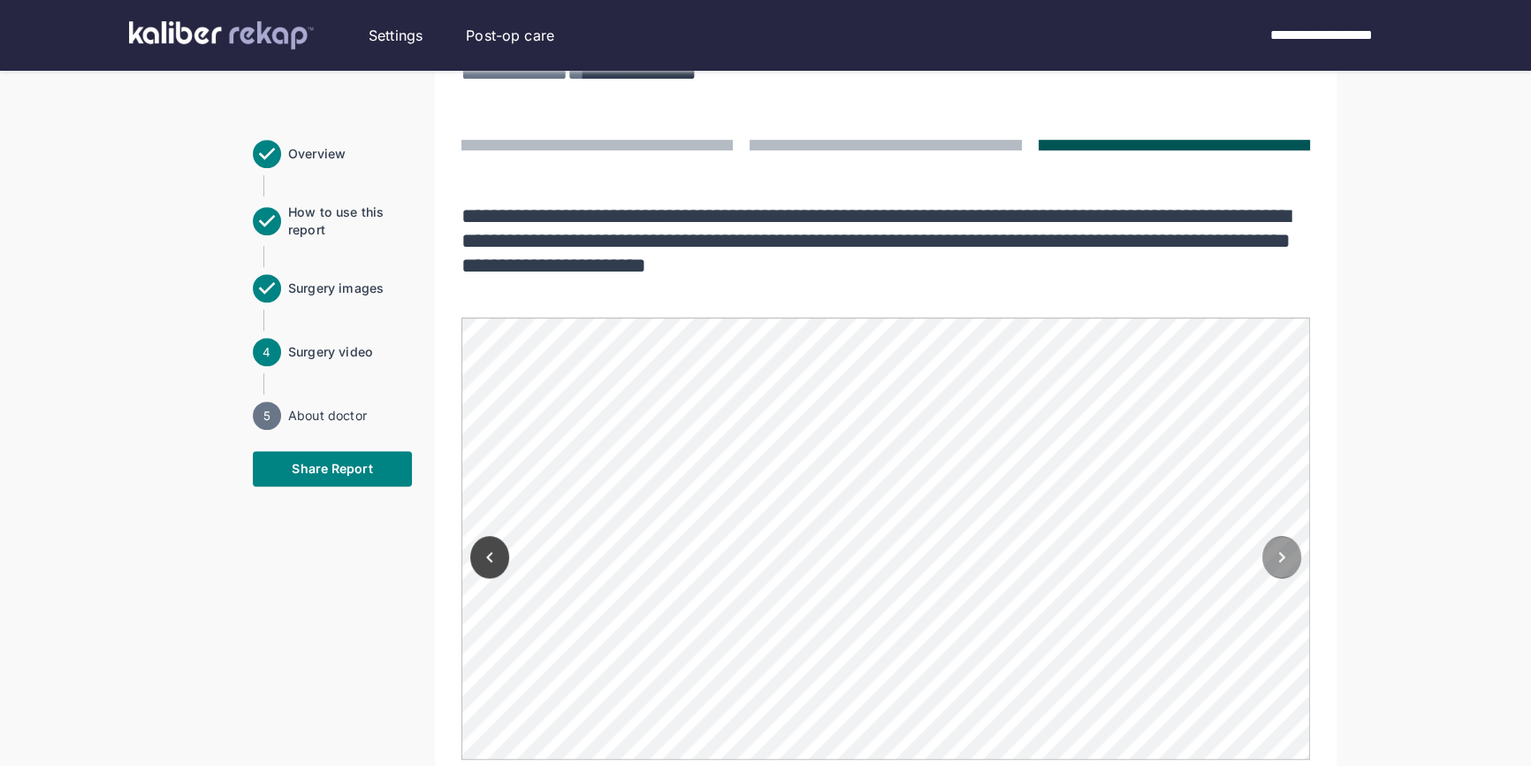
click at [1268, 554] on button "Next" at bounding box center [1281, 557] width 39 height 42
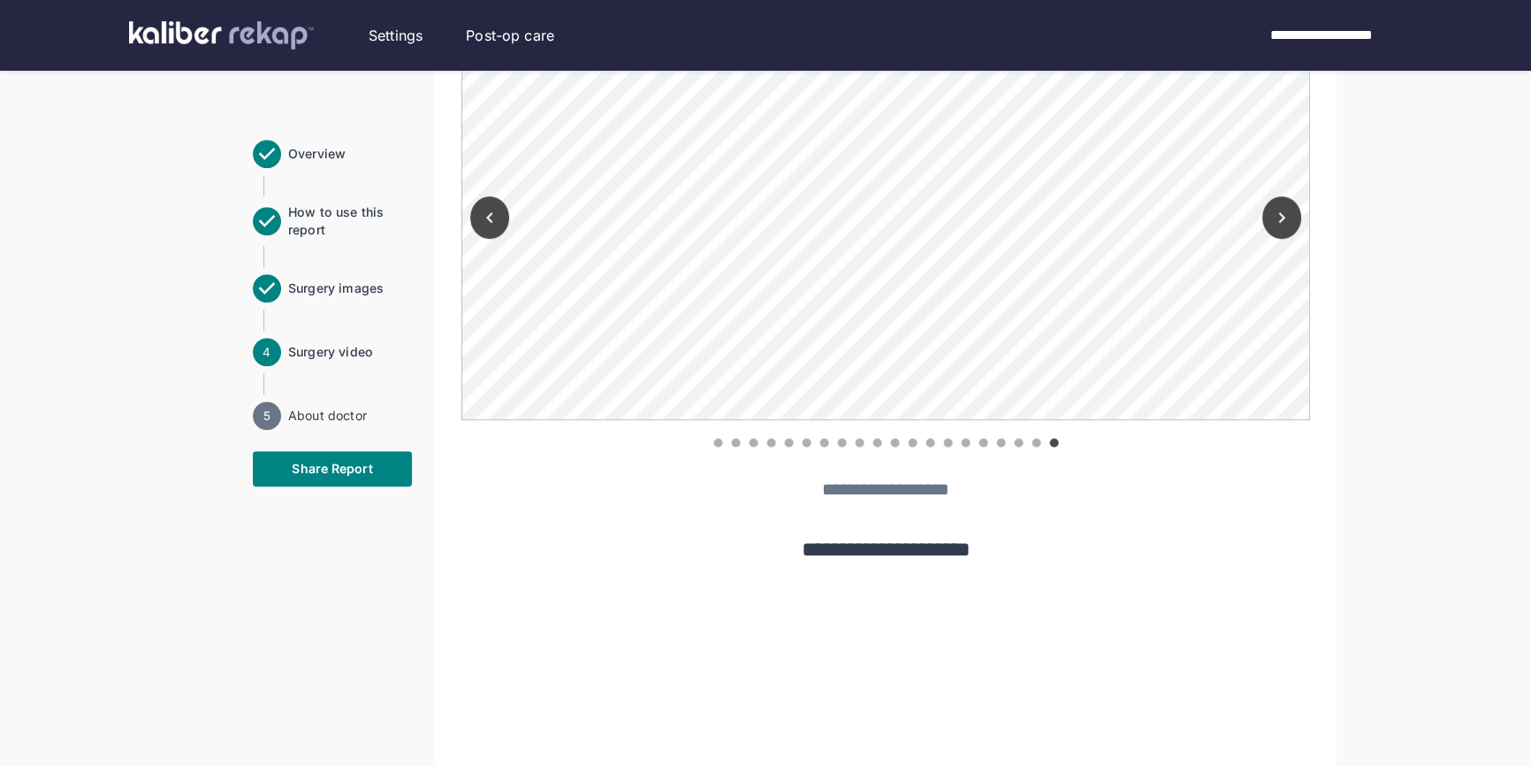
scroll to position [1497, 0]
